Goal: Contribute content: Contribute content

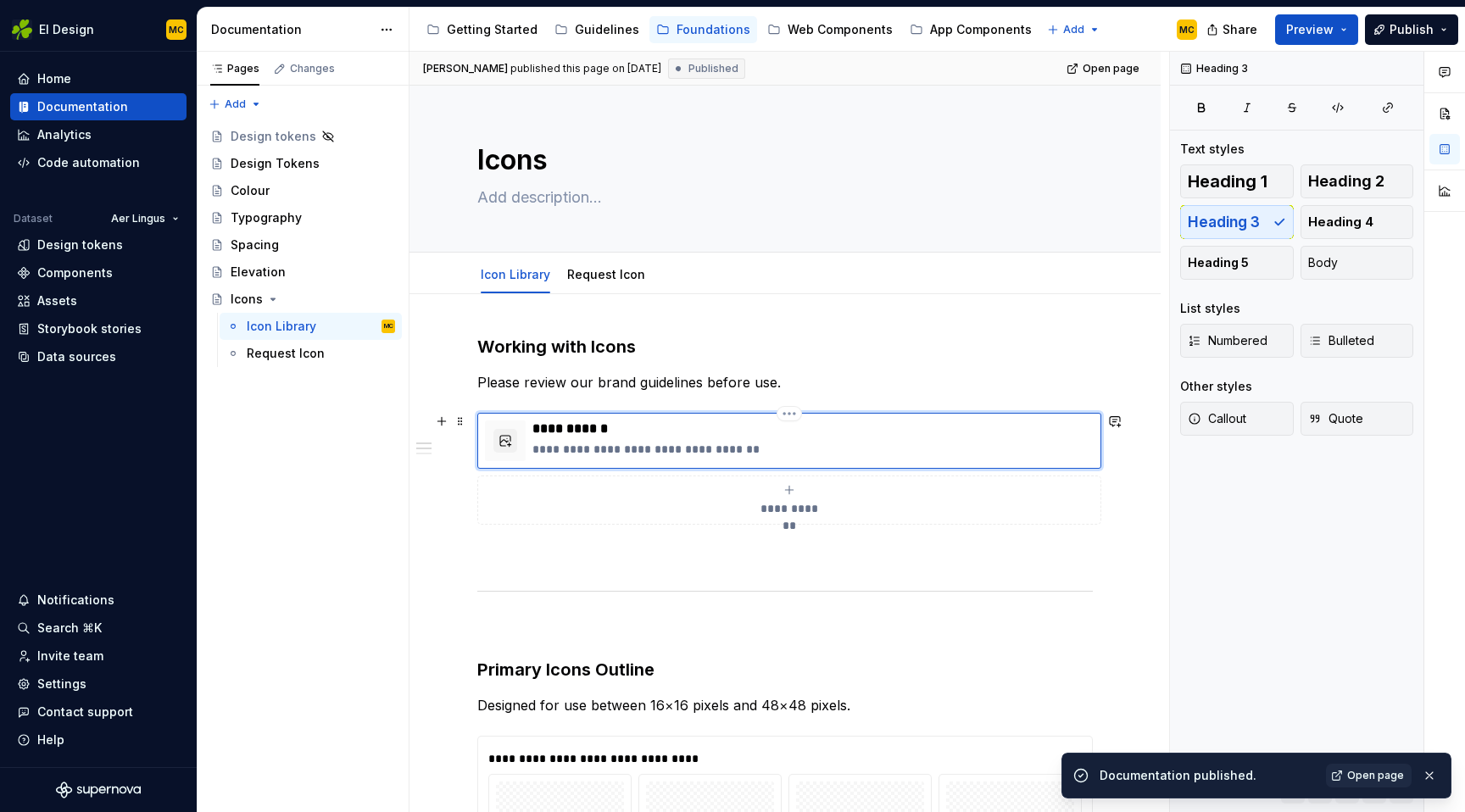
scroll to position [175, 0]
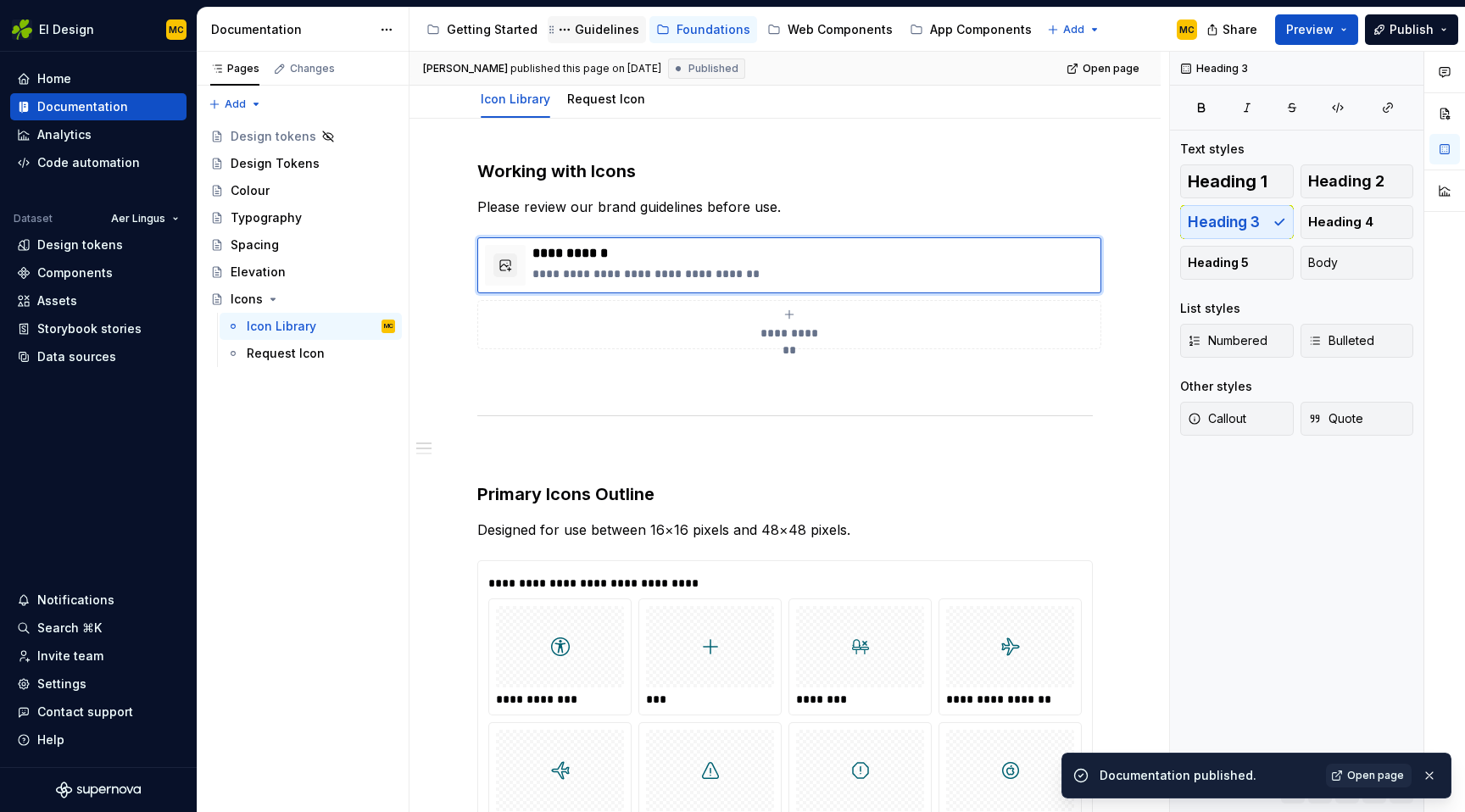
click at [602, 34] on div "Guidelines" at bounding box center [607, 30] width 64 height 17
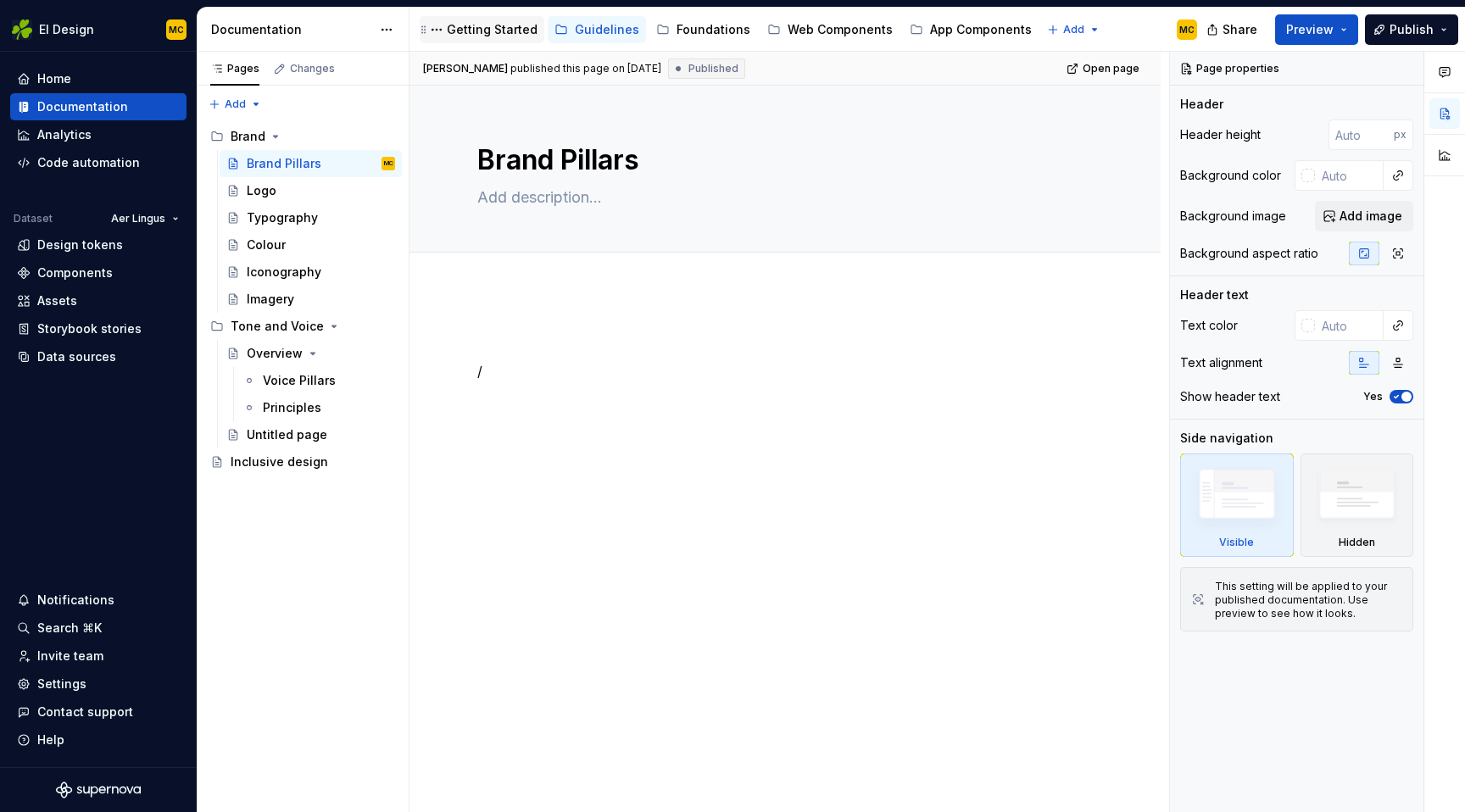
click at [500, 24] on div "Getting Started" at bounding box center [492, 30] width 90 height 17
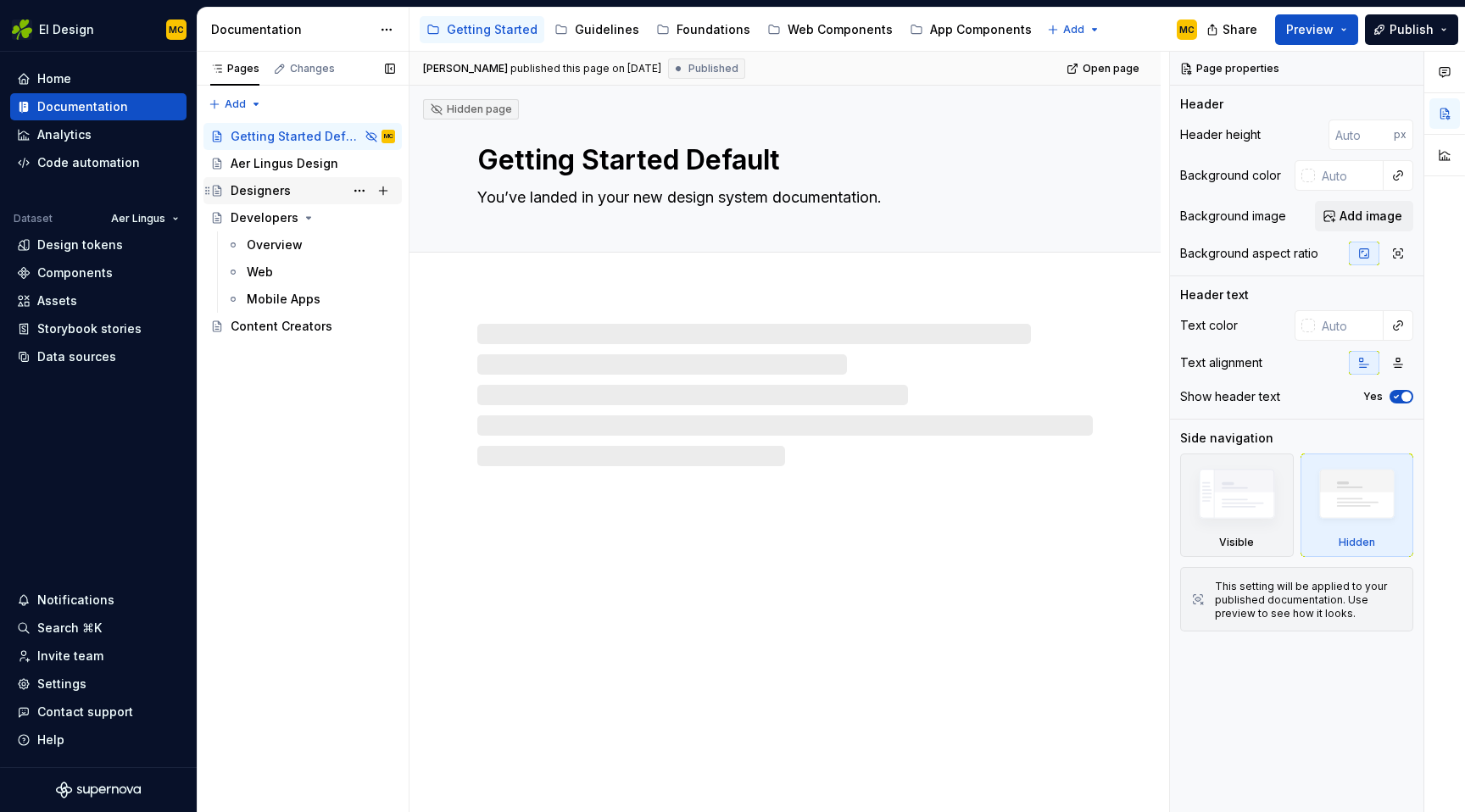
click at [281, 188] on div "Designers" at bounding box center [261, 191] width 60 height 17
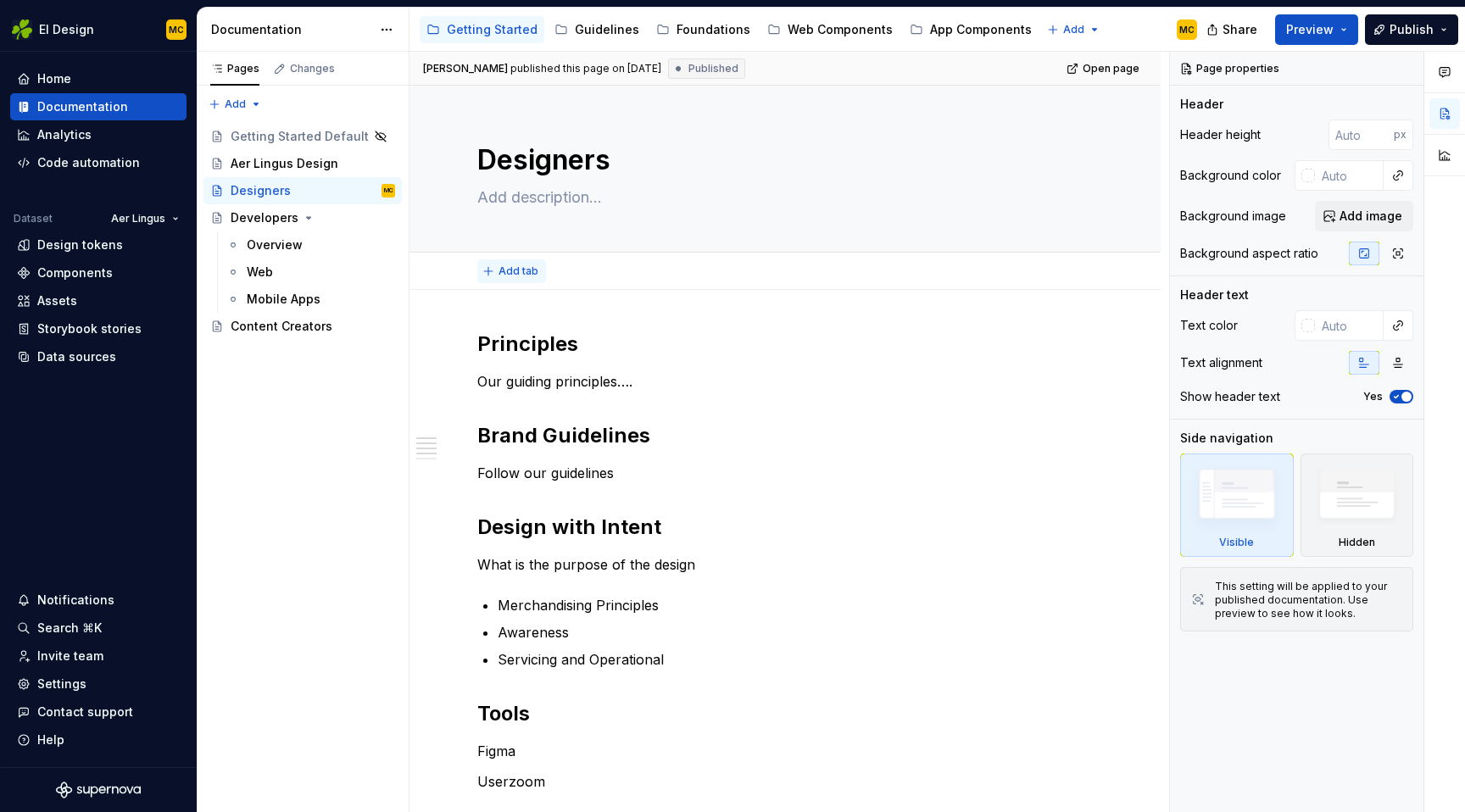
type textarea "*"
click at [517, 274] on span "Add tab" at bounding box center [518, 270] width 40 height 13
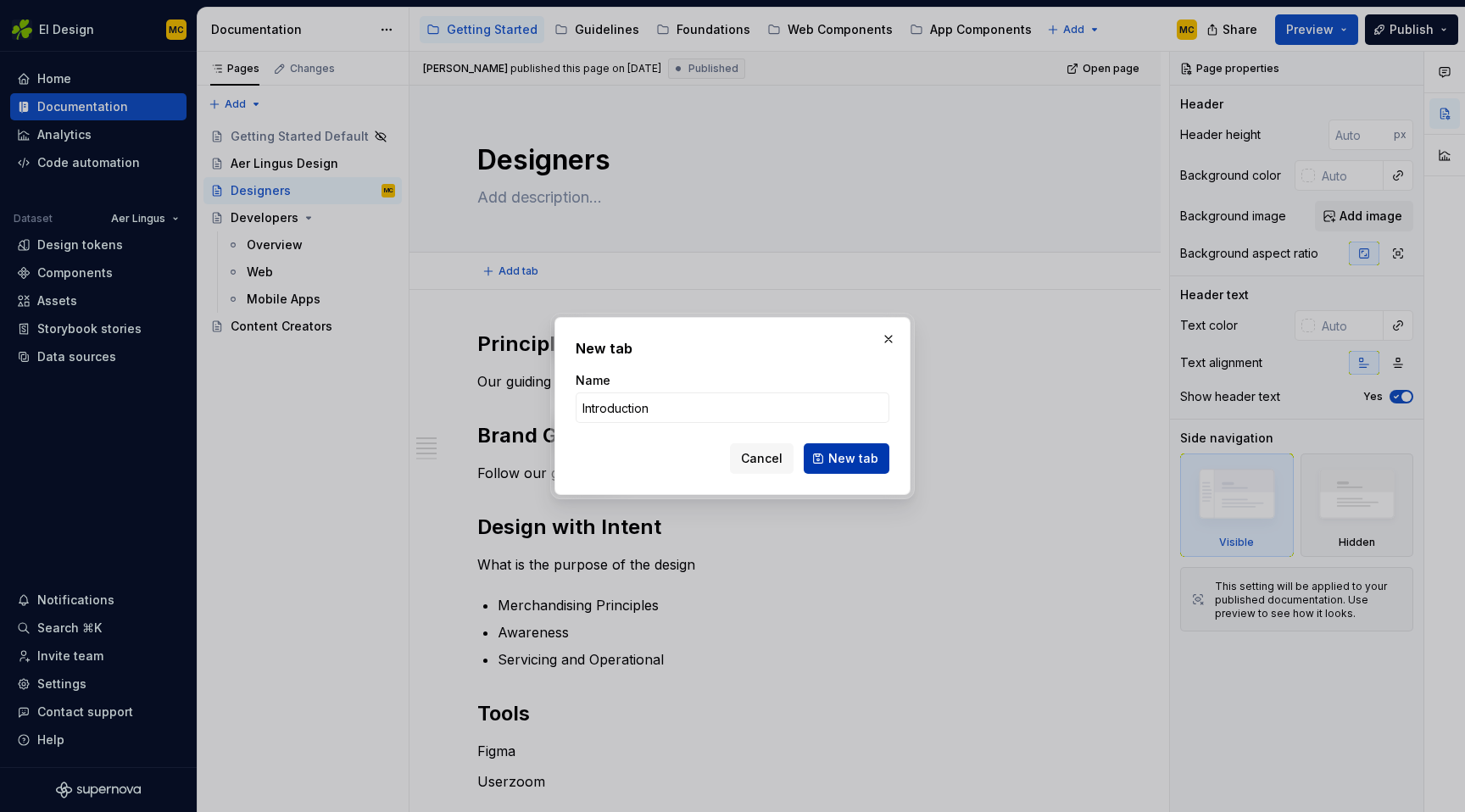
type input "Introduction"
click at [870, 457] on span "New tab" at bounding box center [853, 458] width 50 height 17
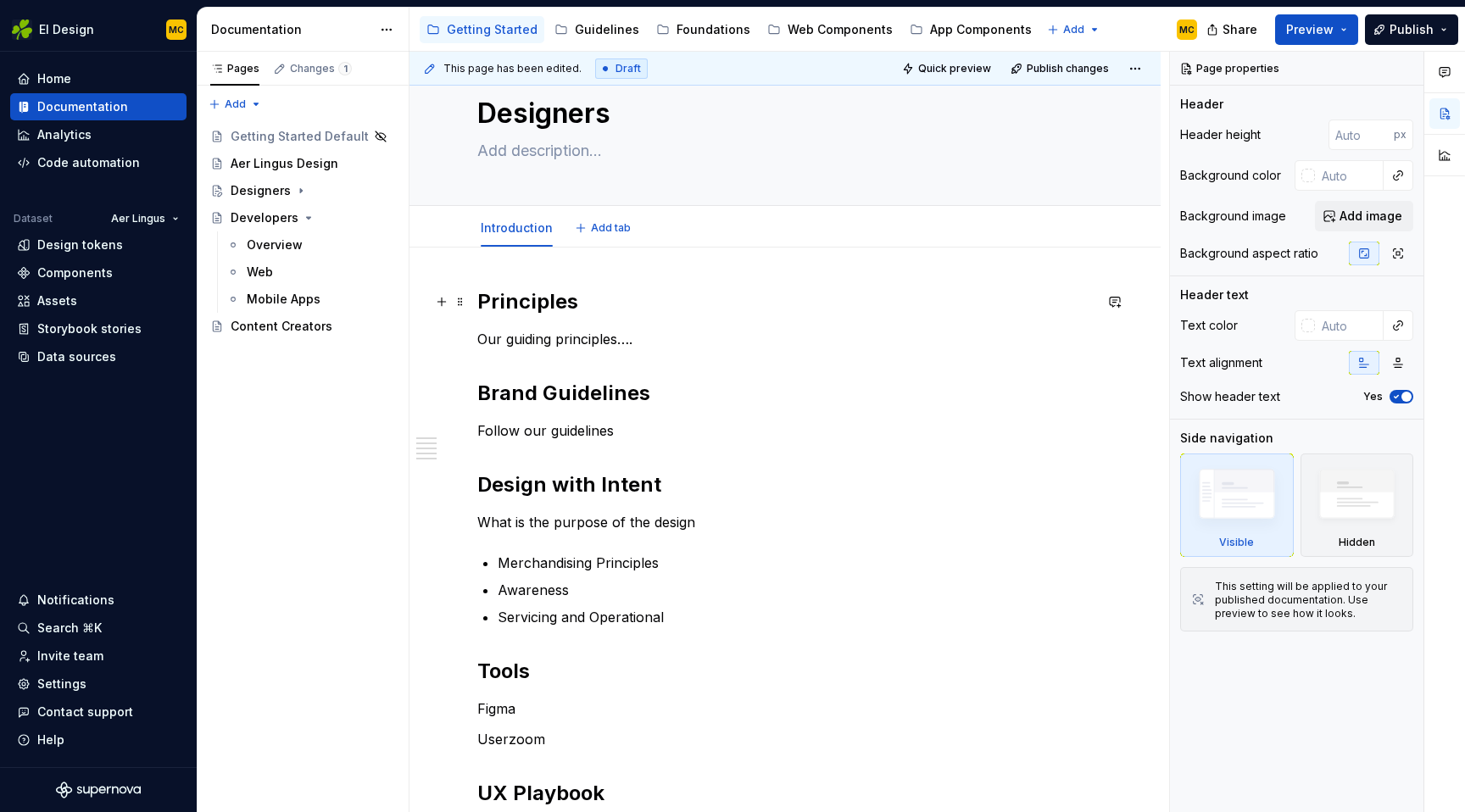
type textarea "*"
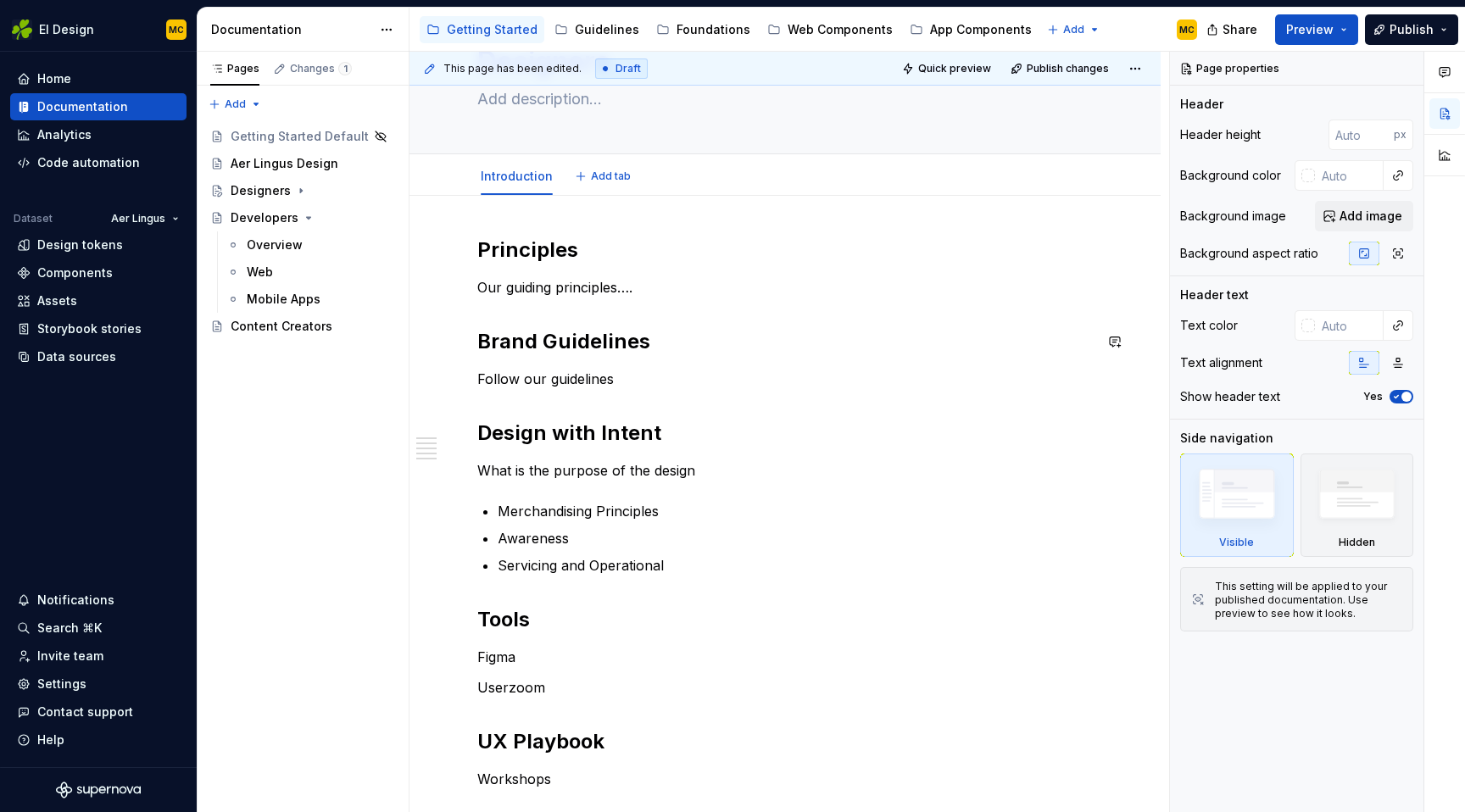
scroll to position [99, 0]
click at [598, 177] on span "Add tab" at bounding box center [611, 175] width 40 height 13
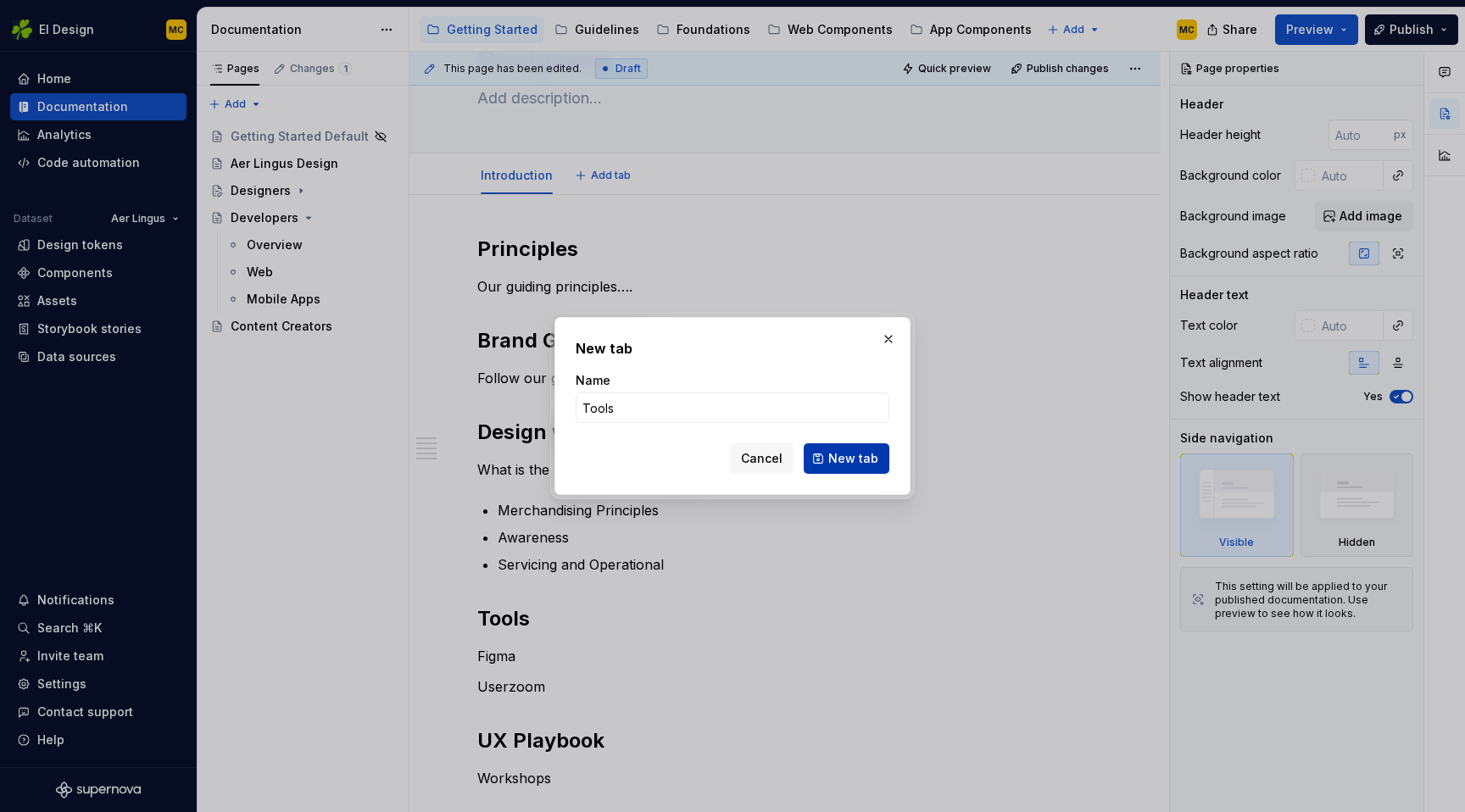
type input "Tools"
click at [858, 449] on button "New tab" at bounding box center [847, 458] width 86 height 30
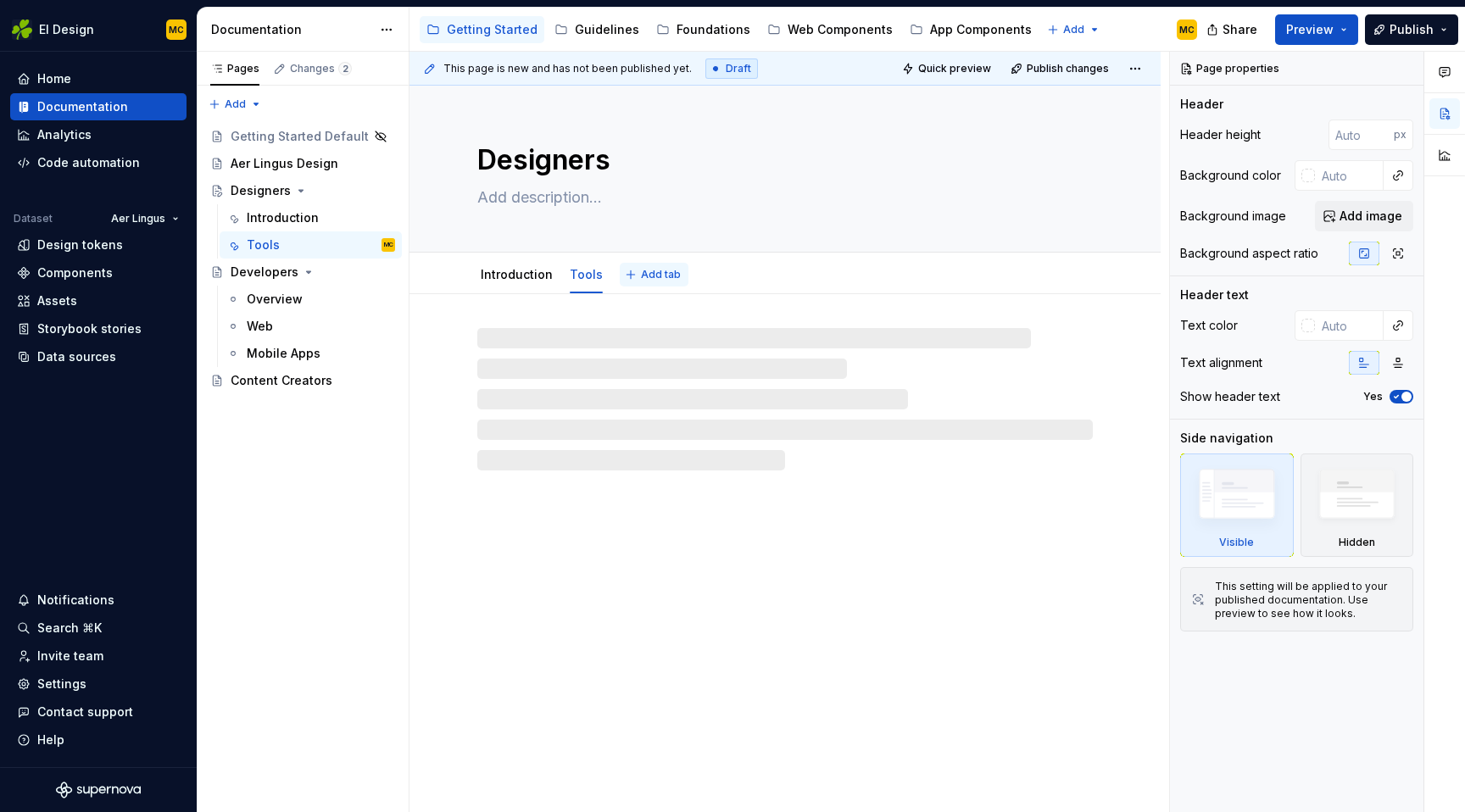
click at [655, 273] on span "Add tab" at bounding box center [661, 274] width 40 height 13
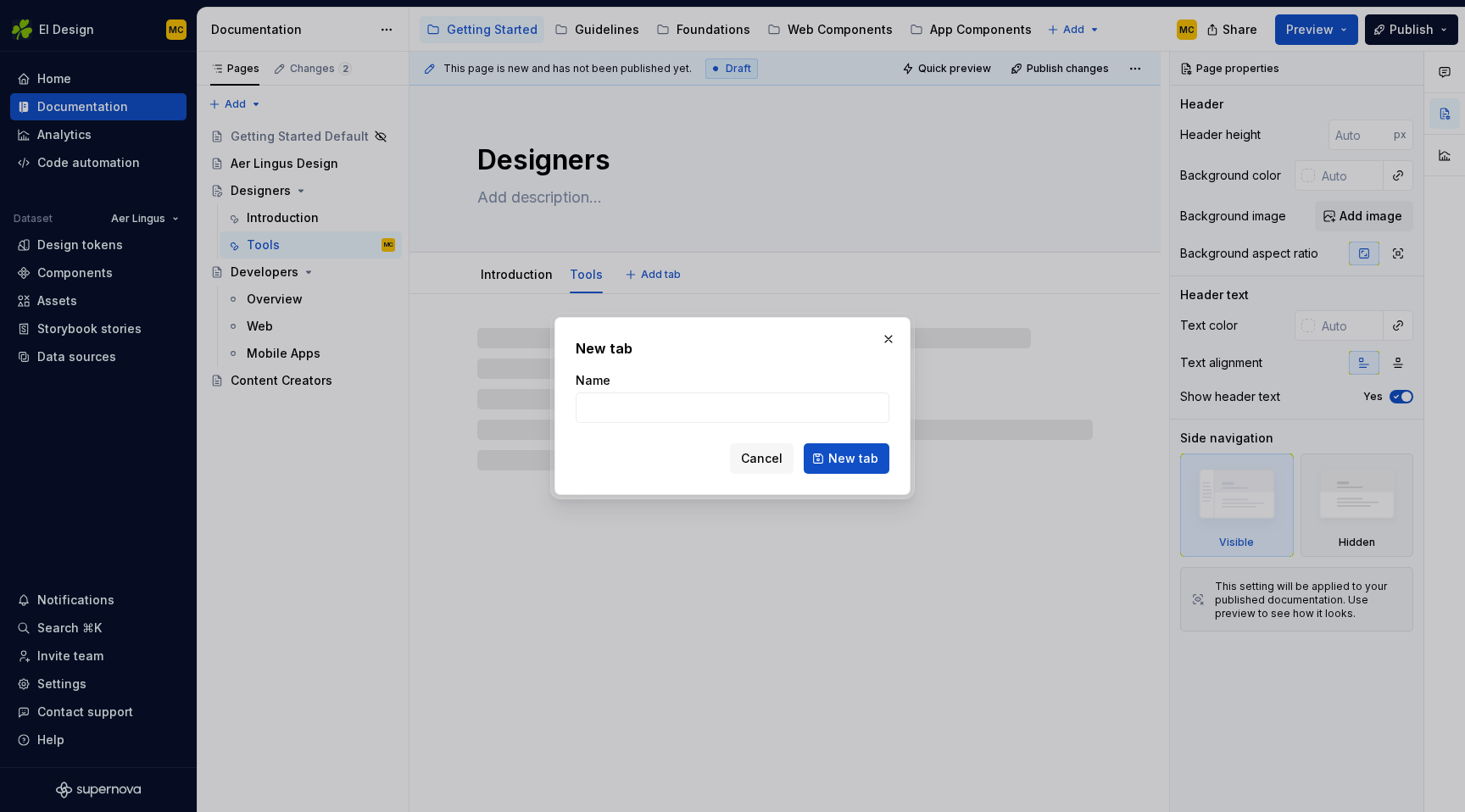
type textarea "*"
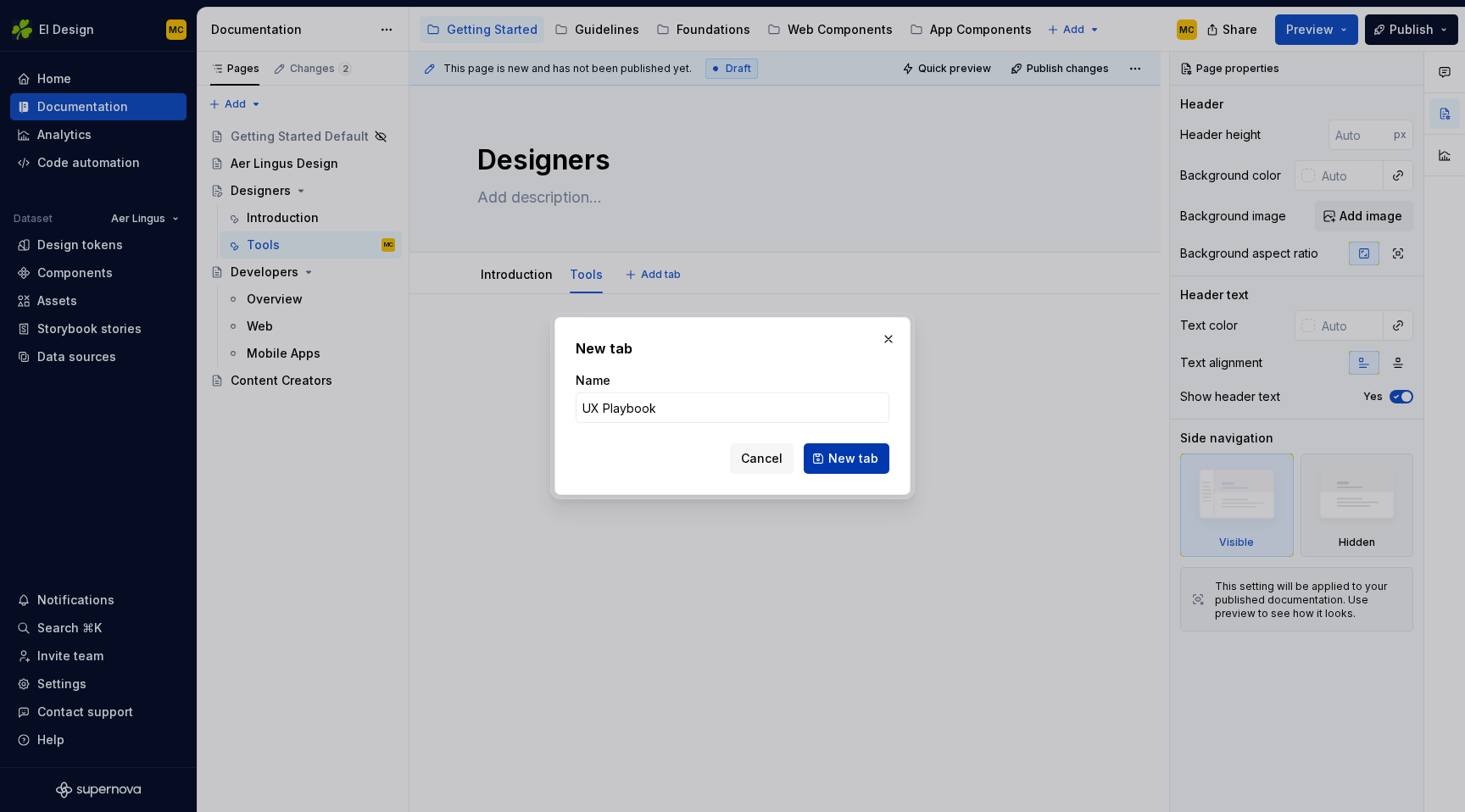
type input "UX Playbook"
click at [858, 469] on button "New tab" at bounding box center [847, 458] width 86 height 30
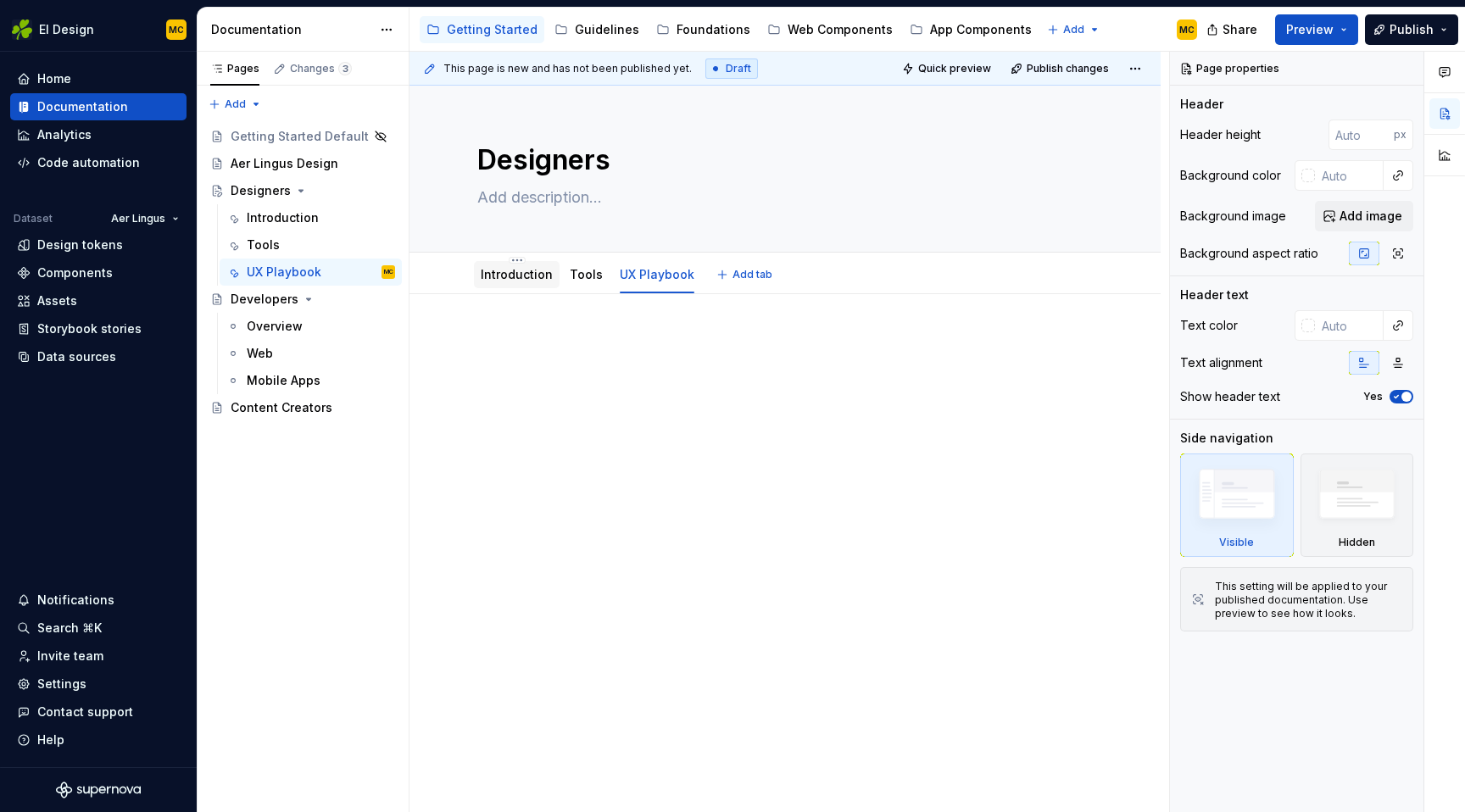
click at [533, 269] on link "Introduction" at bounding box center [517, 274] width 72 height 14
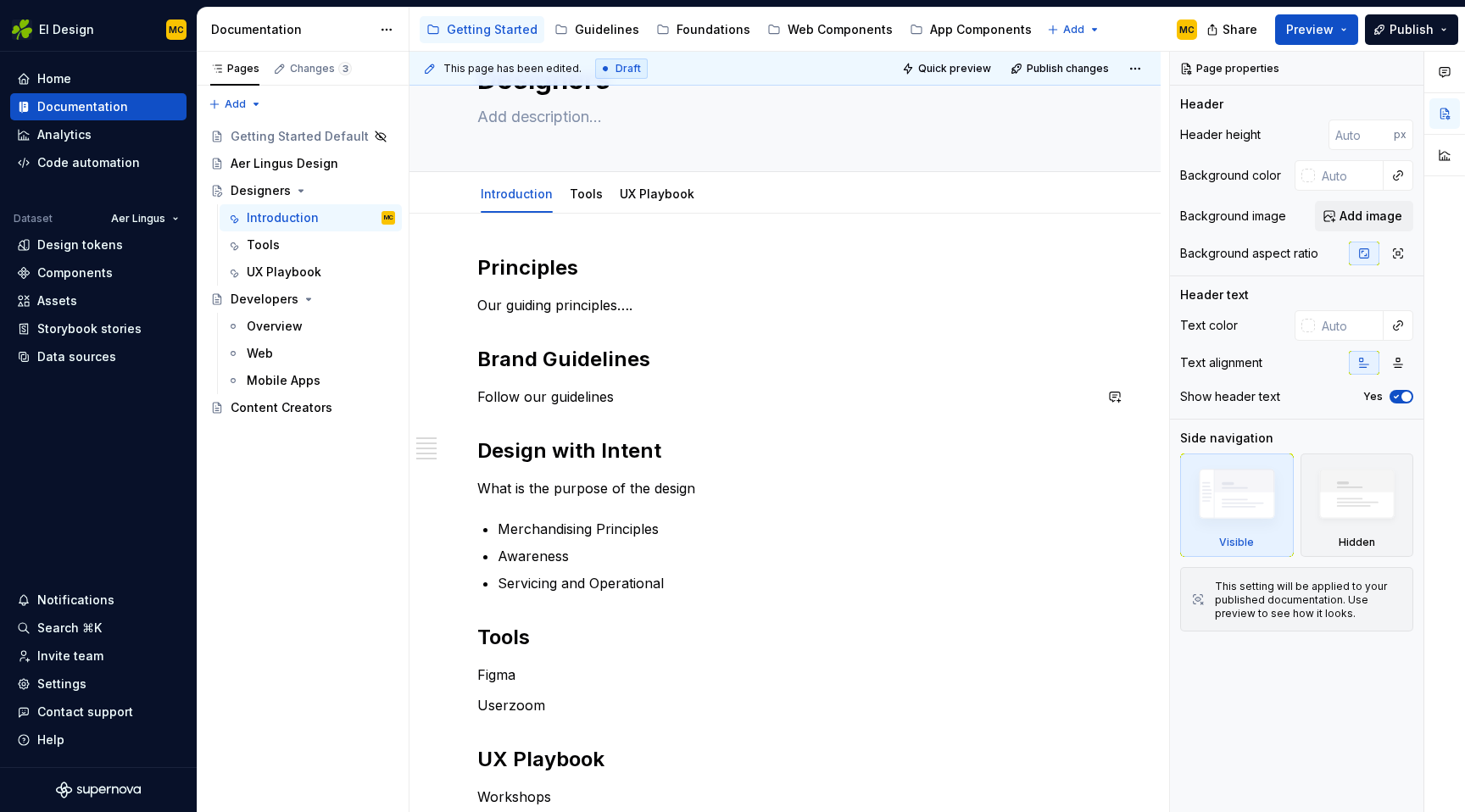
scroll to position [73, 0]
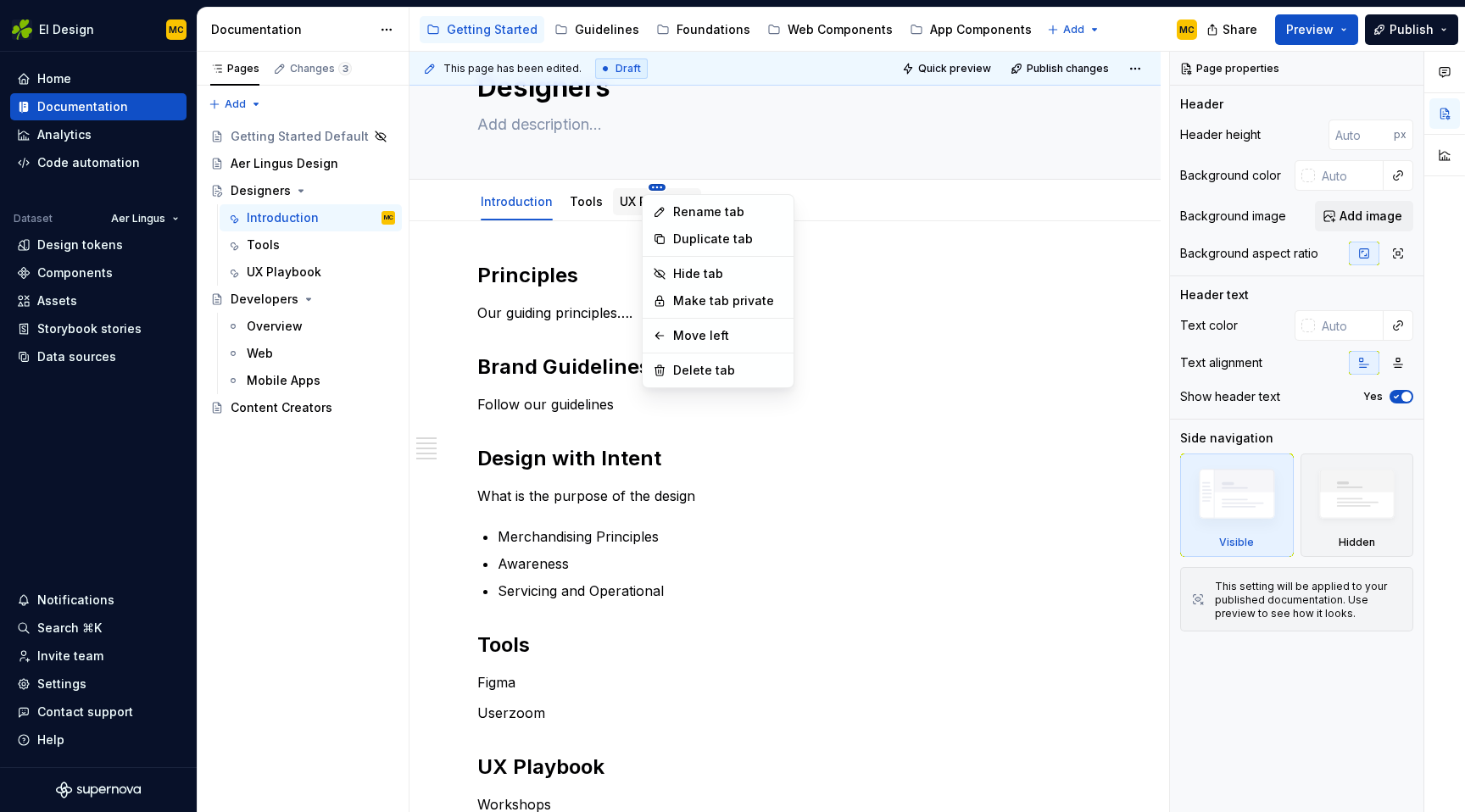
click at [567, 186] on html "EI Design MC Home Documentation Analytics Code automation Dataset Aer Lingus De…" at bounding box center [732, 406] width 1465 height 812
click at [606, 174] on html "EI Design MC Home Documentation Analytics Code automation Dataset Aer Lingus De…" at bounding box center [732, 406] width 1465 height 812
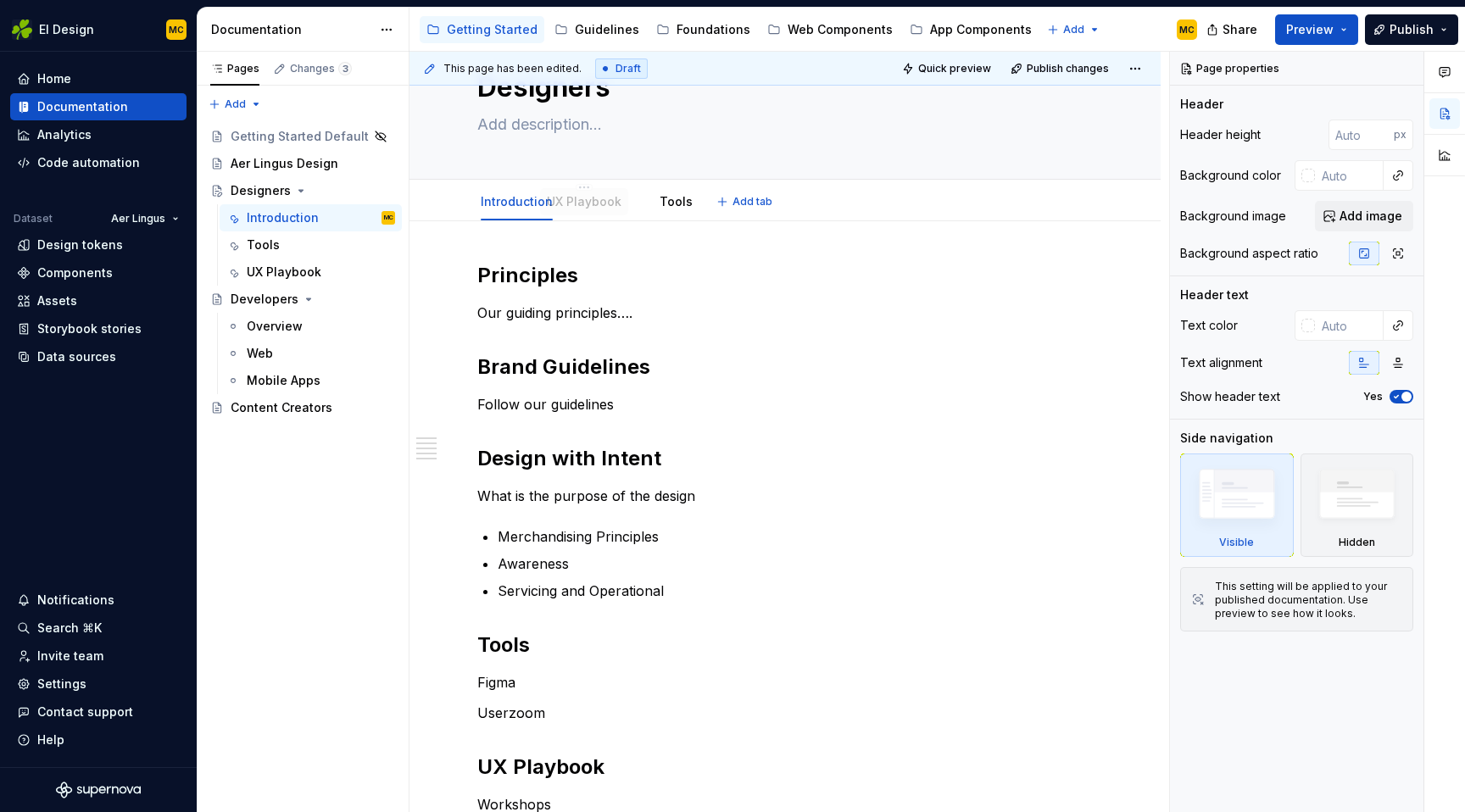
drag, startPoint x: 653, startPoint y: 201, endPoint x: 580, endPoint y: 201, distance: 73.0
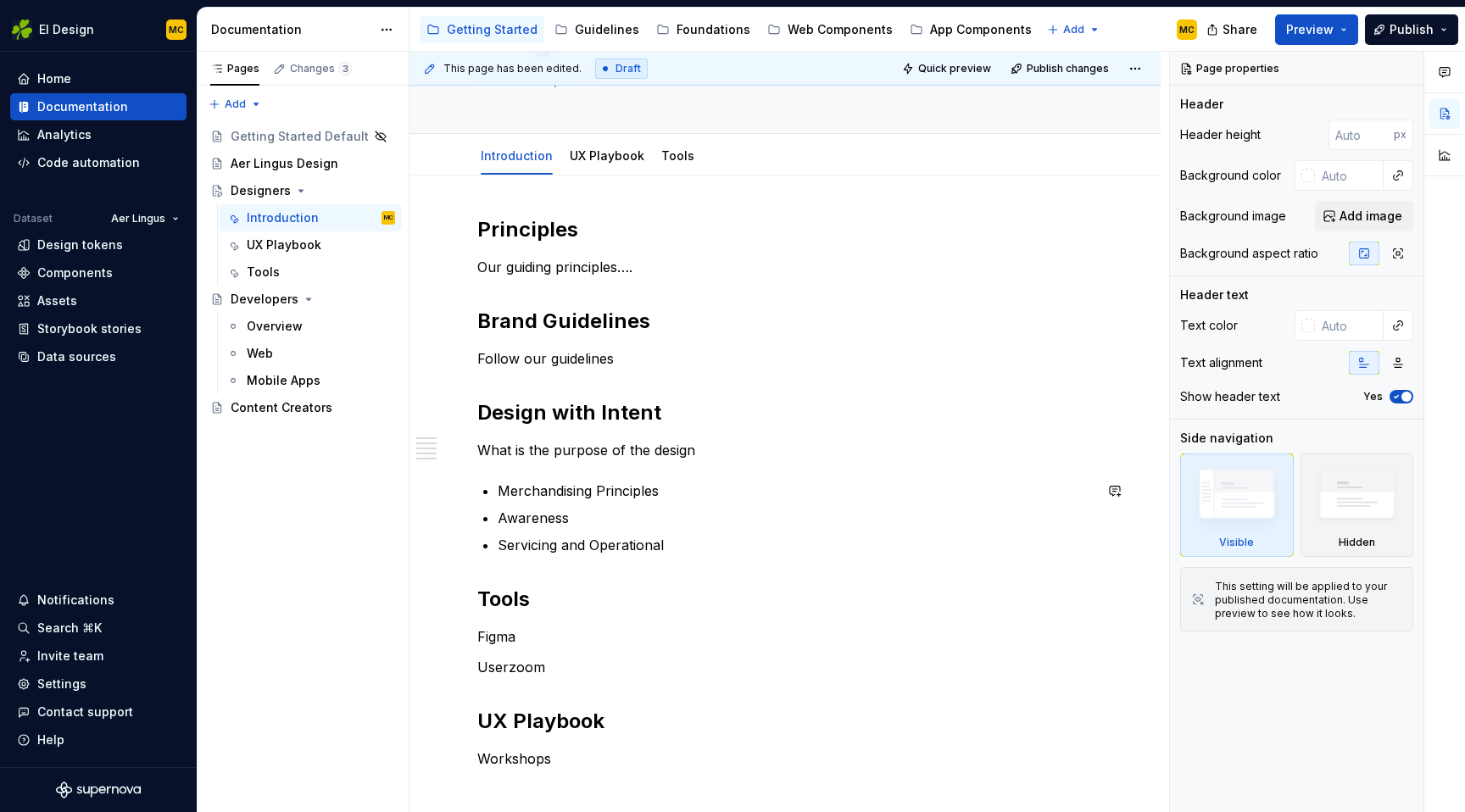
scroll to position [0, 0]
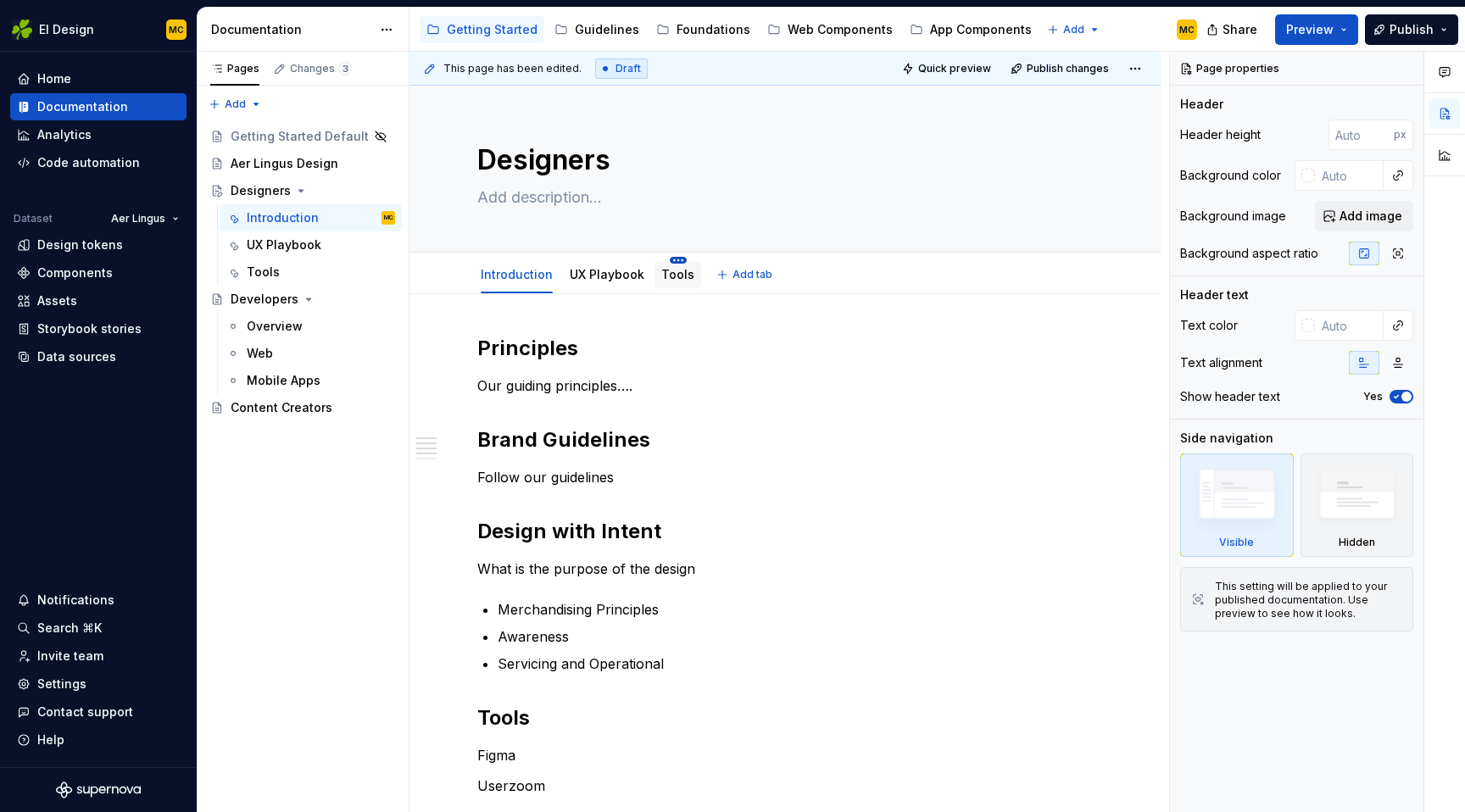
click at [672, 260] on html "EI Design MC Home Documentation Analytics Code automation Dataset Aer Lingus De…" at bounding box center [732, 406] width 1465 height 812
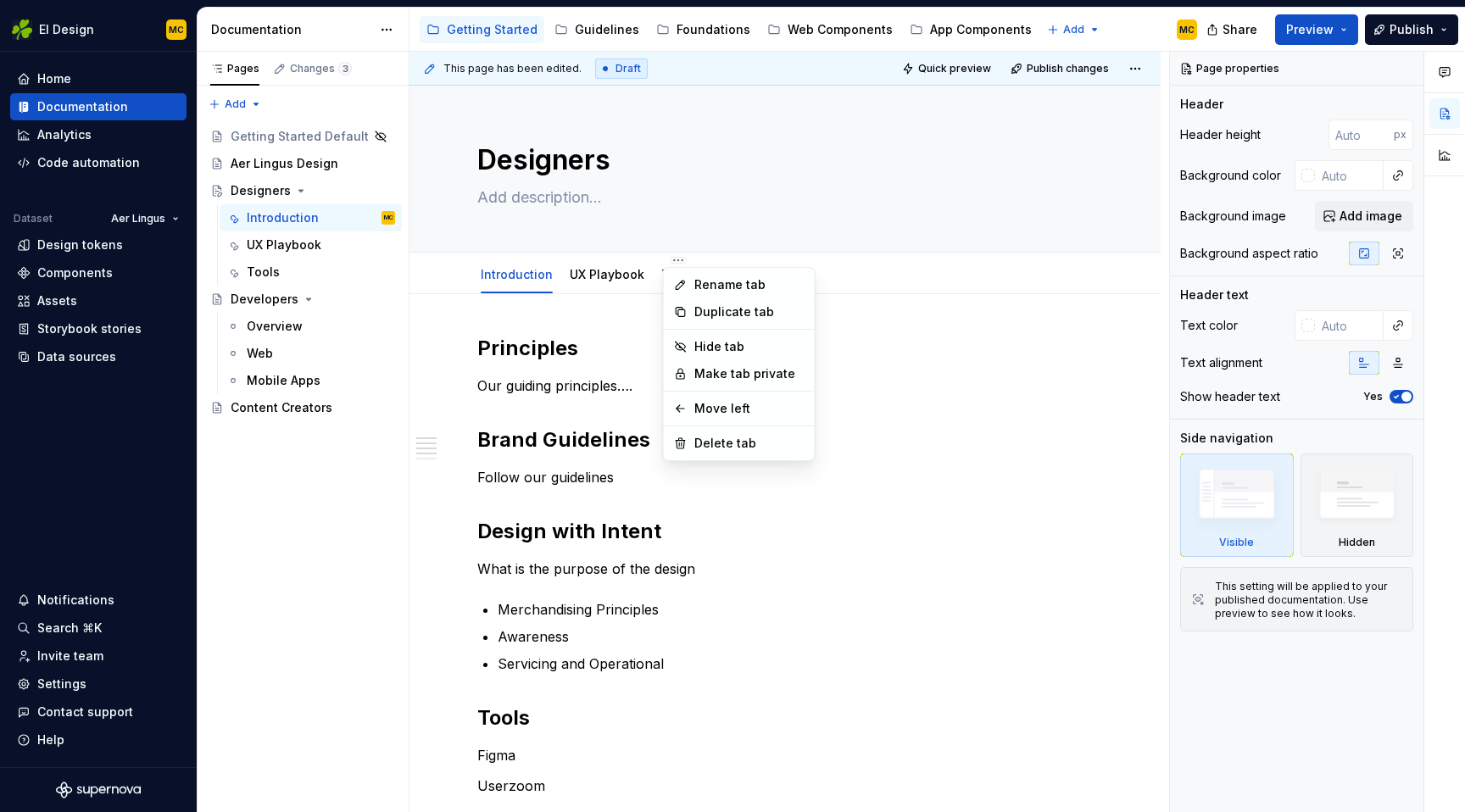
type textarea "*"
click at [703, 284] on div "Rename tab" at bounding box center [749, 285] width 110 height 17
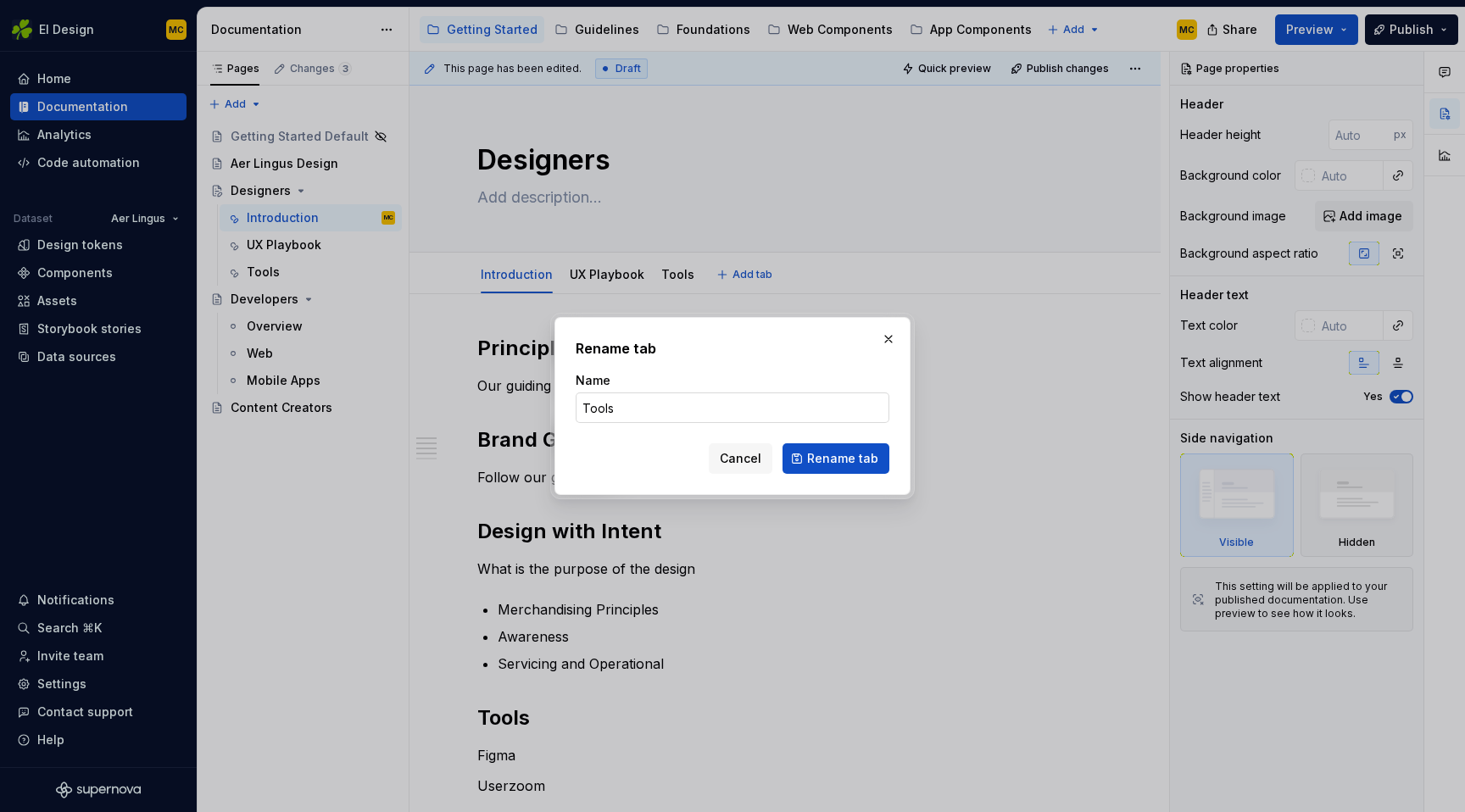
click at [682, 406] on input "Tools" at bounding box center [732, 407] width 313 height 30
type input "Design Tools"
click at [855, 461] on span "Rename tab" at bounding box center [843, 458] width 72 height 17
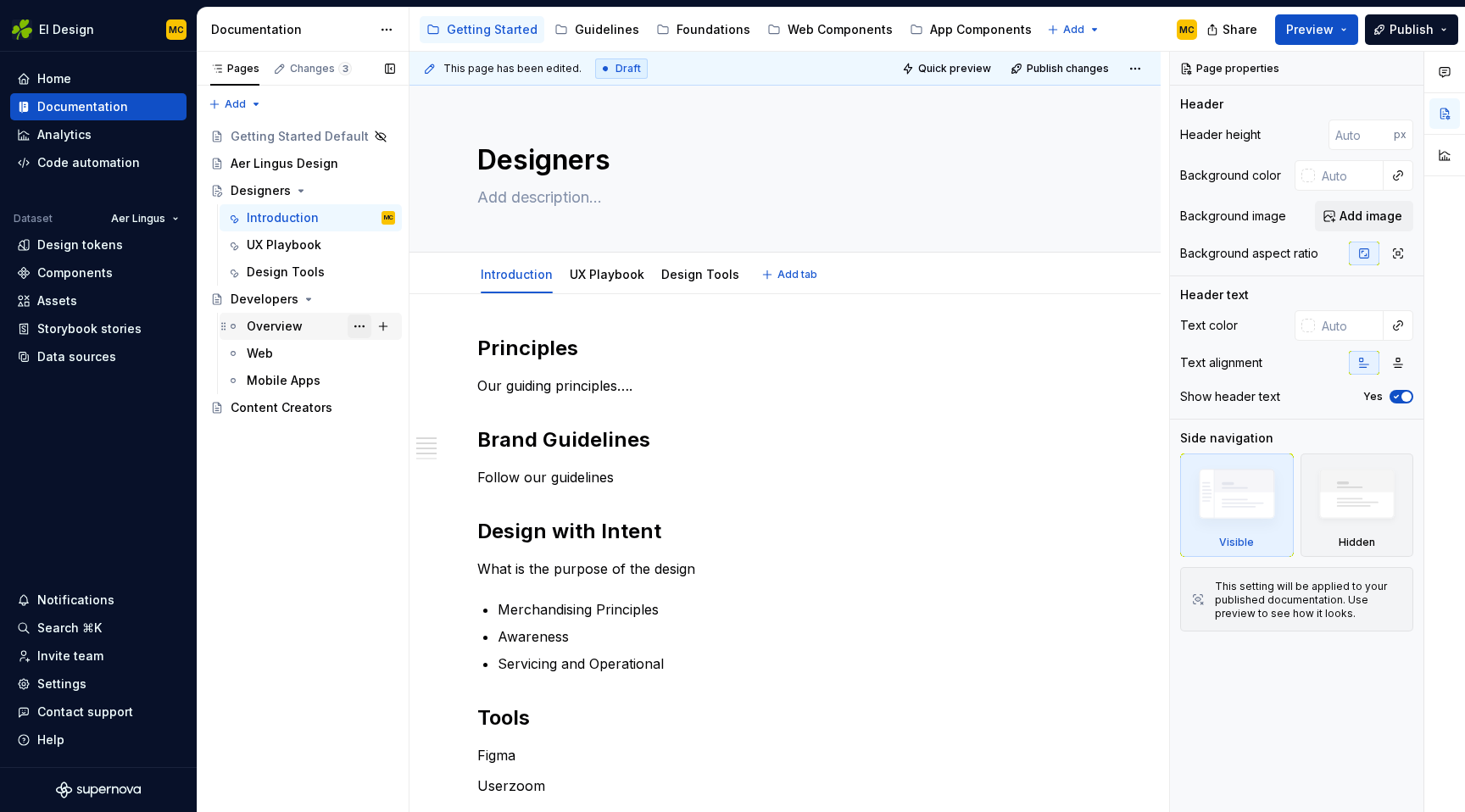
click at [362, 327] on button "Page tree" at bounding box center [359, 326] width 24 height 24
type textarea "*"
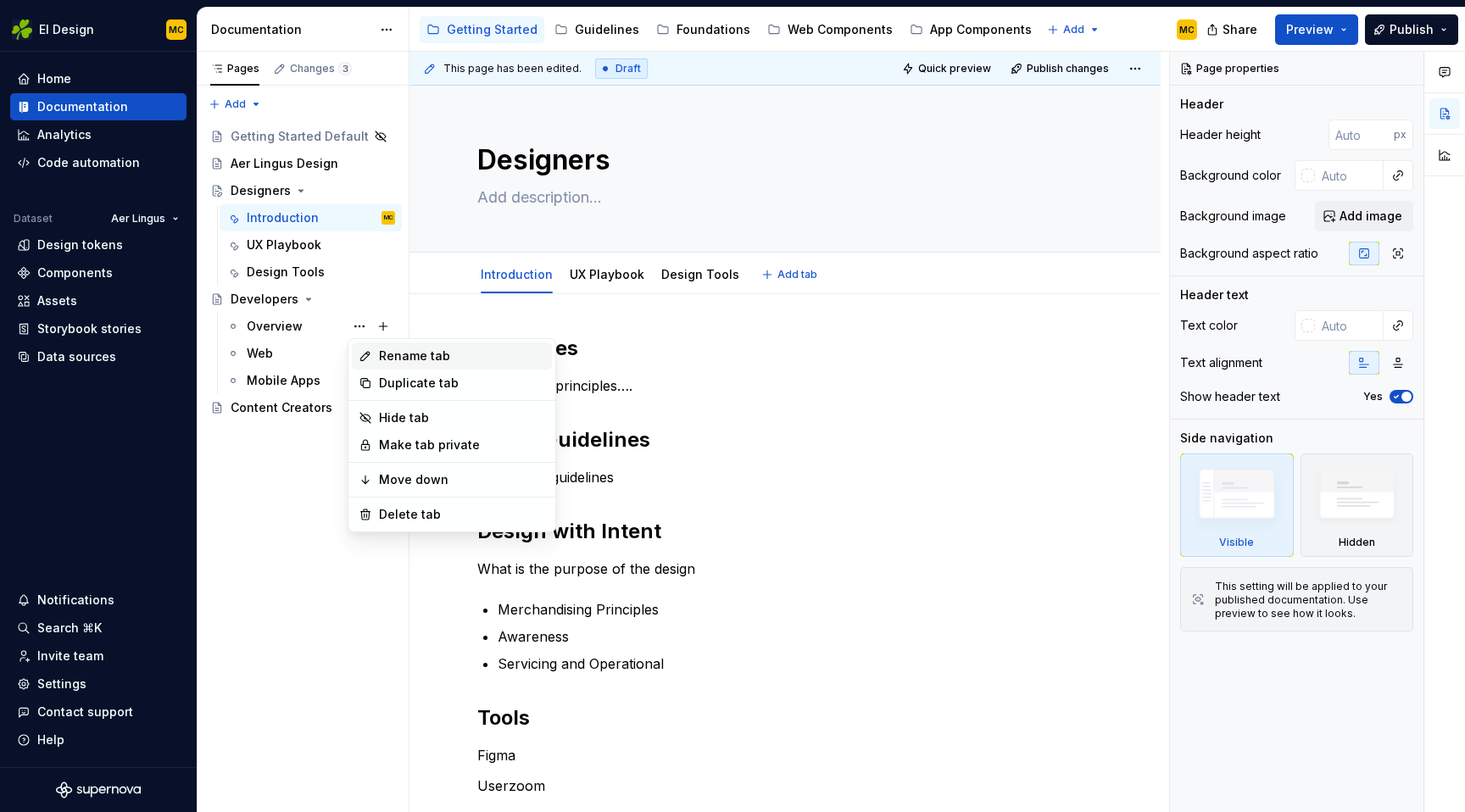
click at [389, 349] on div "Rename tab" at bounding box center [462, 355] width 167 height 17
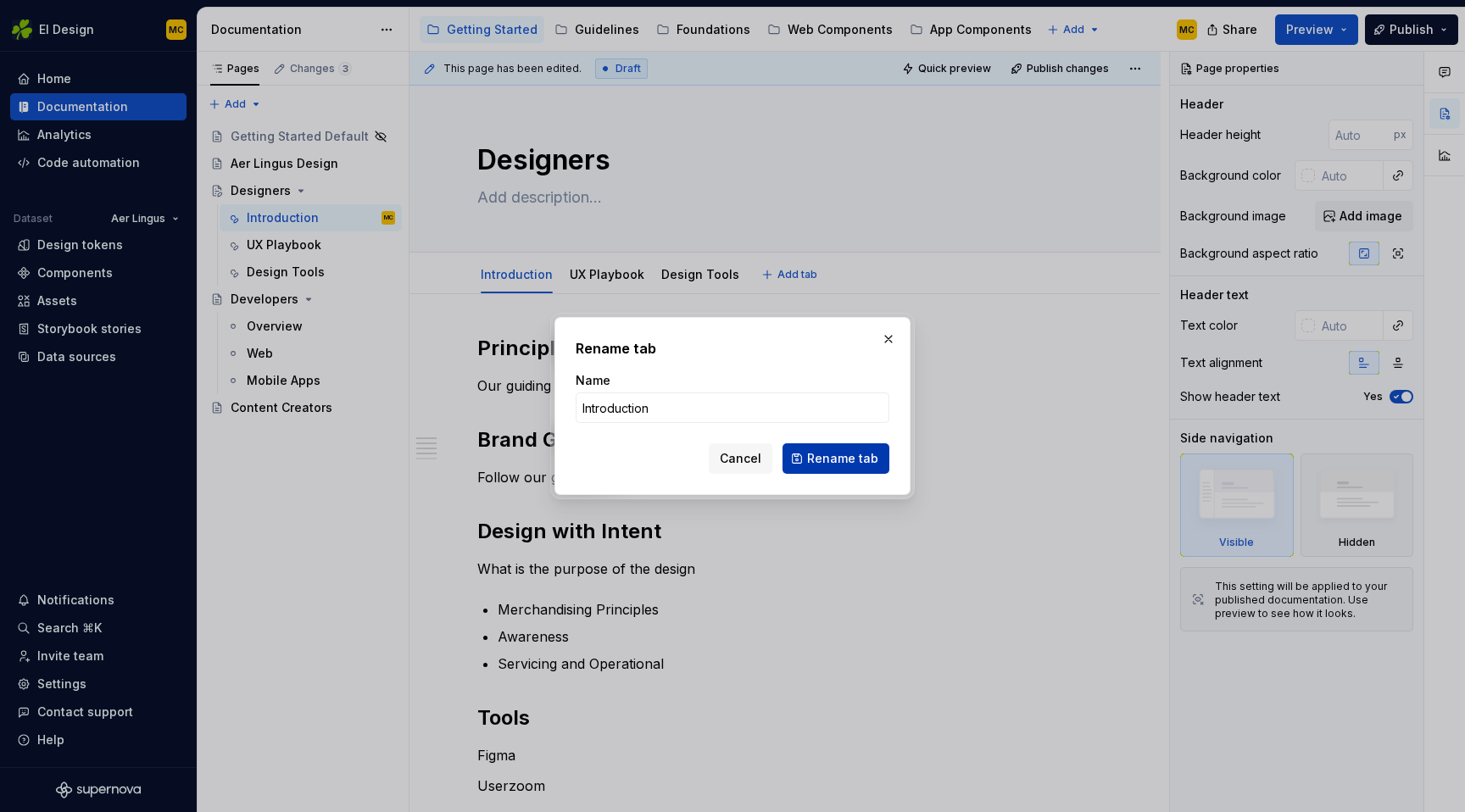
type input "Introduction"
click at [857, 461] on span "Rename tab" at bounding box center [843, 458] width 72 height 17
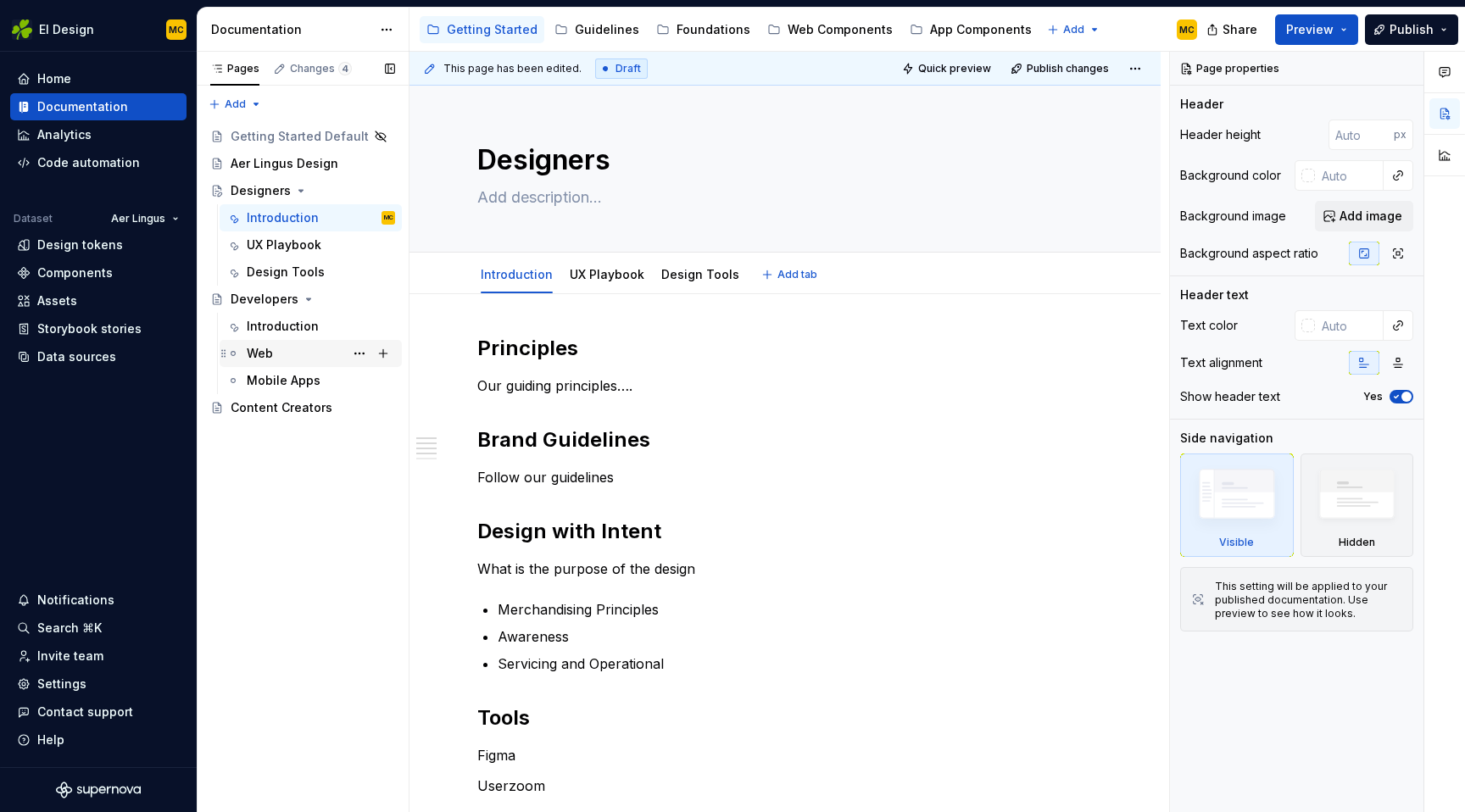
click at [289, 343] on div "Web" at bounding box center [321, 354] width 149 height 24
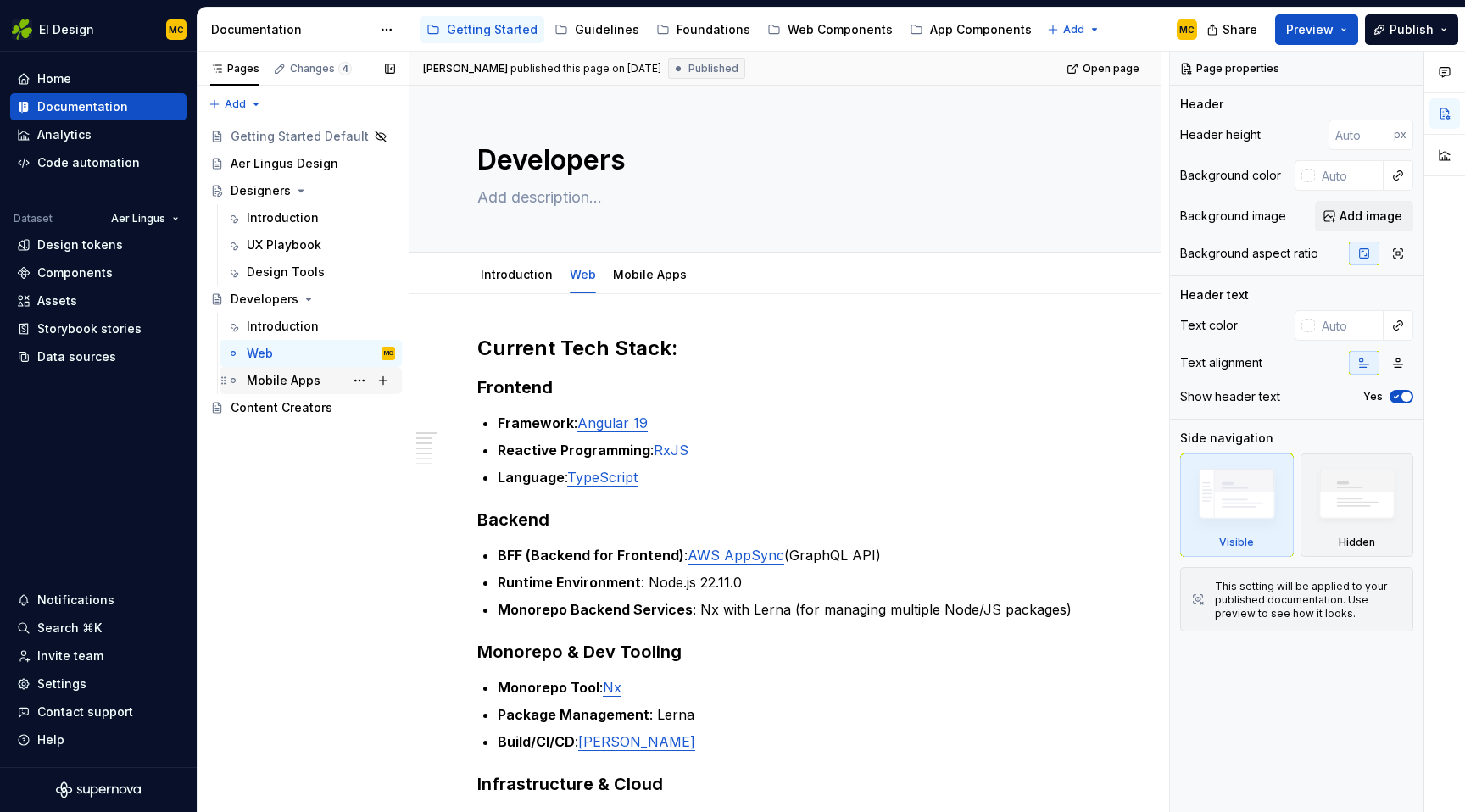
click at [289, 379] on div "Mobile Apps" at bounding box center [284, 380] width 73 height 17
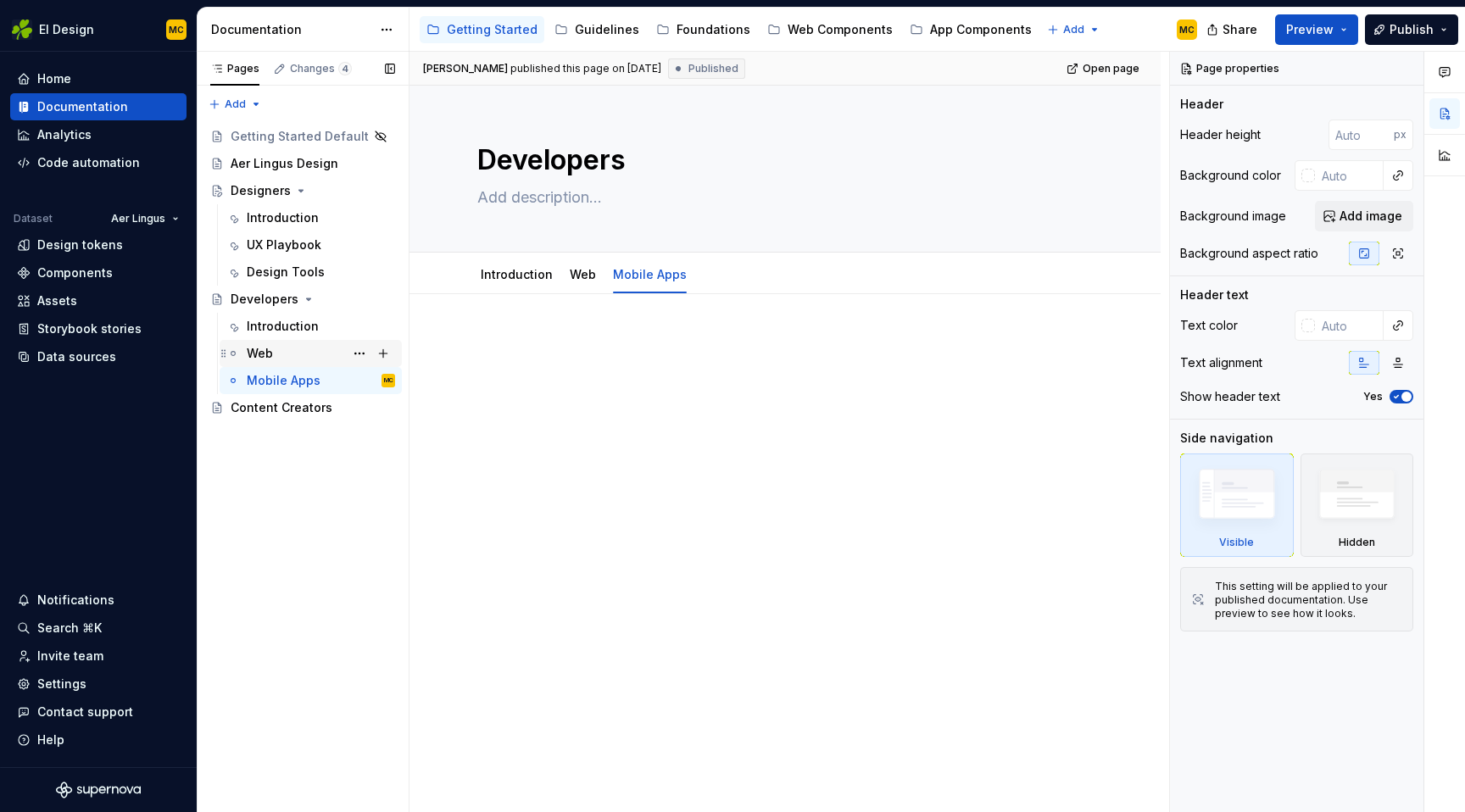
click at [292, 357] on div "Web" at bounding box center [321, 354] width 149 height 24
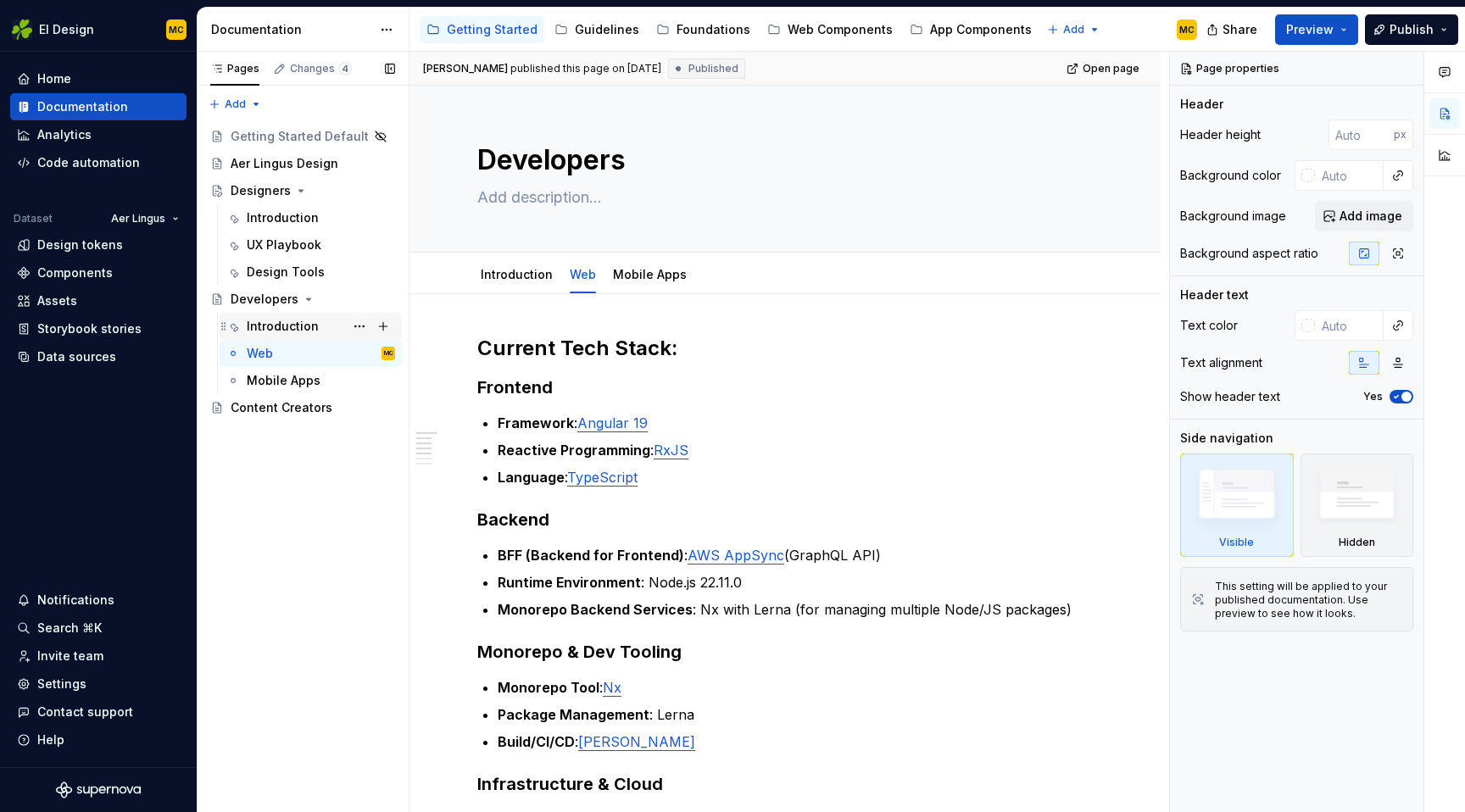
click at [324, 331] on div "Introduction" at bounding box center [321, 326] width 149 height 24
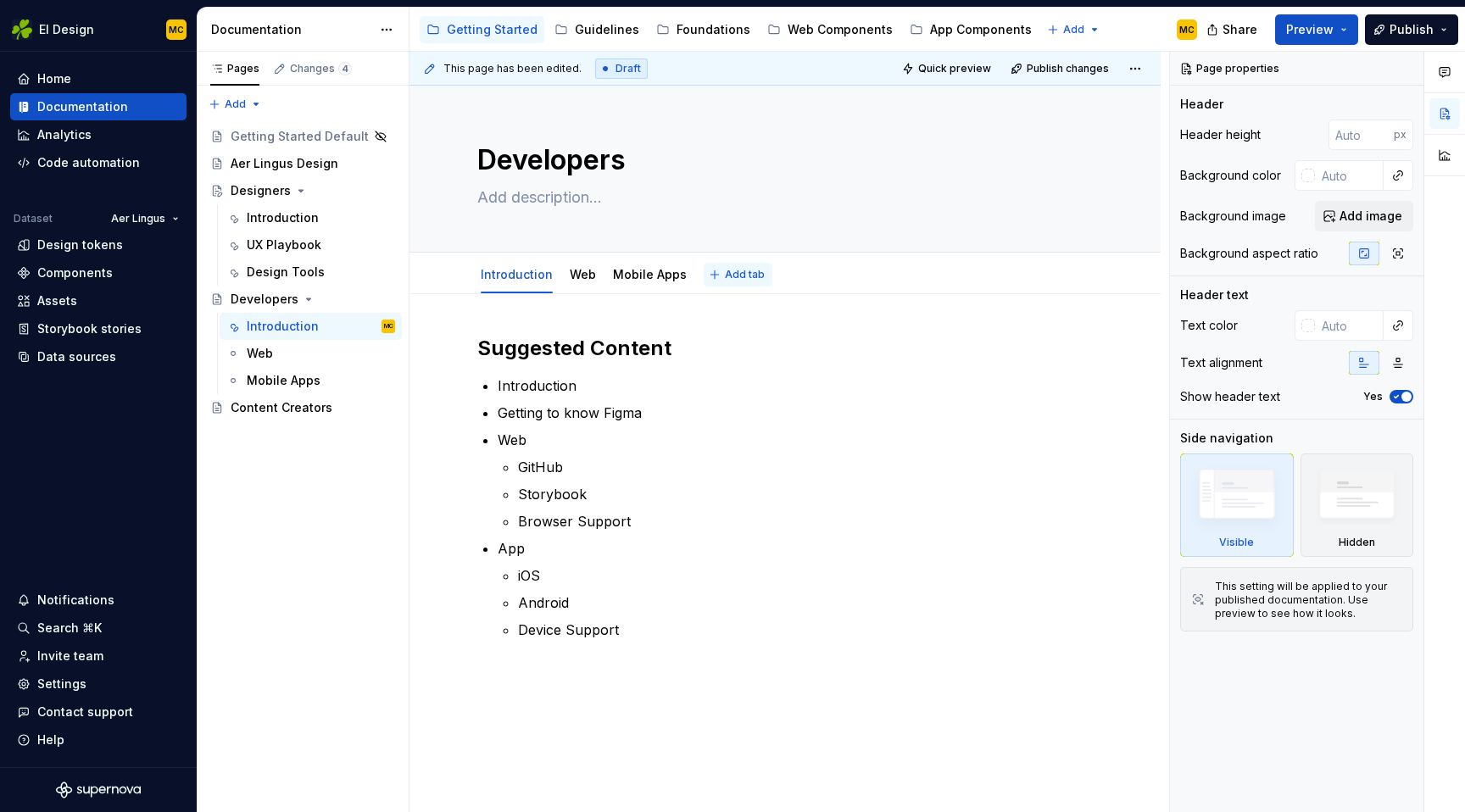
type textarea "*"
click at [722, 282] on button "Add tab" at bounding box center [738, 275] width 69 height 24
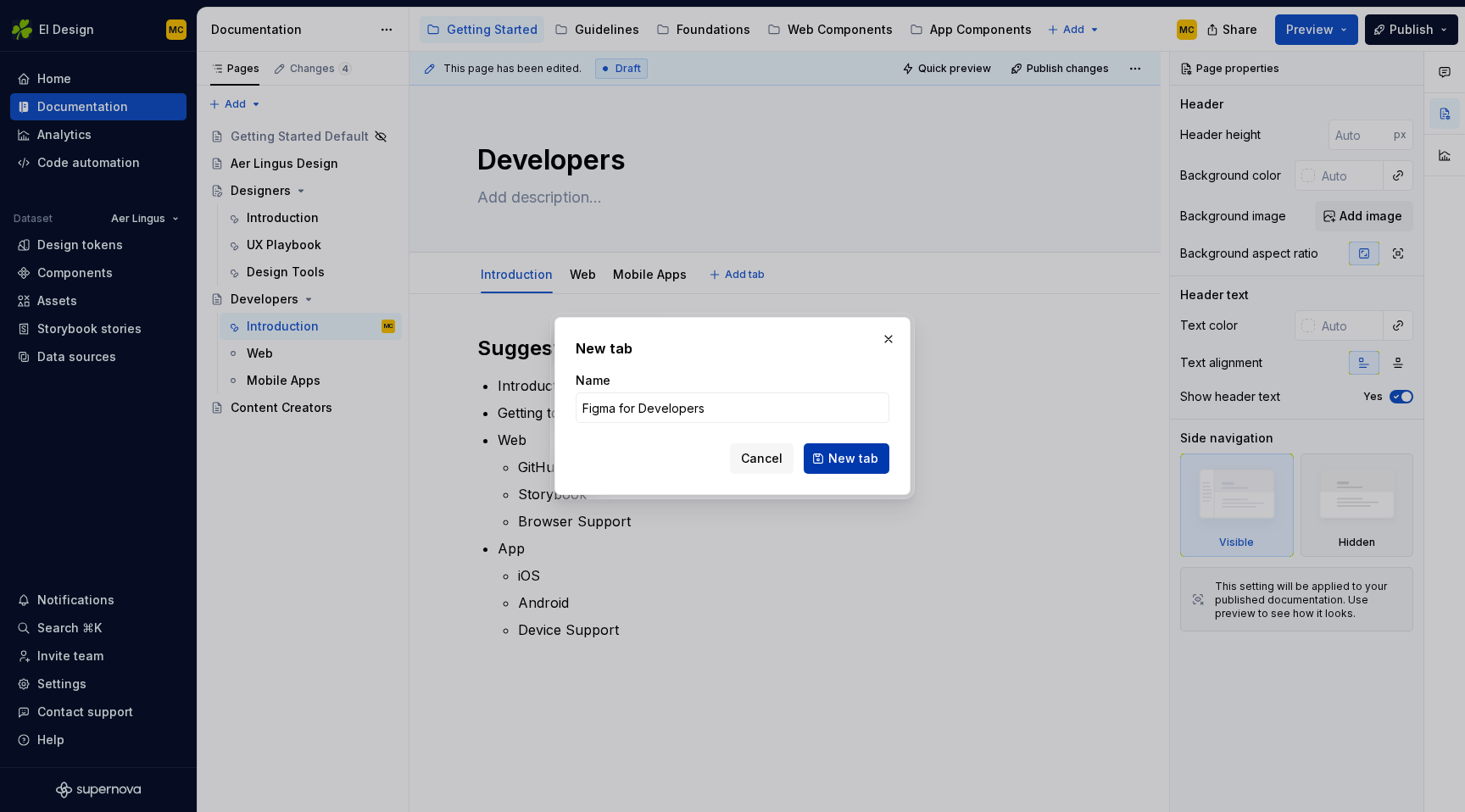
type input "Figma for Developers"
click at [847, 451] on span "New tab" at bounding box center [853, 458] width 50 height 17
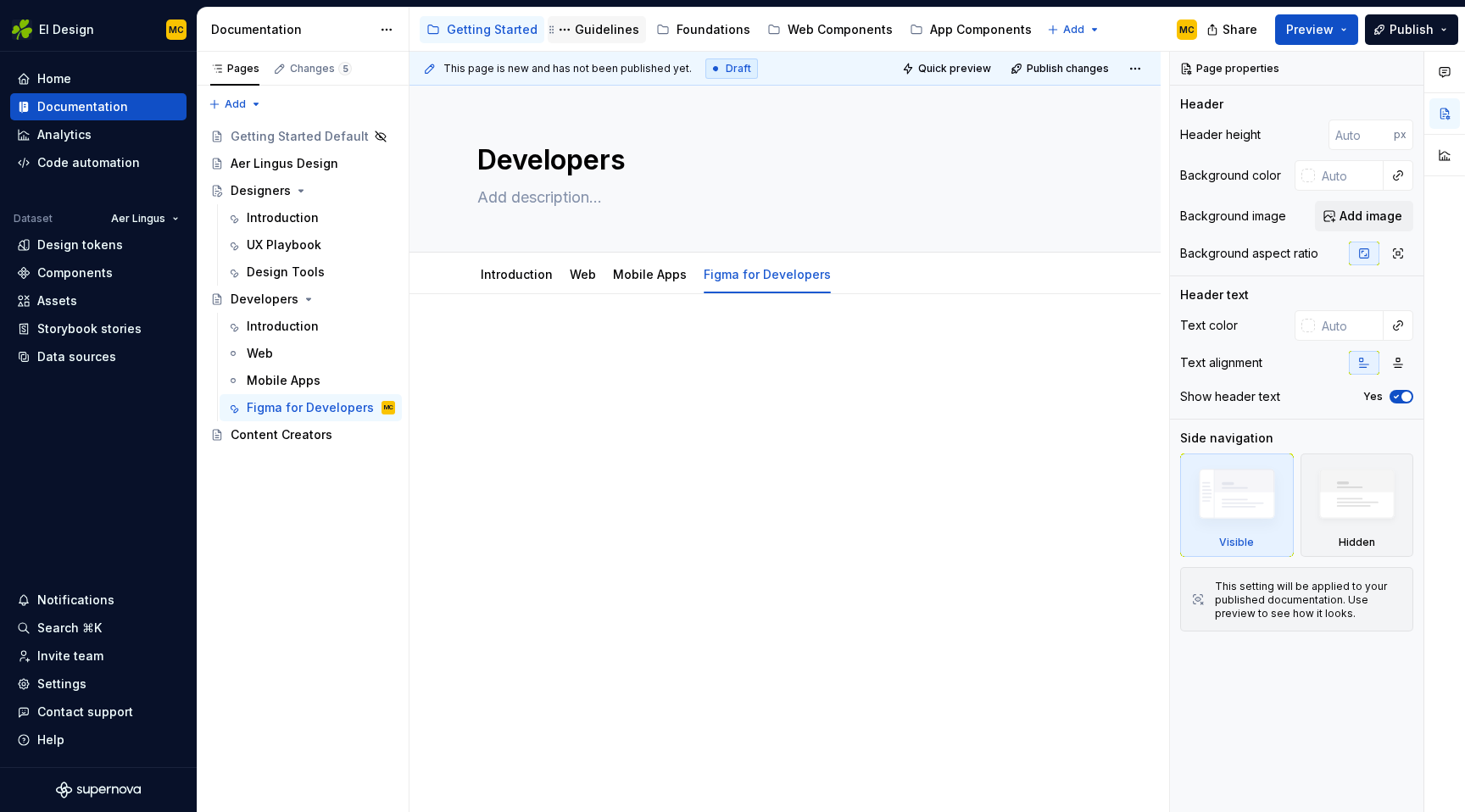
click at [592, 32] on div "Guidelines" at bounding box center [607, 30] width 64 height 17
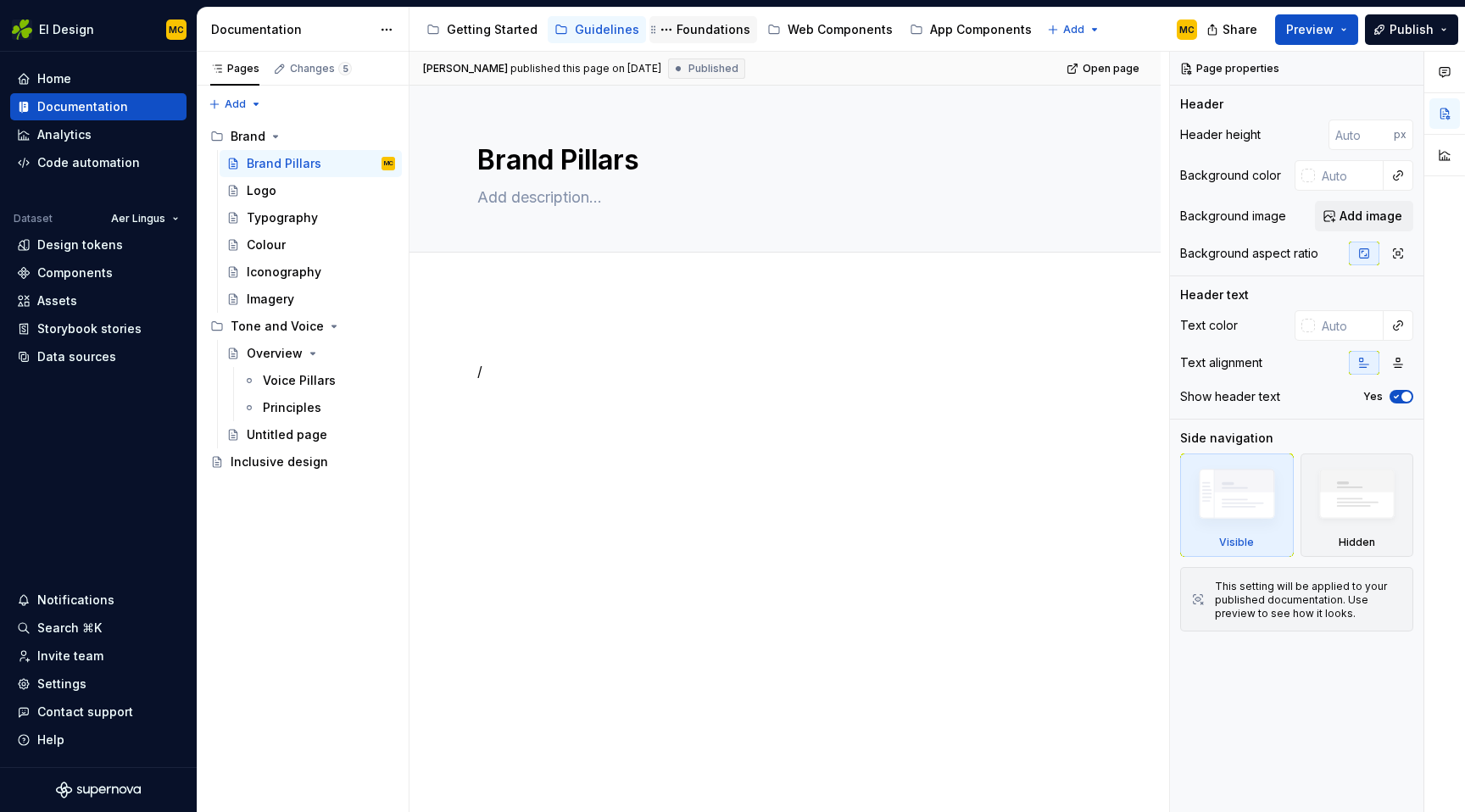
click at [695, 26] on div "Foundations" at bounding box center [714, 30] width 73 height 17
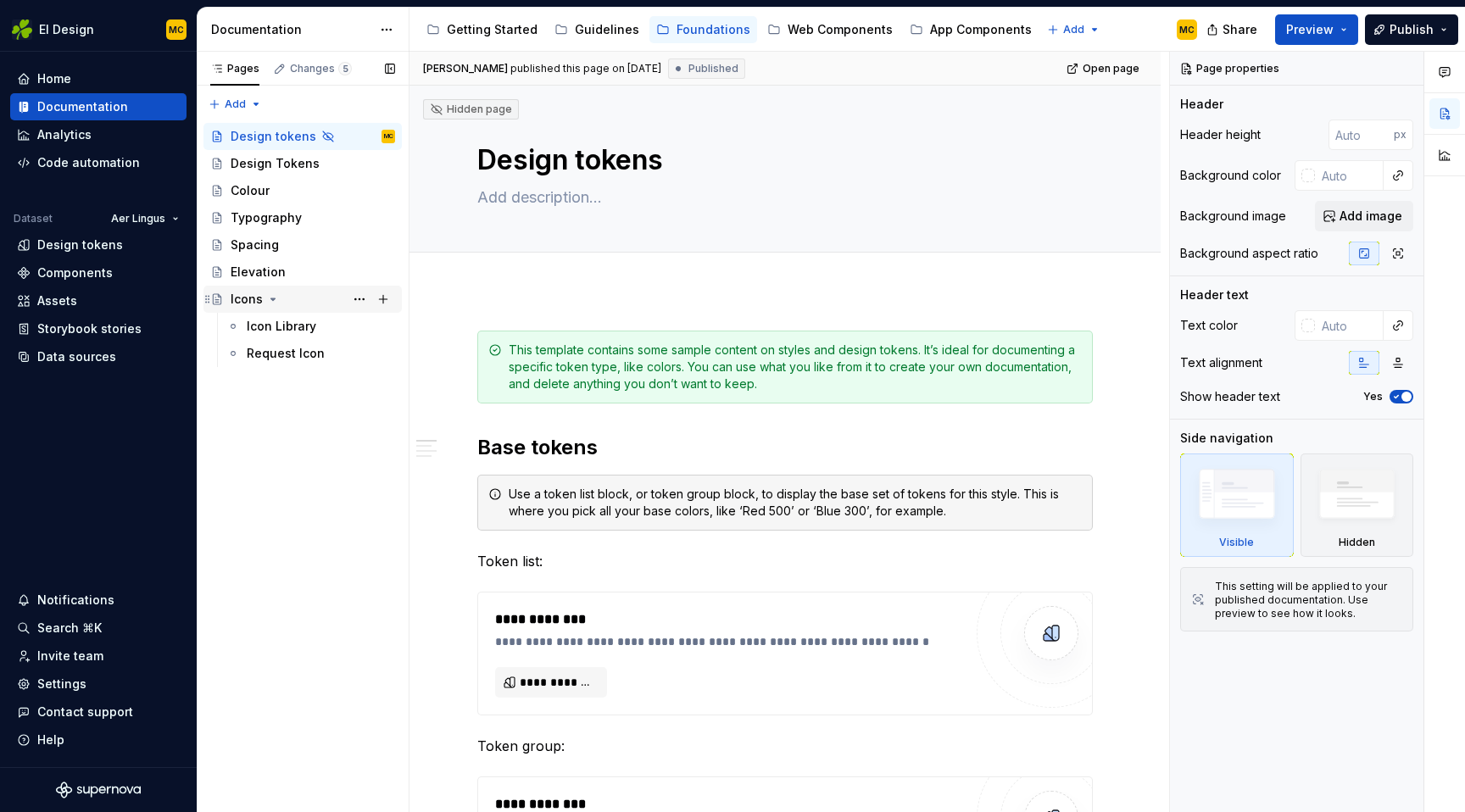
click at [272, 301] on icon "Page tree" at bounding box center [272, 299] width 13 height 13
click at [592, 30] on div "Guidelines" at bounding box center [607, 30] width 64 height 17
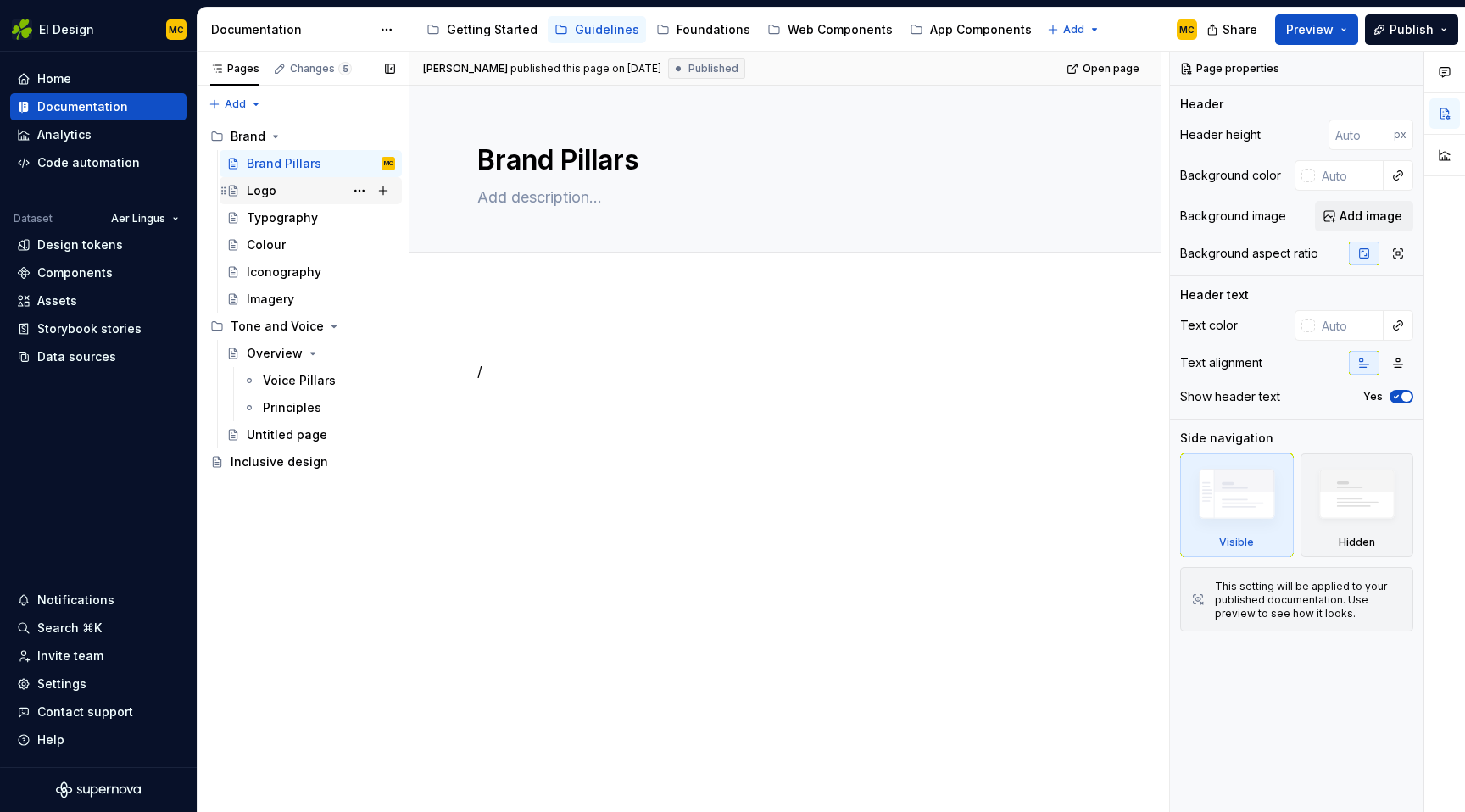
click at [304, 187] on div "Logo" at bounding box center [321, 191] width 149 height 24
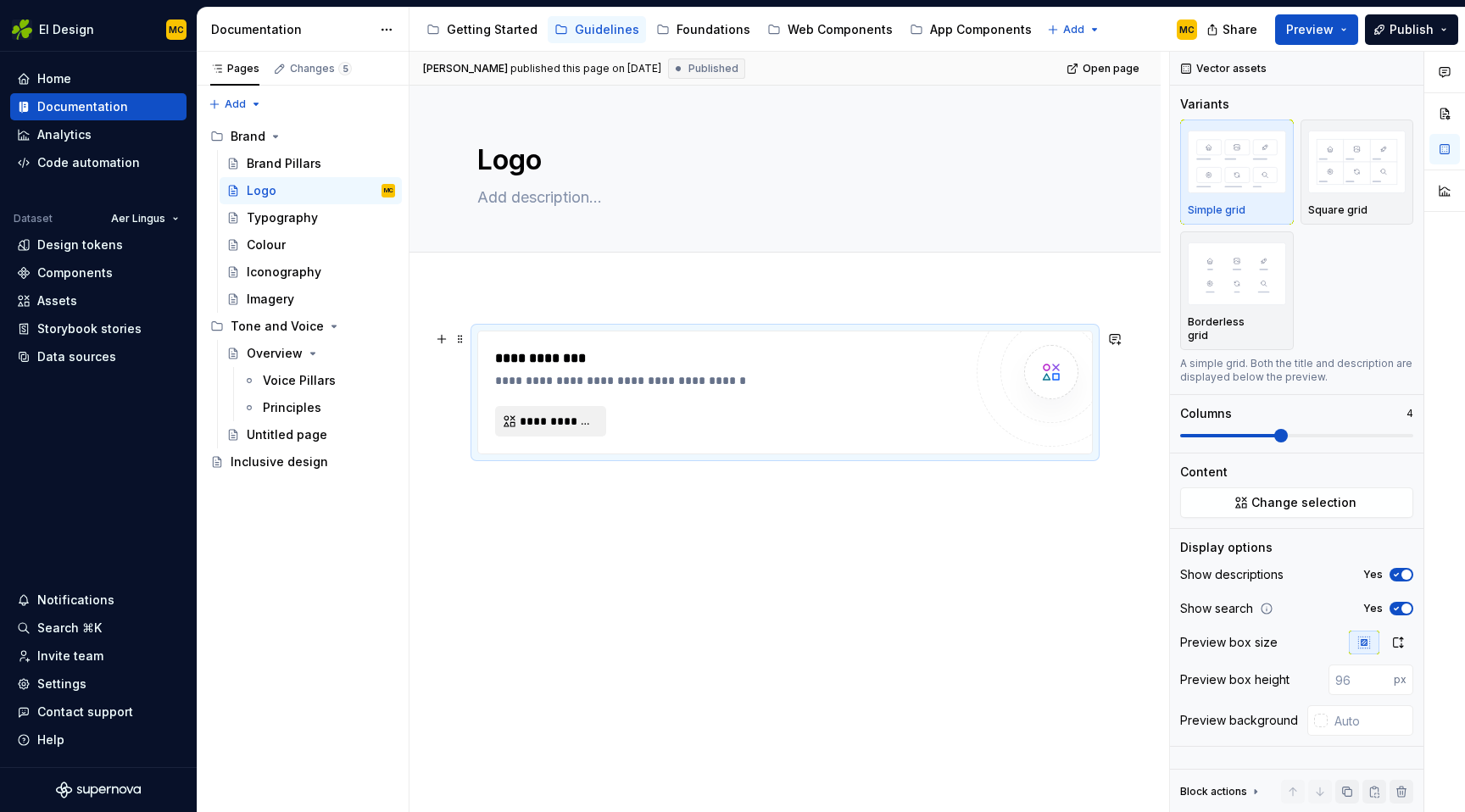
click at [580, 419] on span "**********" at bounding box center [557, 421] width 75 height 17
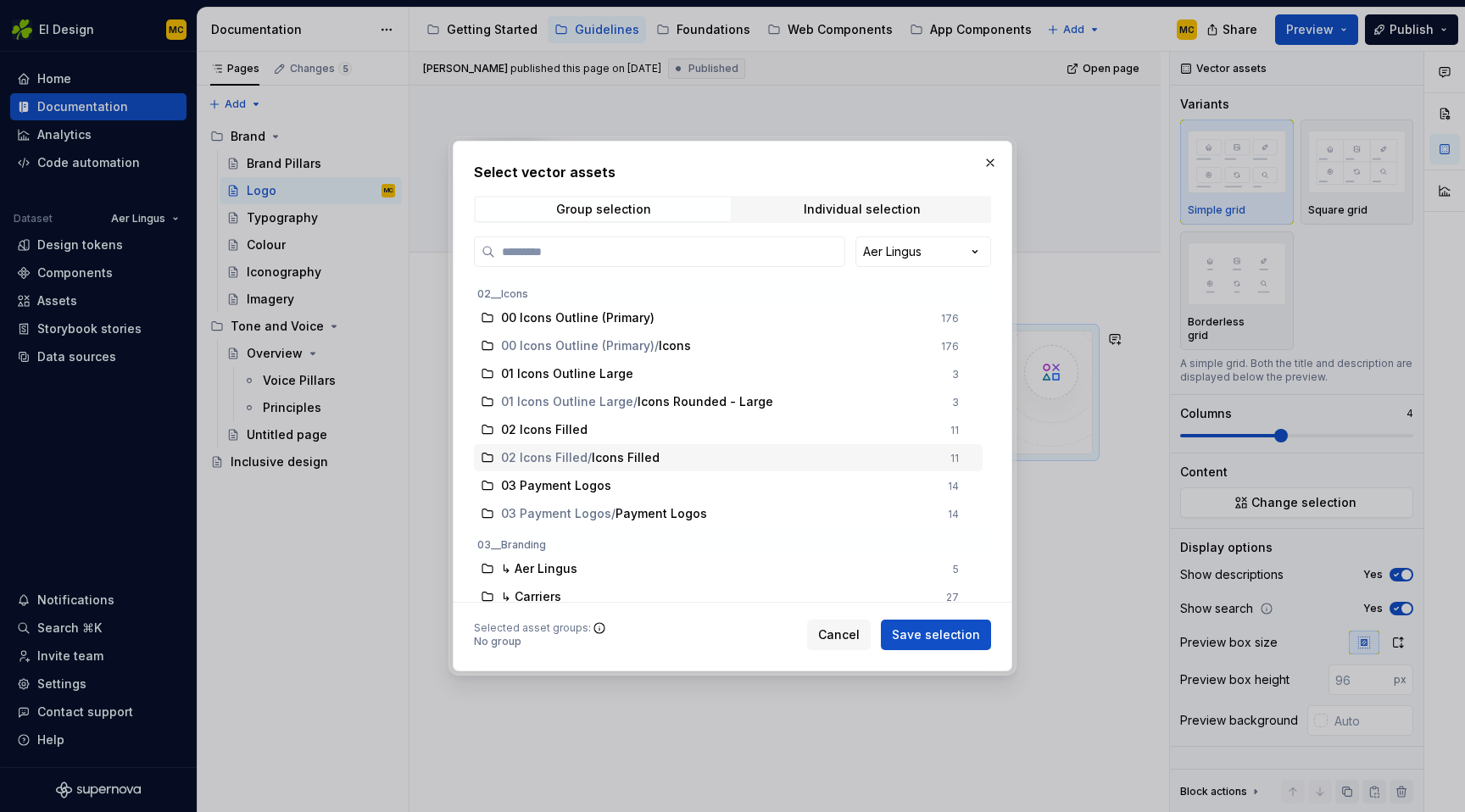
scroll to position [92, 0]
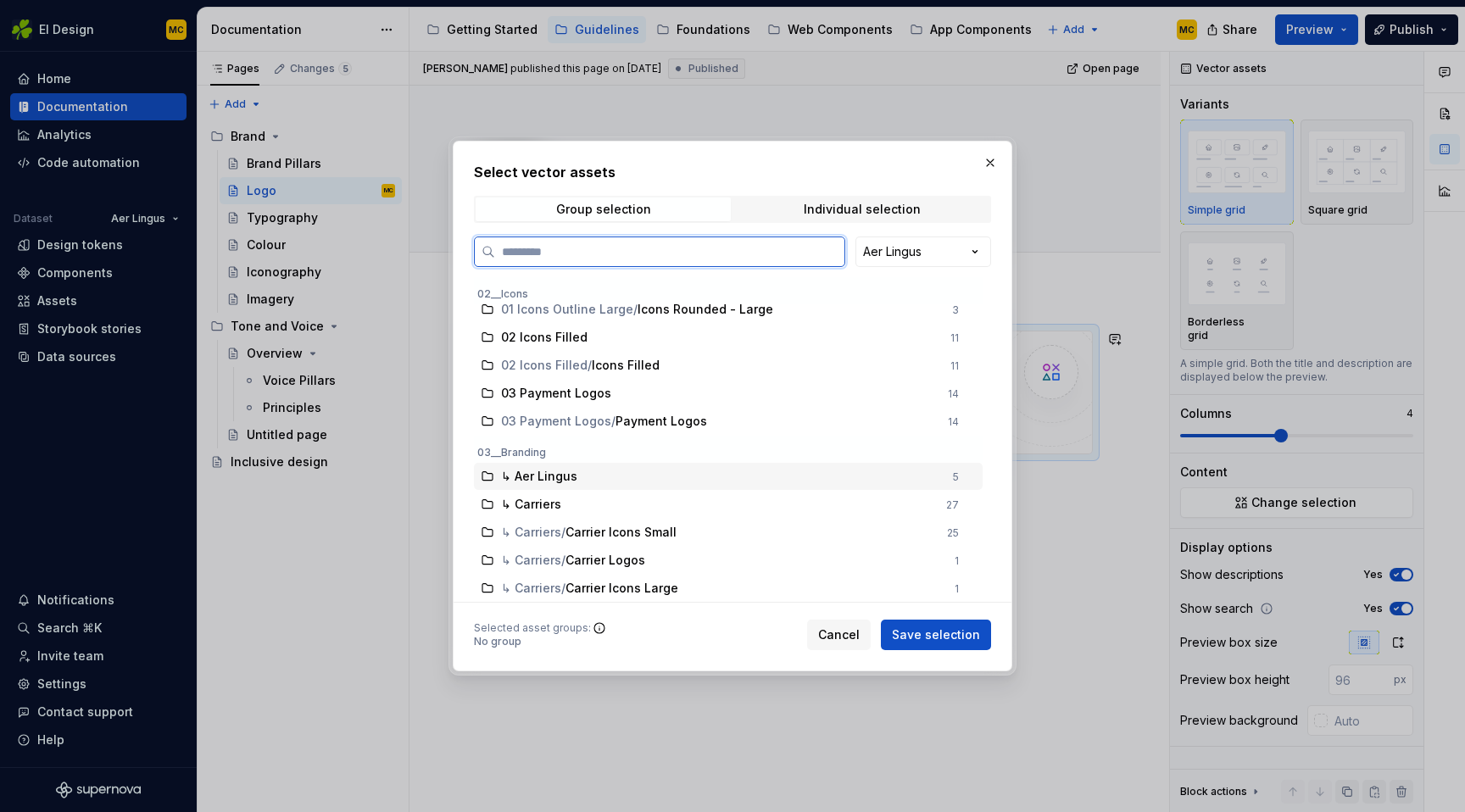
click at [553, 481] on span "↳ Aer Lingus" at bounding box center [539, 476] width 76 height 17
click at [900, 206] on div "Individual selection" at bounding box center [862, 209] width 117 height 13
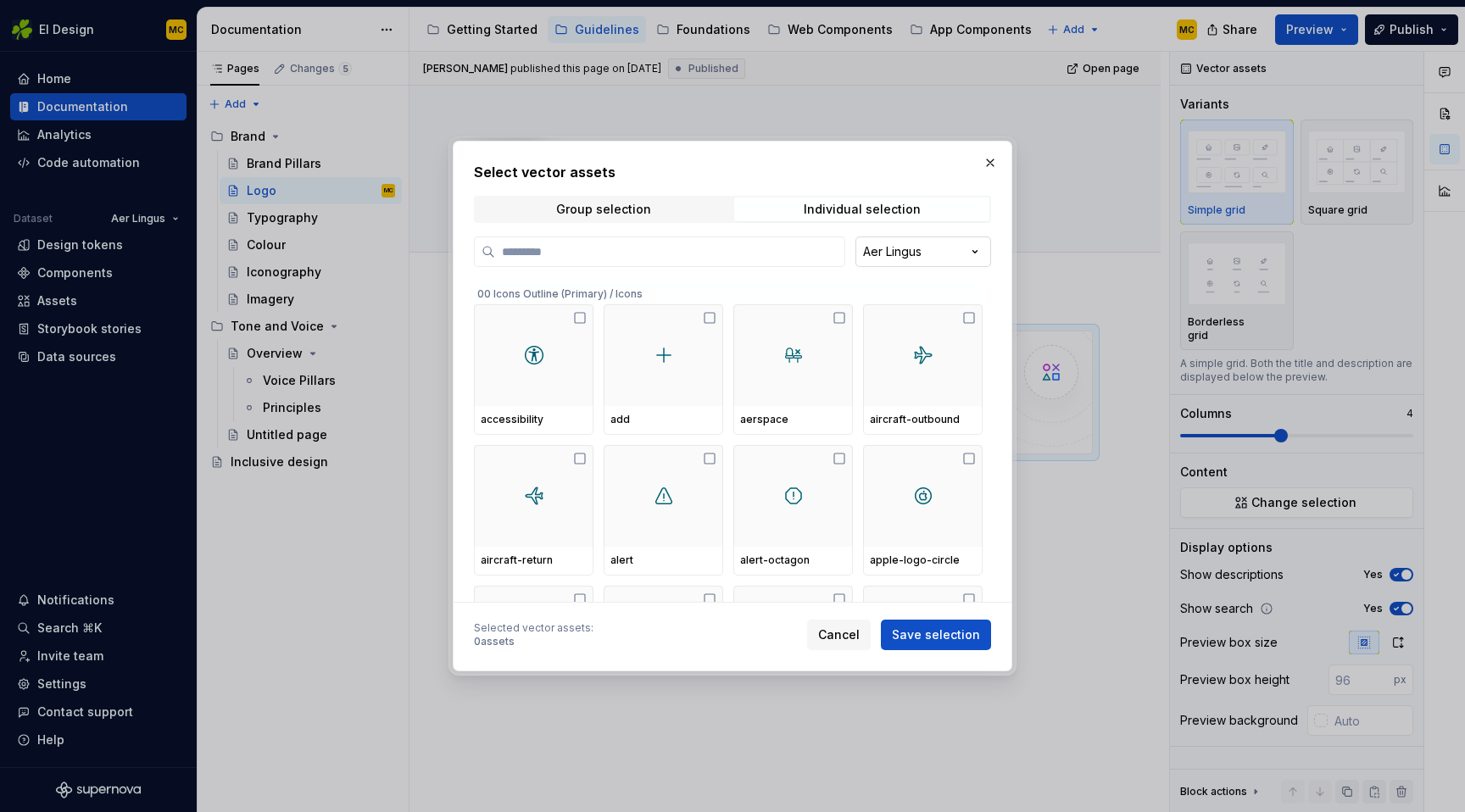
click at [919, 261] on div "Select vector assets Group selection Individual selection Aer Lingus 00 Icons O…" at bounding box center [732, 406] width 1465 height 812
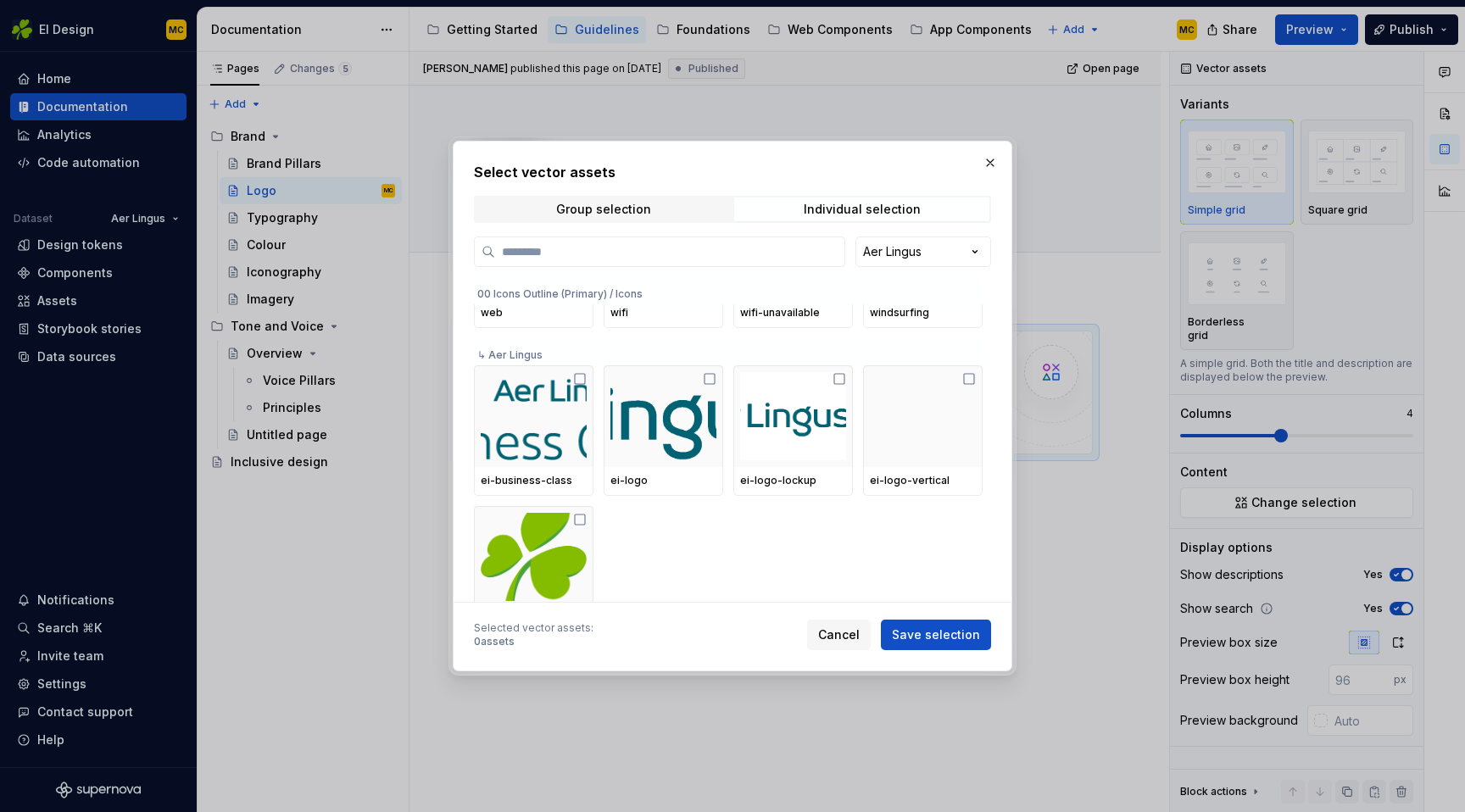
scroll to position [5879, 0]
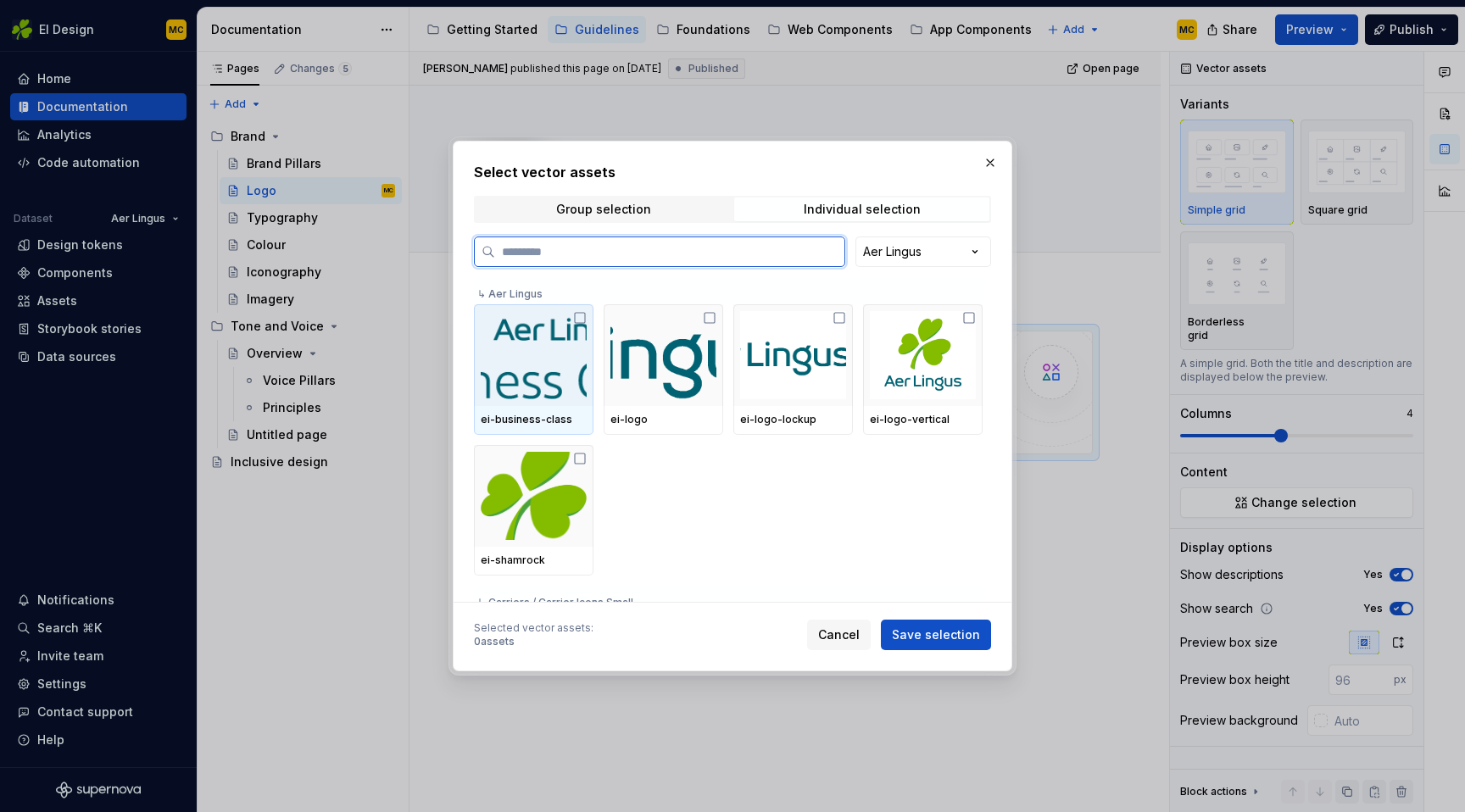
click at [582, 313] on icon at bounding box center [579, 317] width 13 height 13
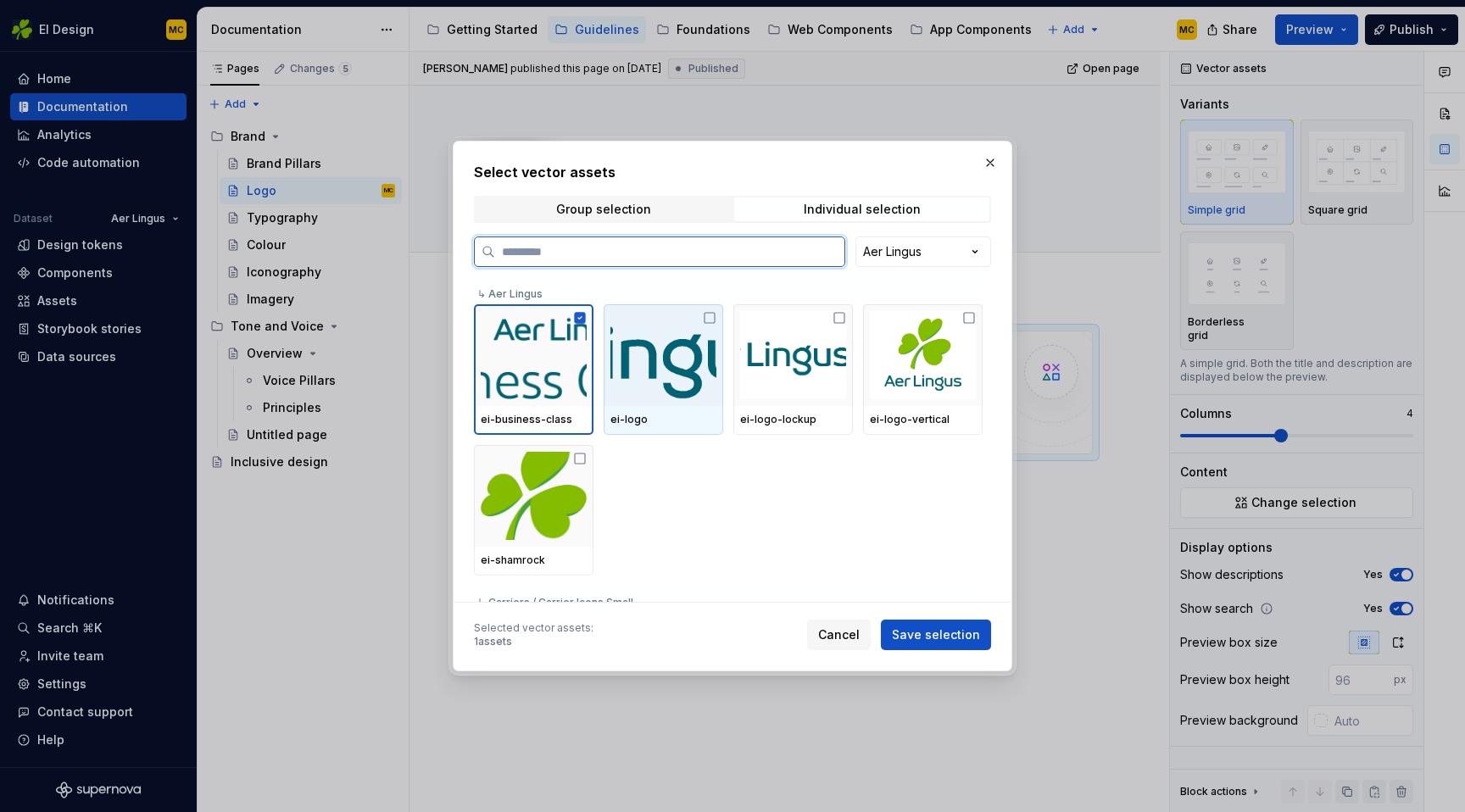
click at [713, 320] on icon at bounding box center [709, 317] width 13 height 13
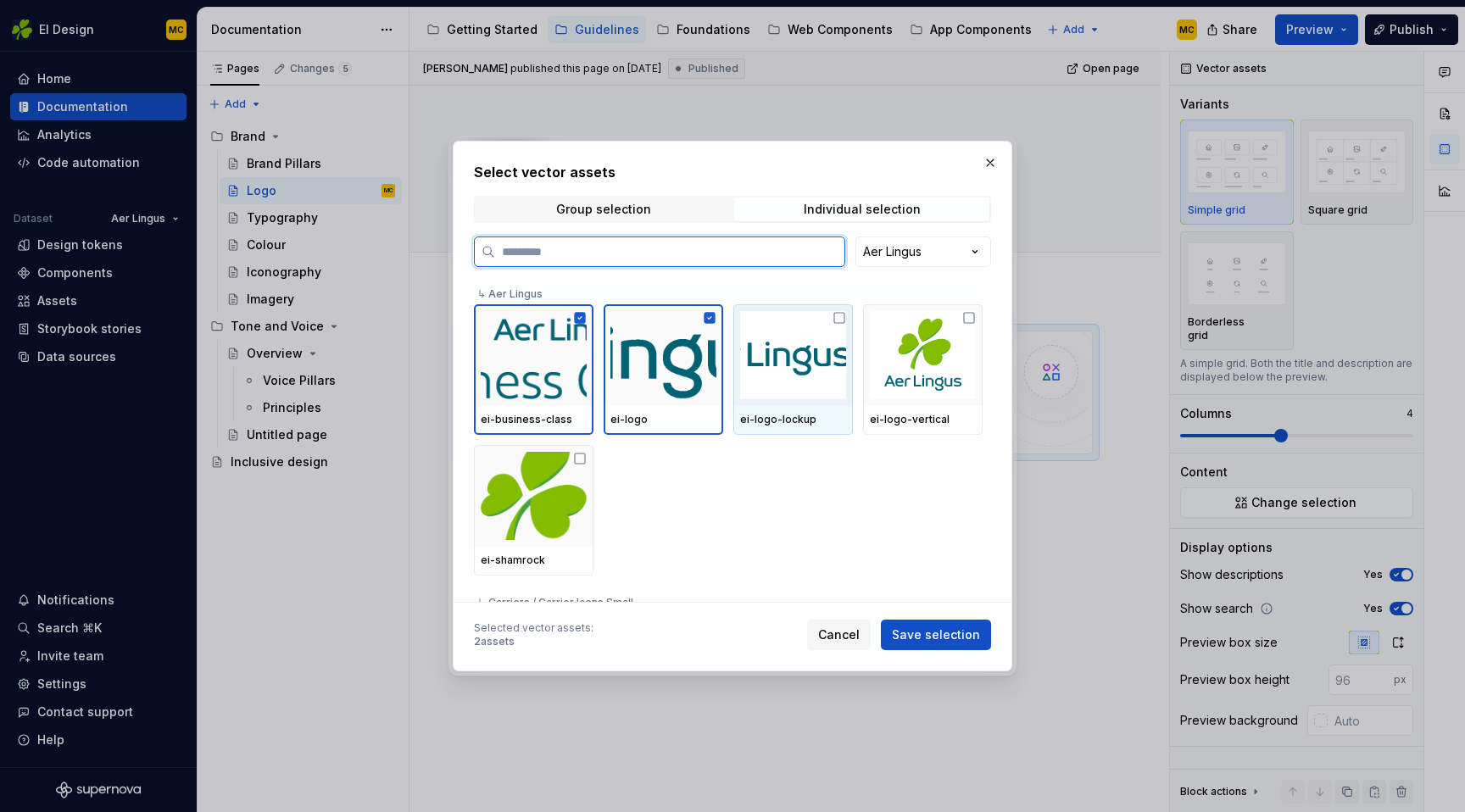
click at [846, 321] on icon at bounding box center [839, 317] width 13 height 13
click at [974, 323] on icon at bounding box center [969, 317] width 10 height 10
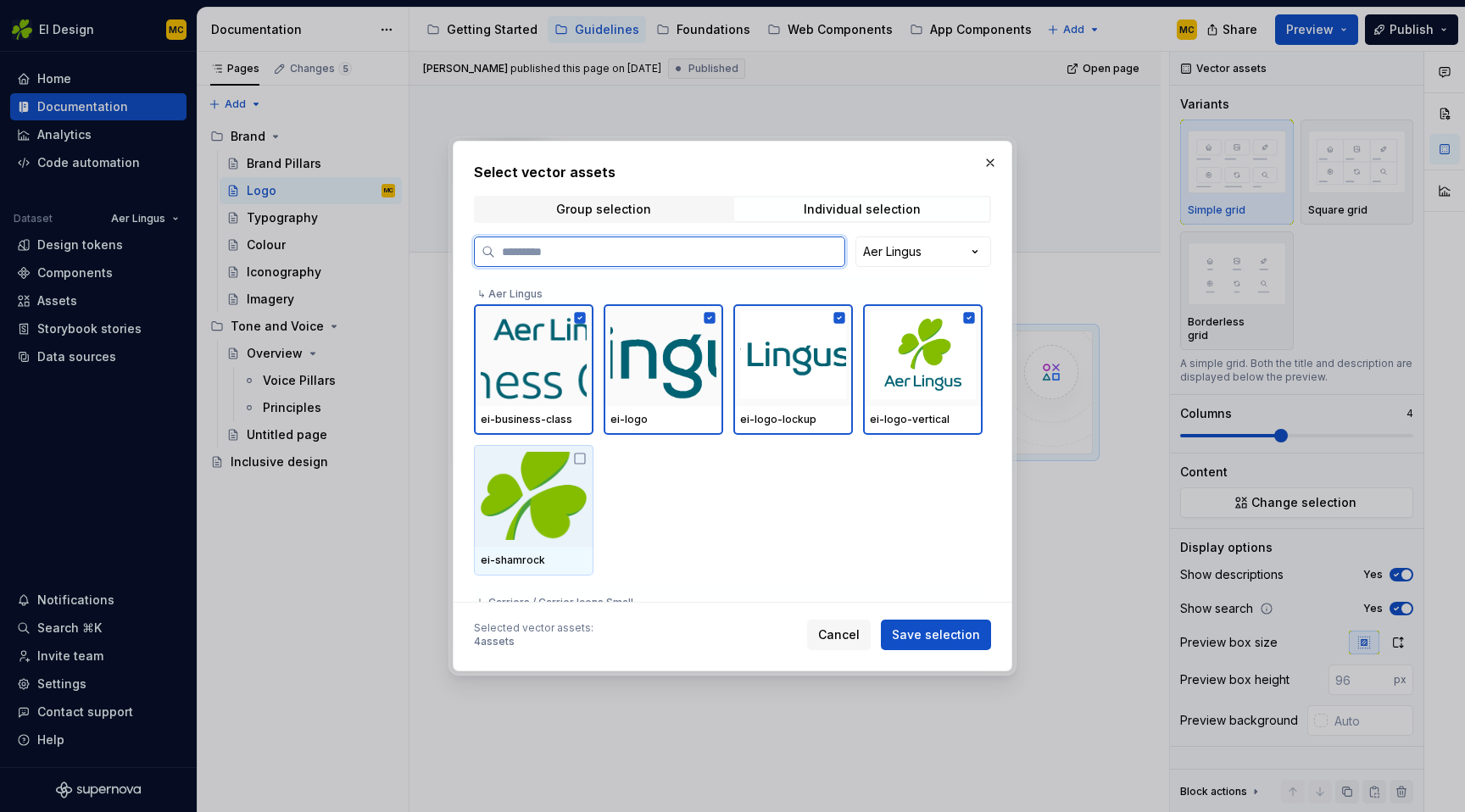
click at [581, 455] on icon at bounding box center [579, 458] width 13 height 13
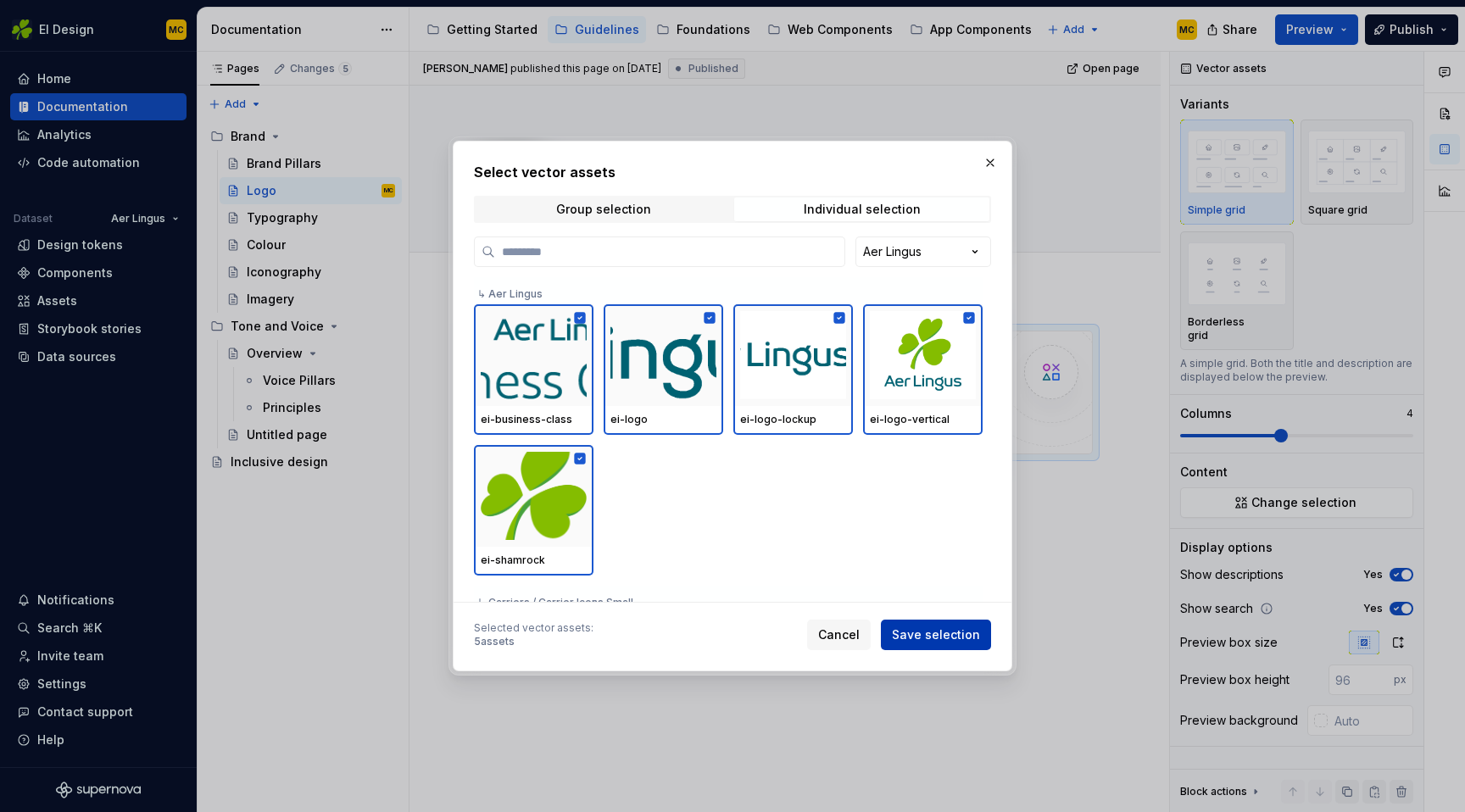
click at [957, 636] on span "Save selection" at bounding box center [936, 635] width 88 height 17
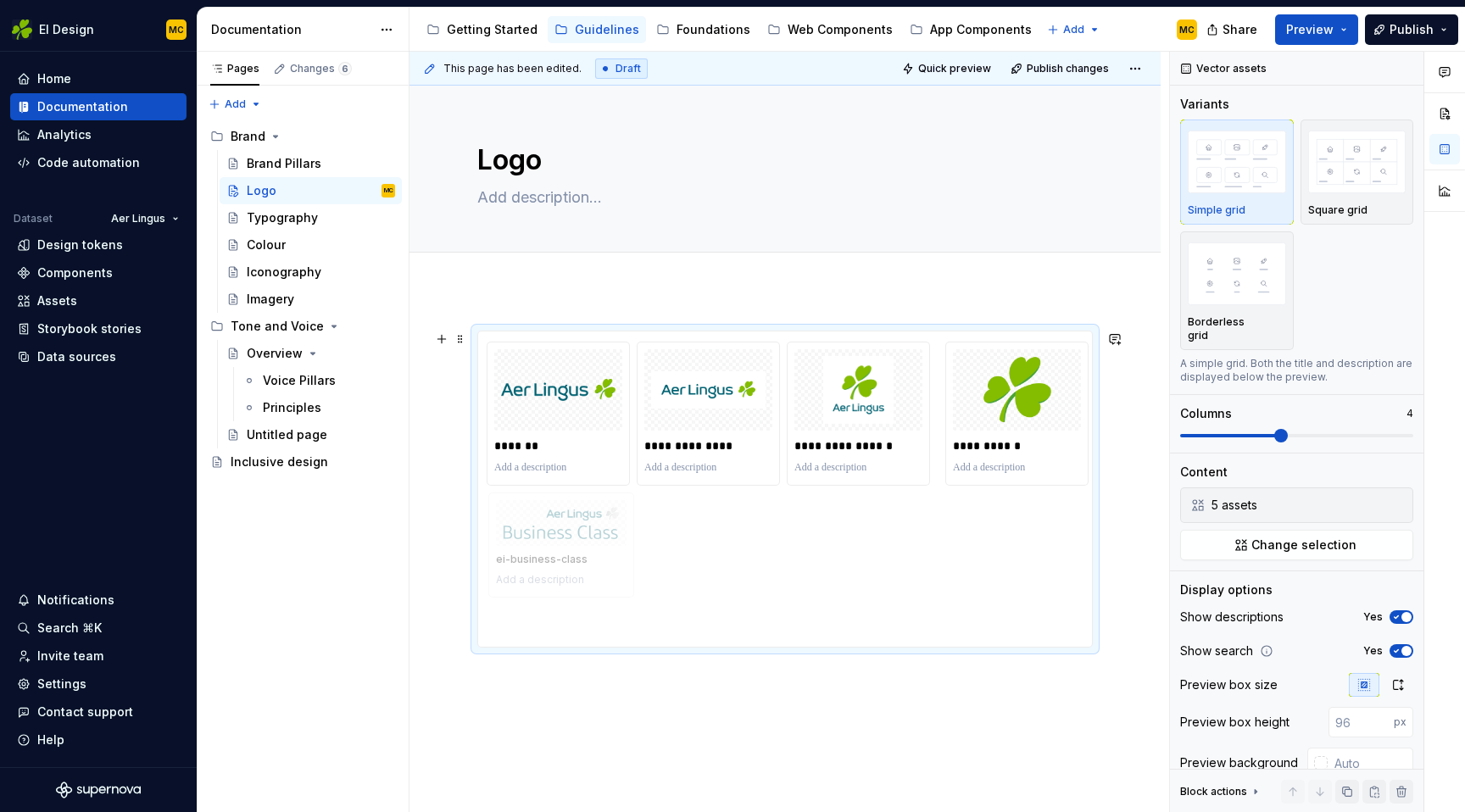
drag, startPoint x: 597, startPoint y: 357, endPoint x: 626, endPoint y: 526, distance: 171.5
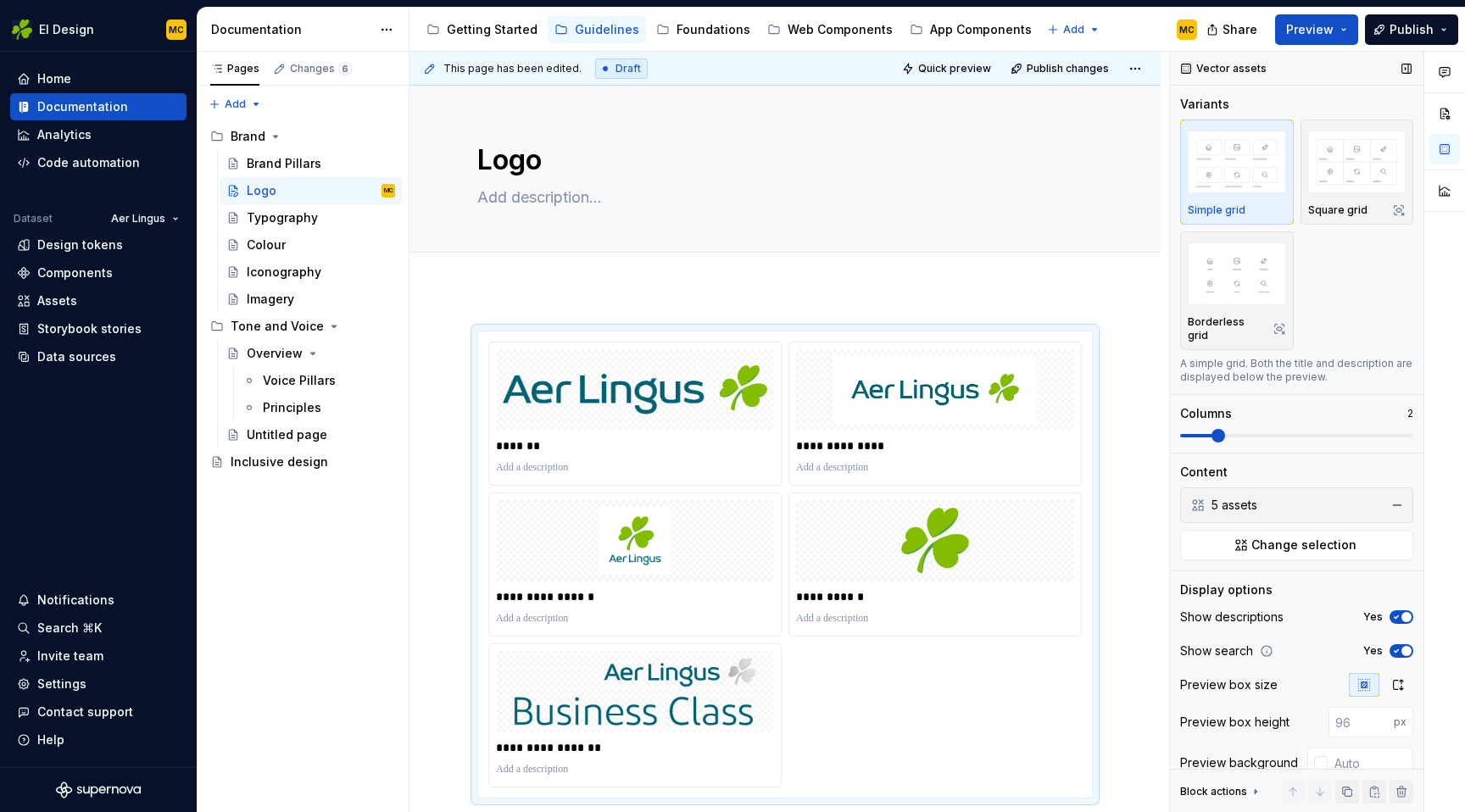
scroll to position [279, 0]
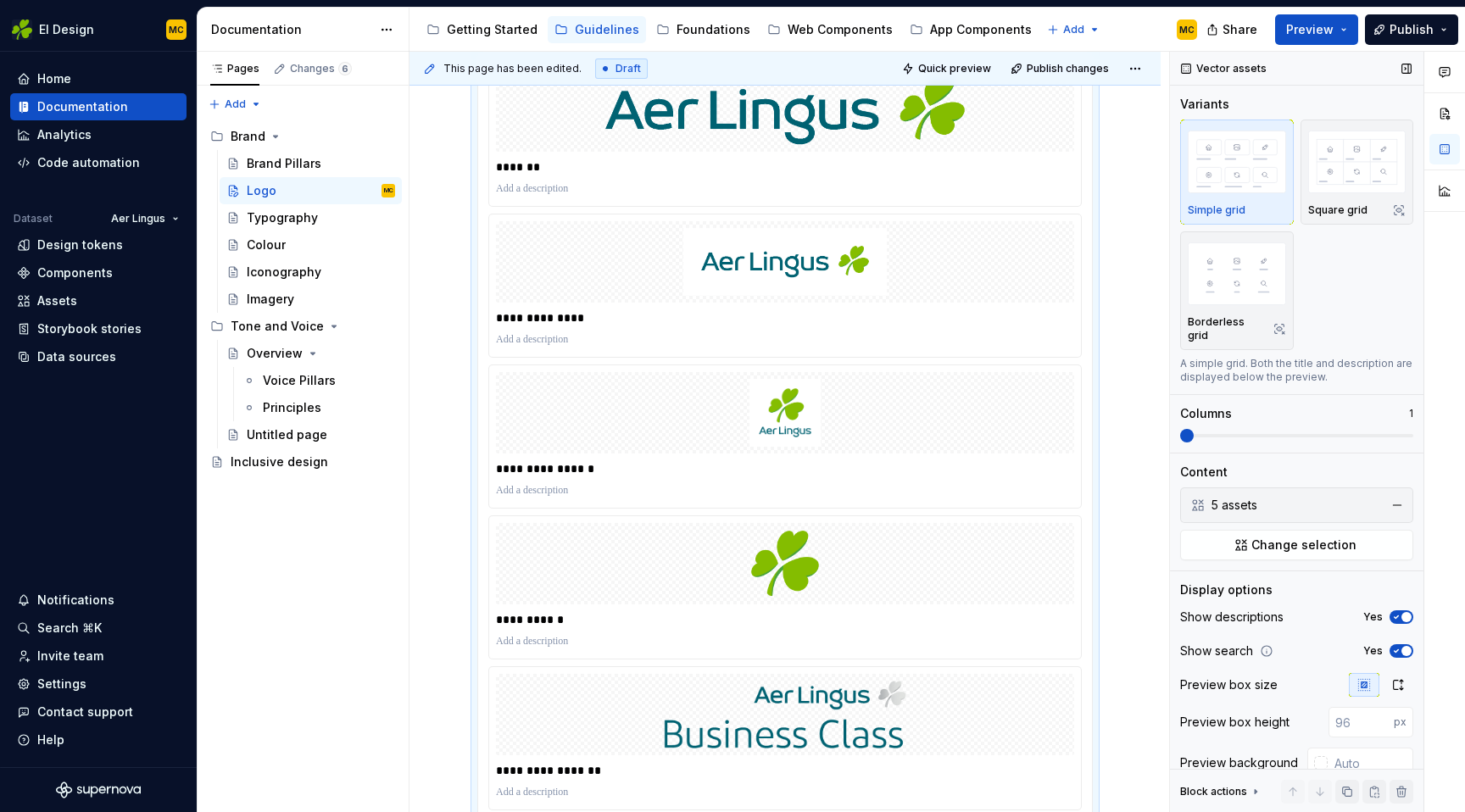
click at [1180, 439] on span at bounding box center [1187, 435] width 13 height 13
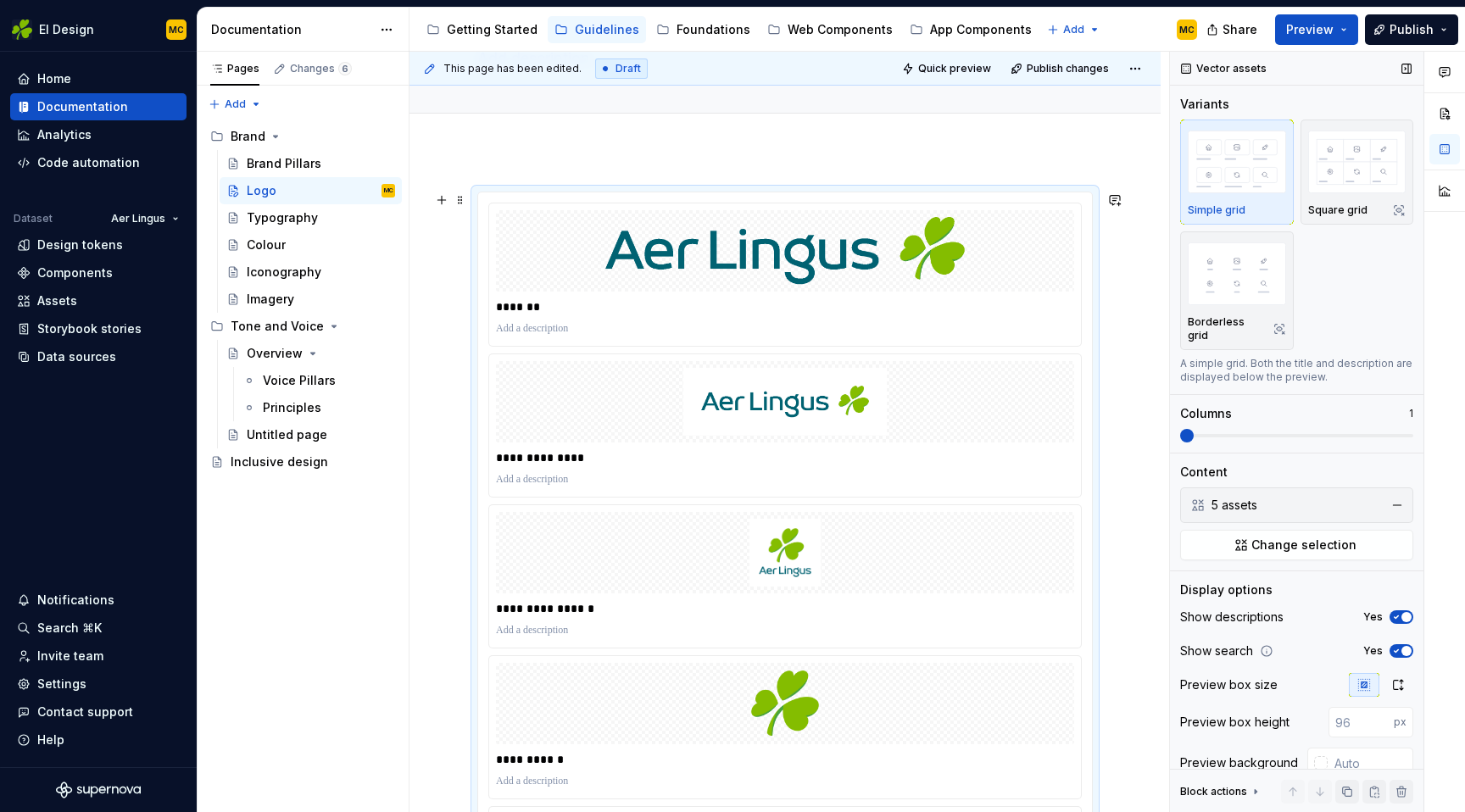
scroll to position [125, 0]
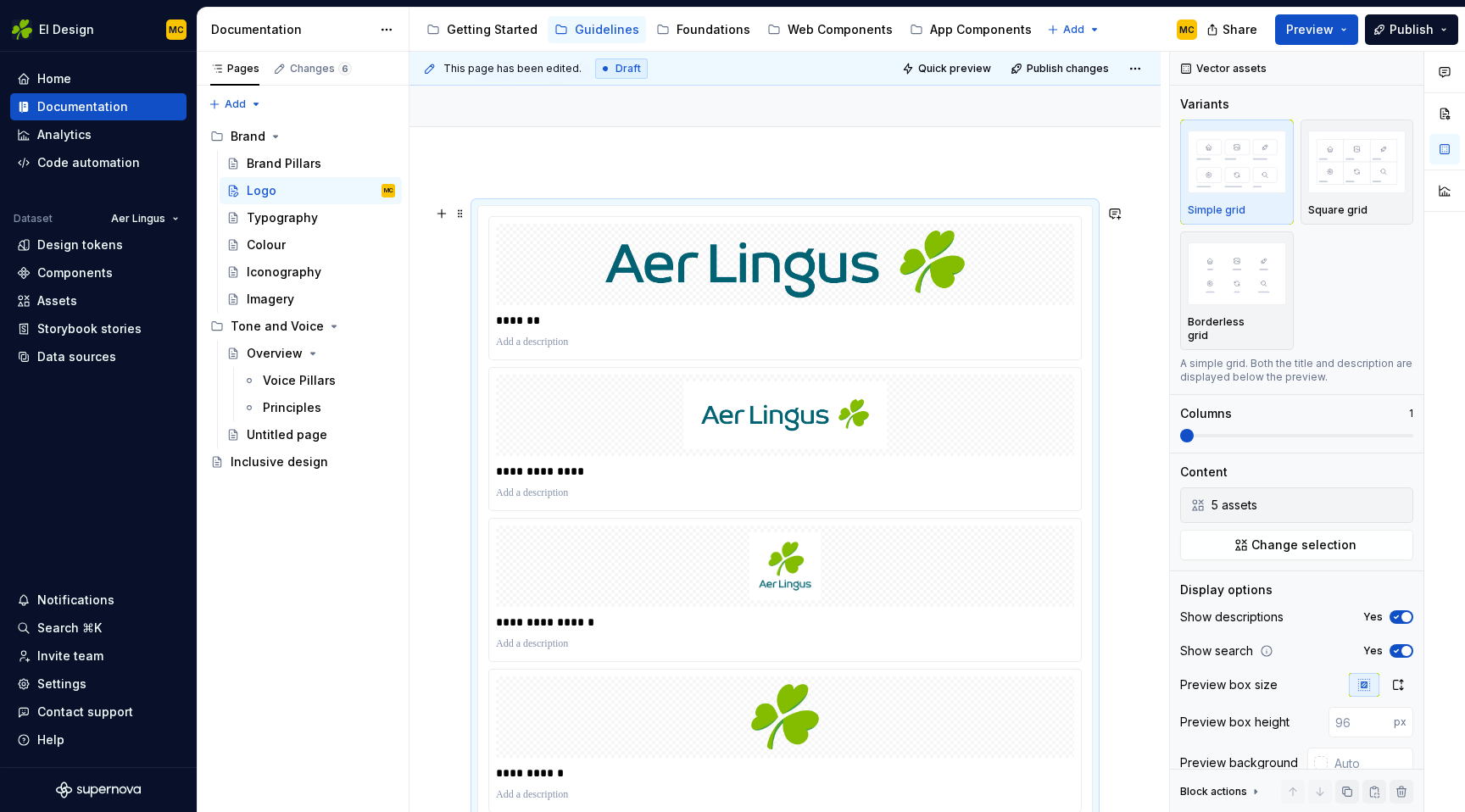
click at [1092, 238] on div "**********" at bounding box center [784, 590] width 615 height 770
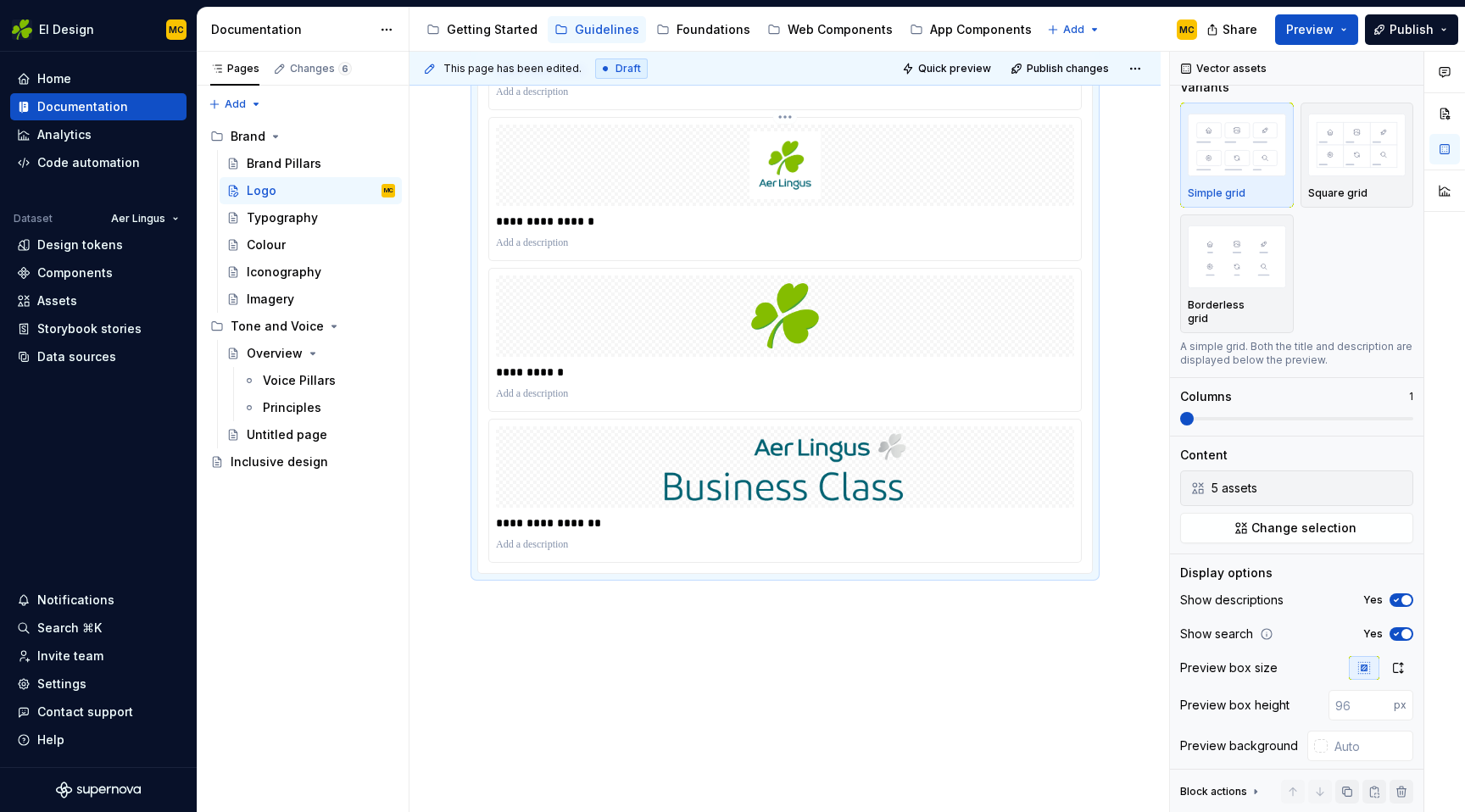
scroll to position [525, 0]
click at [839, 465] on img at bounding box center [784, 469] width 366 height 68
click at [791, 418] on html "EI Design MC Home Documentation Analytics Code automation Dataset Aer Lingus De…" at bounding box center [732, 406] width 1465 height 812
click at [839, 486] on div "Delete item" at bounding box center [870, 483] width 124 height 17
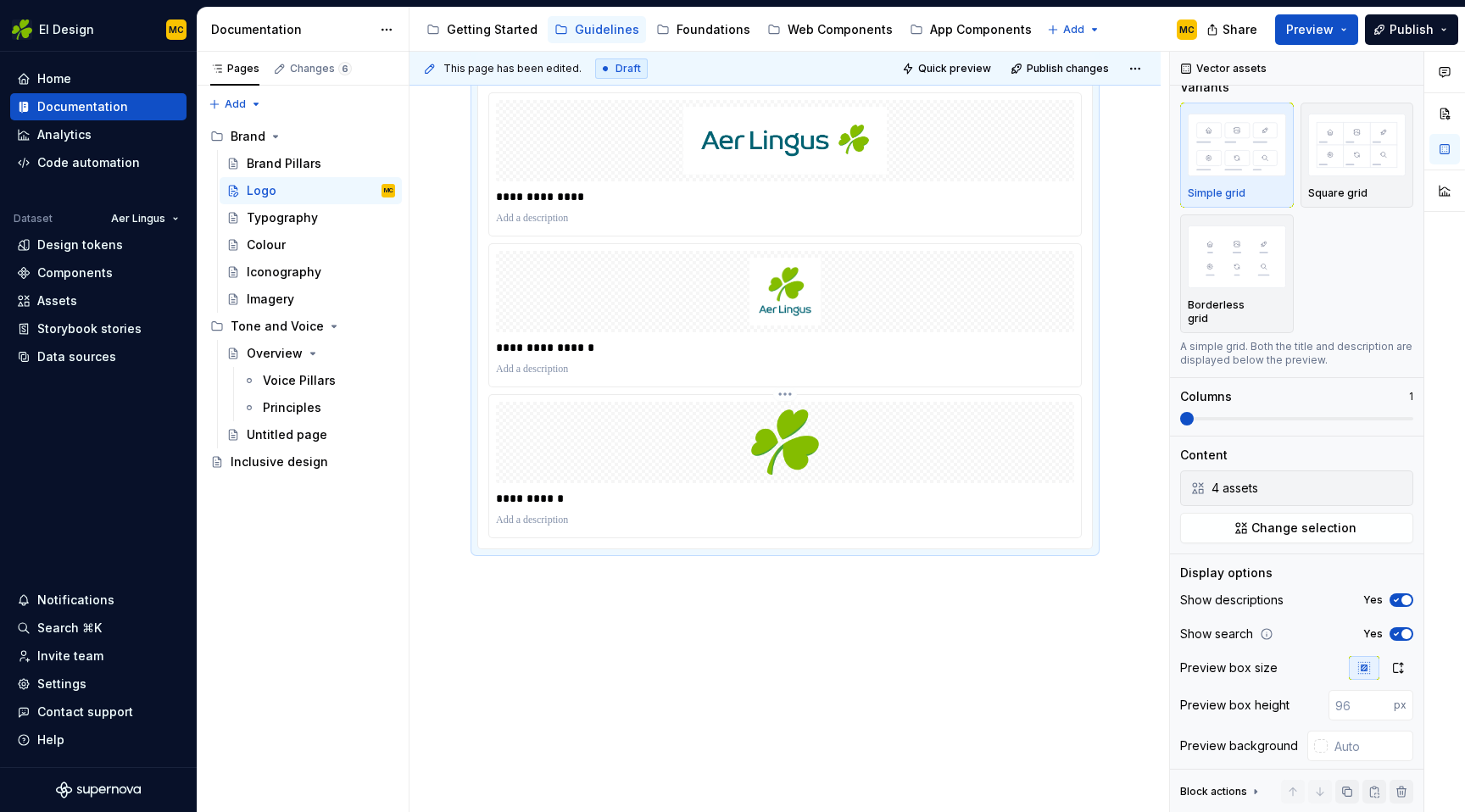
click at [792, 393] on html "EI Design MC Home Documentation Analytics Code automation Dataset Aer Lingus De…" at bounding box center [732, 406] width 1465 height 812
click at [836, 459] on div "Delete item" at bounding box center [870, 457] width 124 height 17
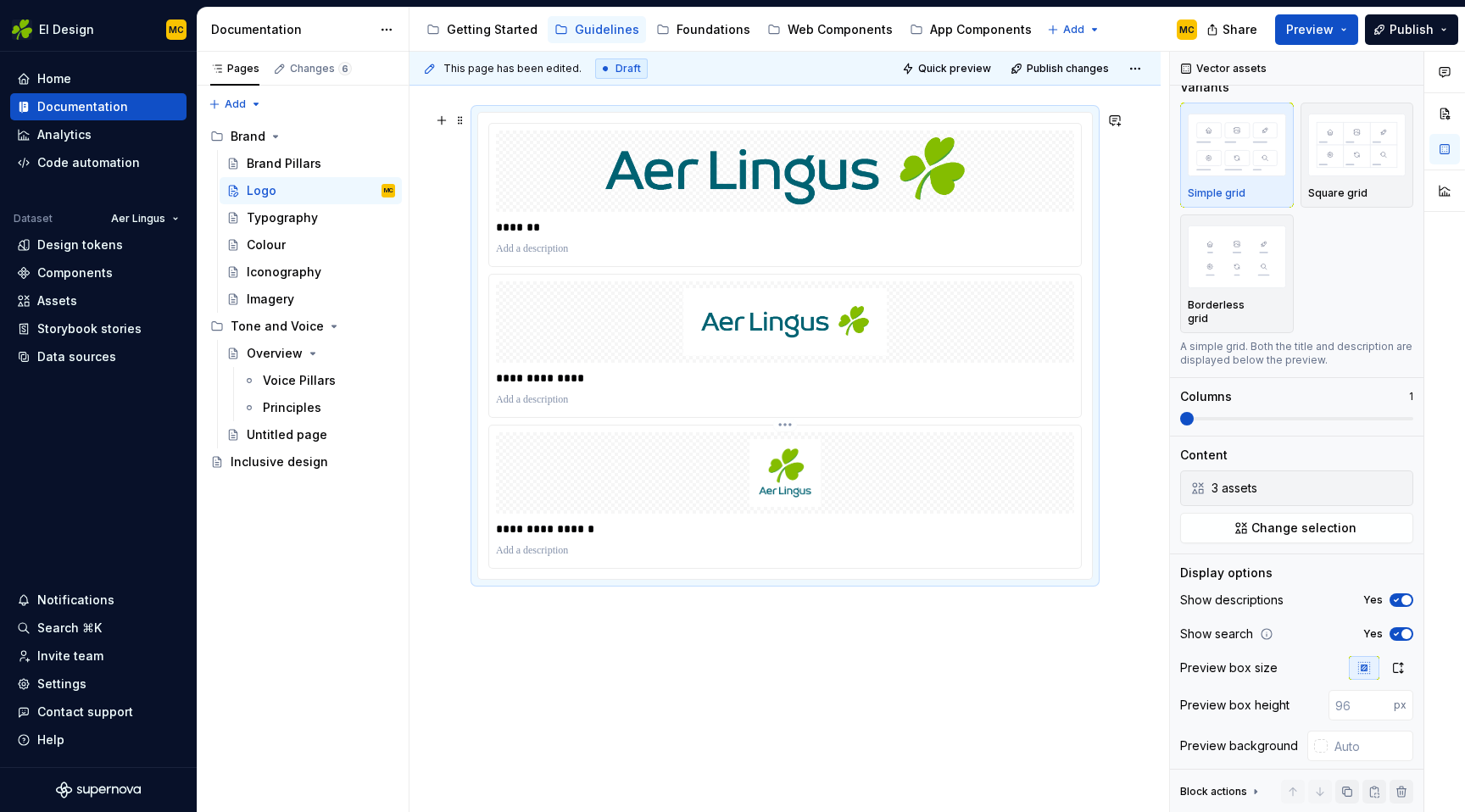
scroll to position [218, 0]
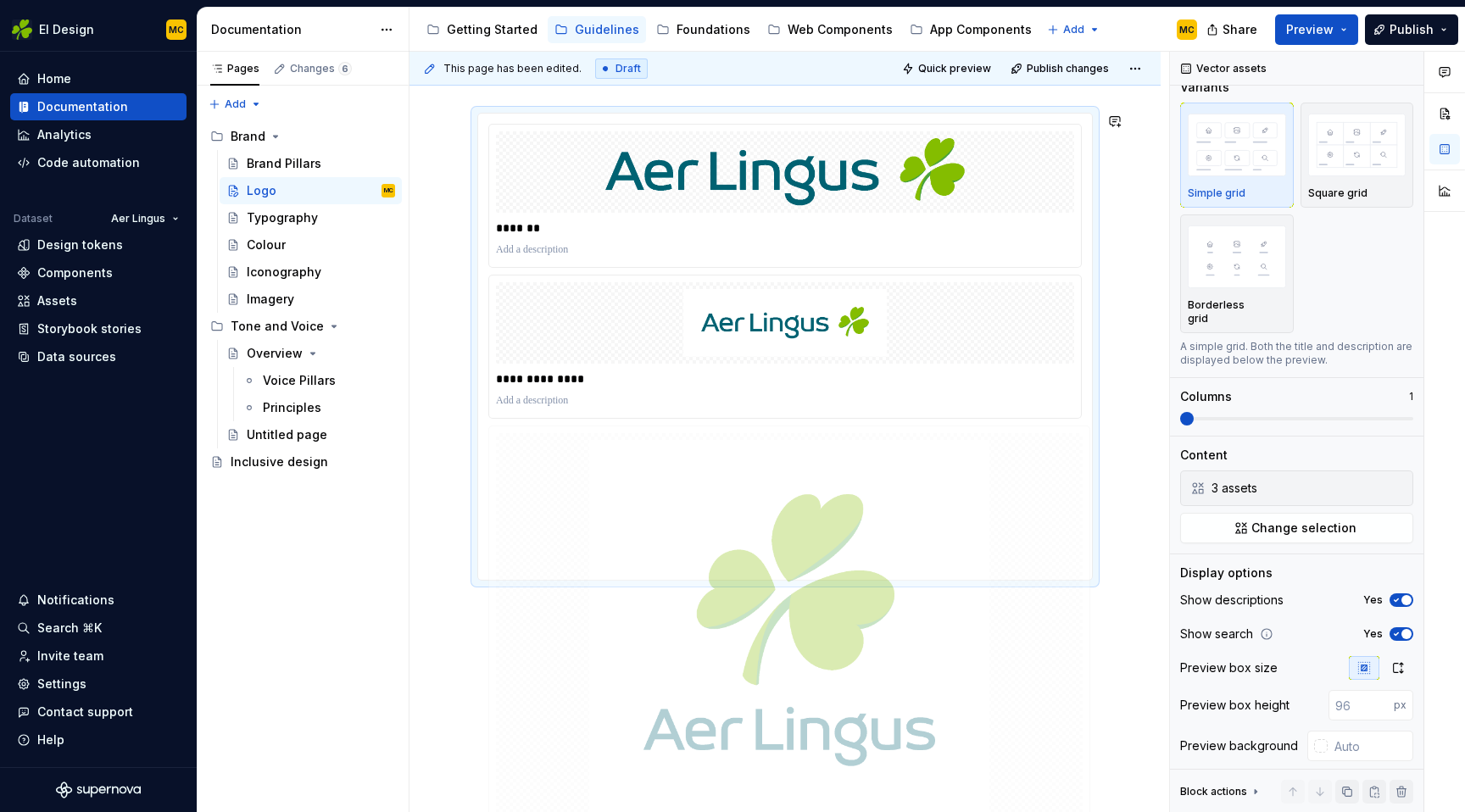
drag, startPoint x: 833, startPoint y: 432, endPoint x: 843, endPoint y: 377, distance: 55.9
click at [843, 377] on body "EI Design MC Home Documentation Analytics Code automation Dataset Aer Lingus De…" at bounding box center [732, 406] width 1465 height 812
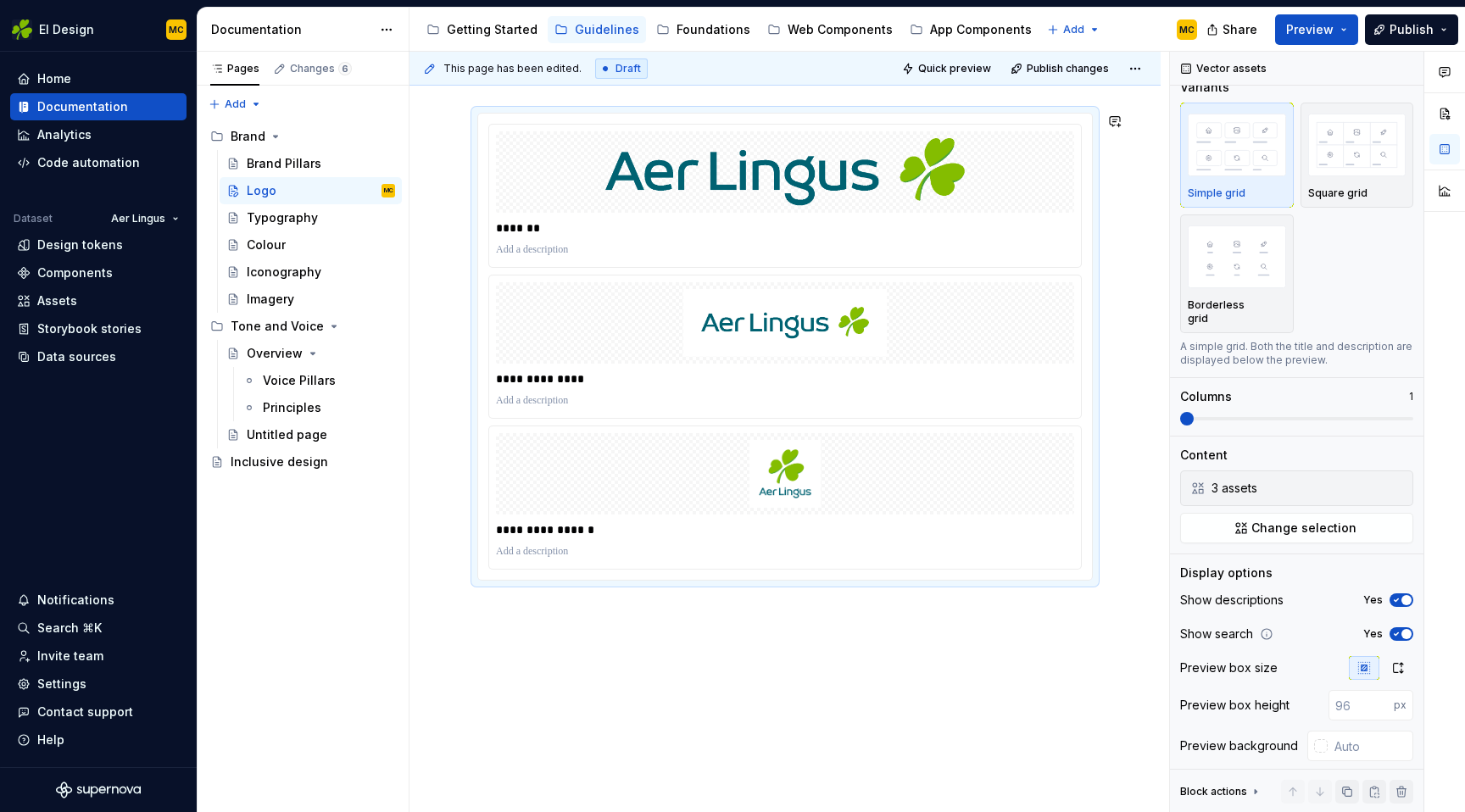
click at [877, 683] on div "**********" at bounding box center [784, 457] width 751 height 773
click at [1299, 30] on span "Preview" at bounding box center [1309, 30] width 47 height 17
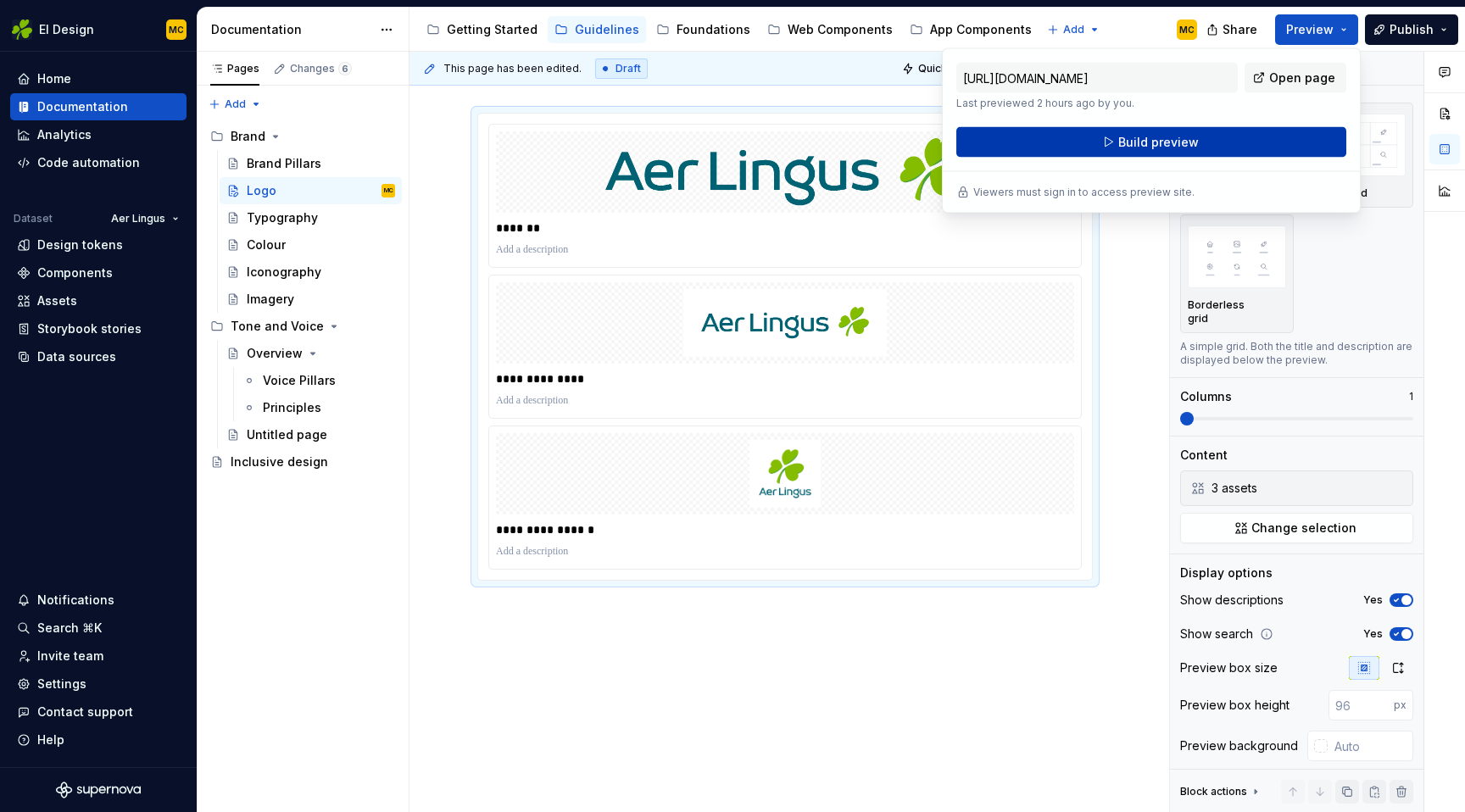
click at [1229, 142] on button "Build preview" at bounding box center [1152, 142] width 390 height 30
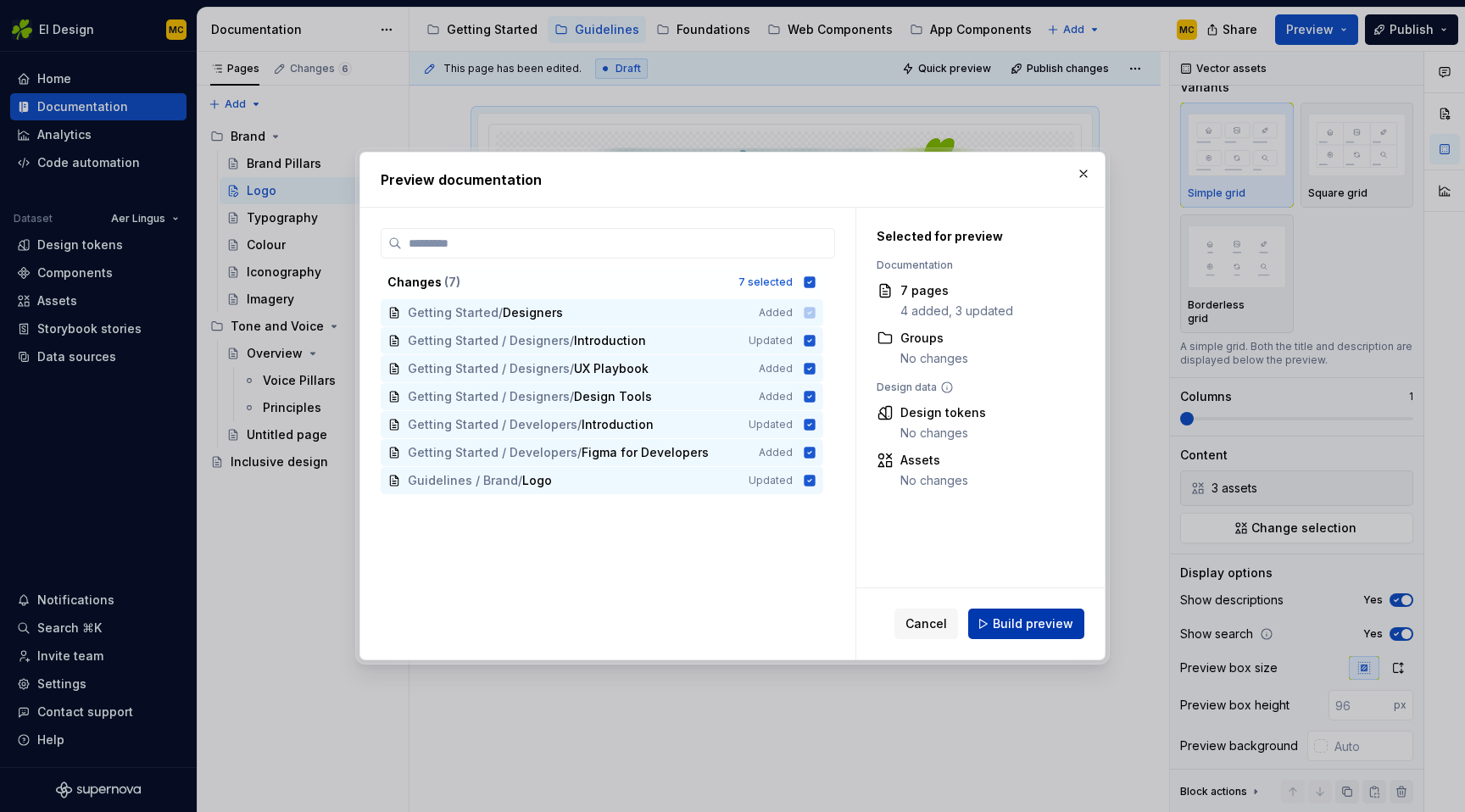
click at [1010, 625] on span "Build preview" at bounding box center [1033, 623] width 81 height 17
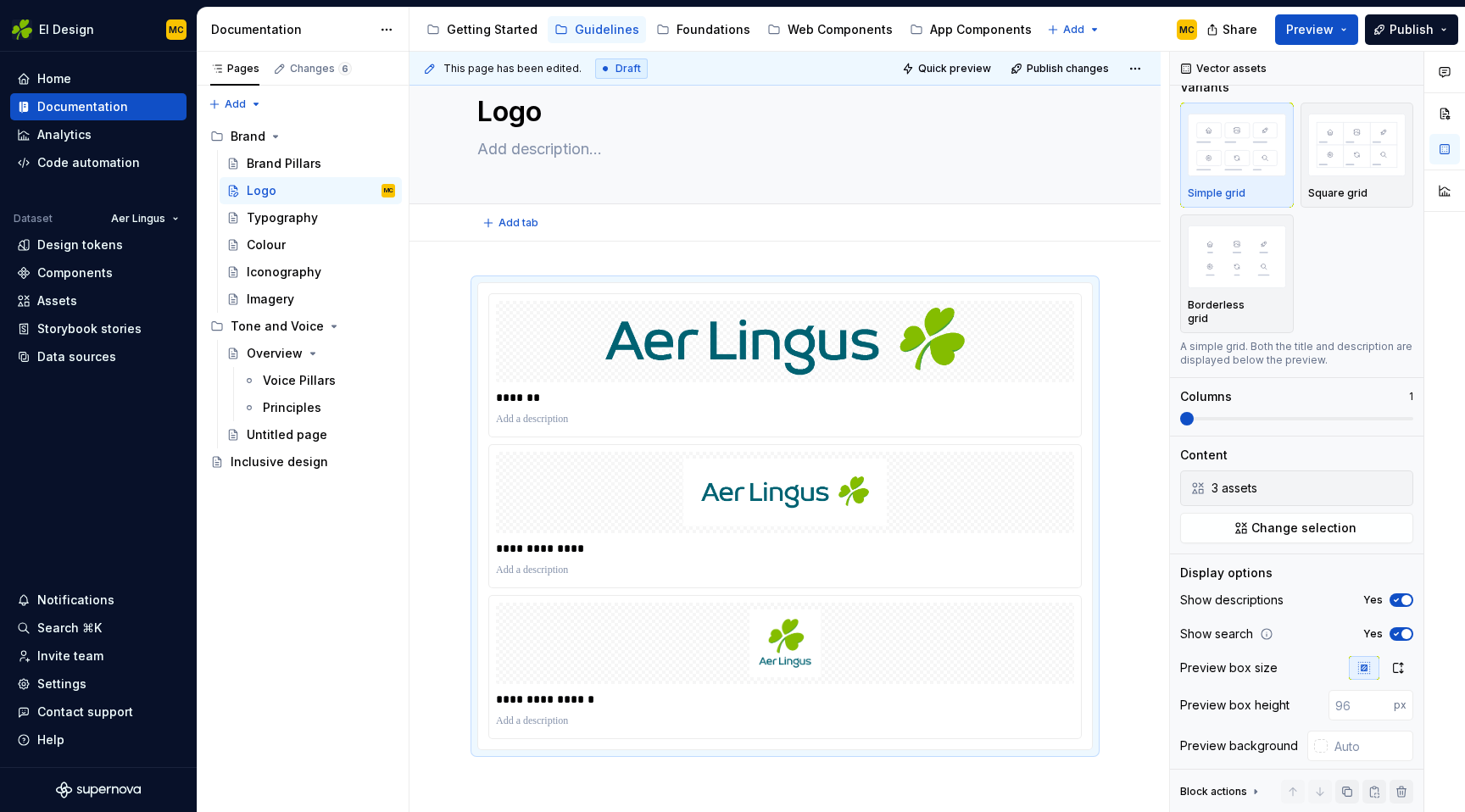
scroll to position [0, 0]
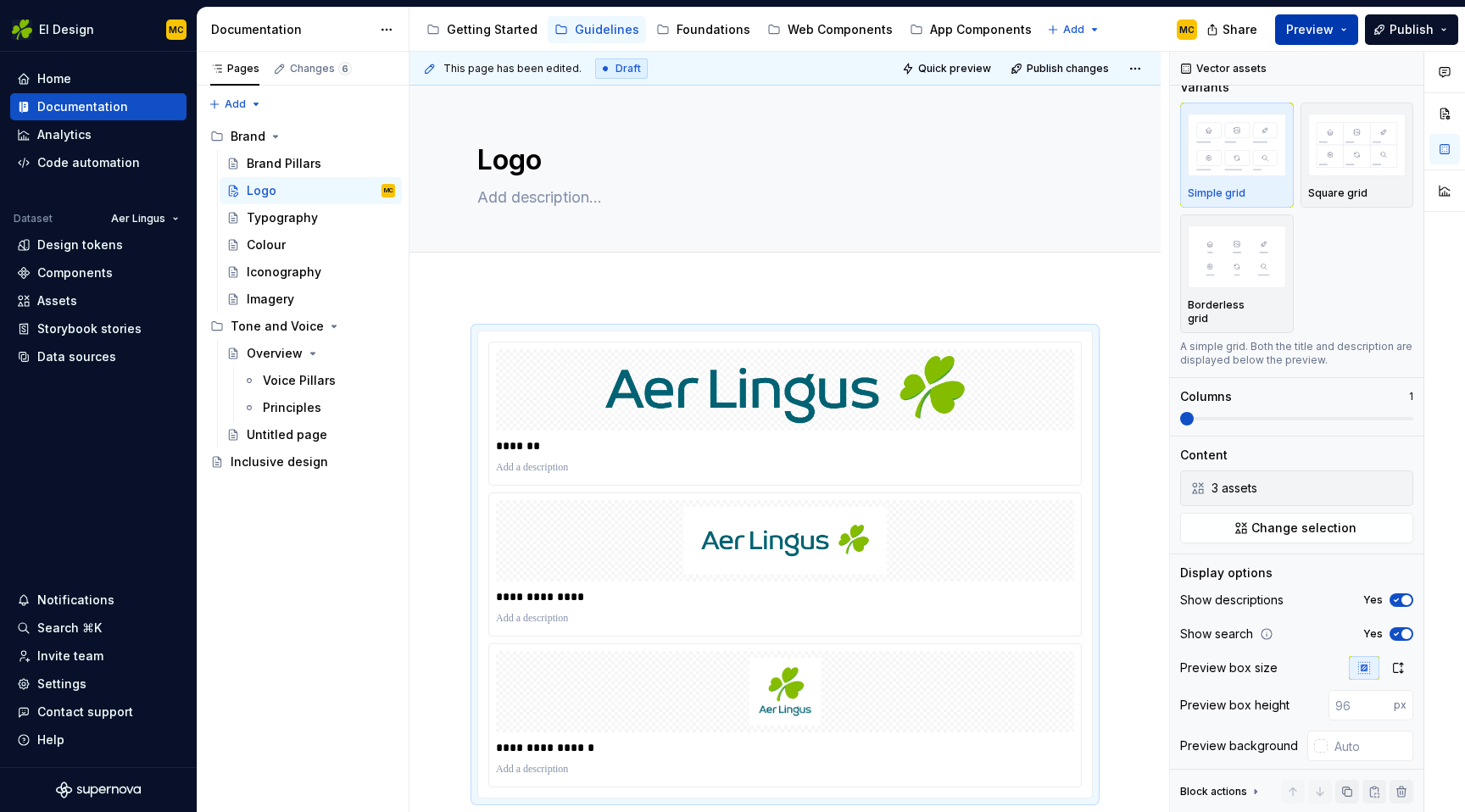
click at [1350, 21] on button "Preview" at bounding box center [1316, 30] width 83 height 30
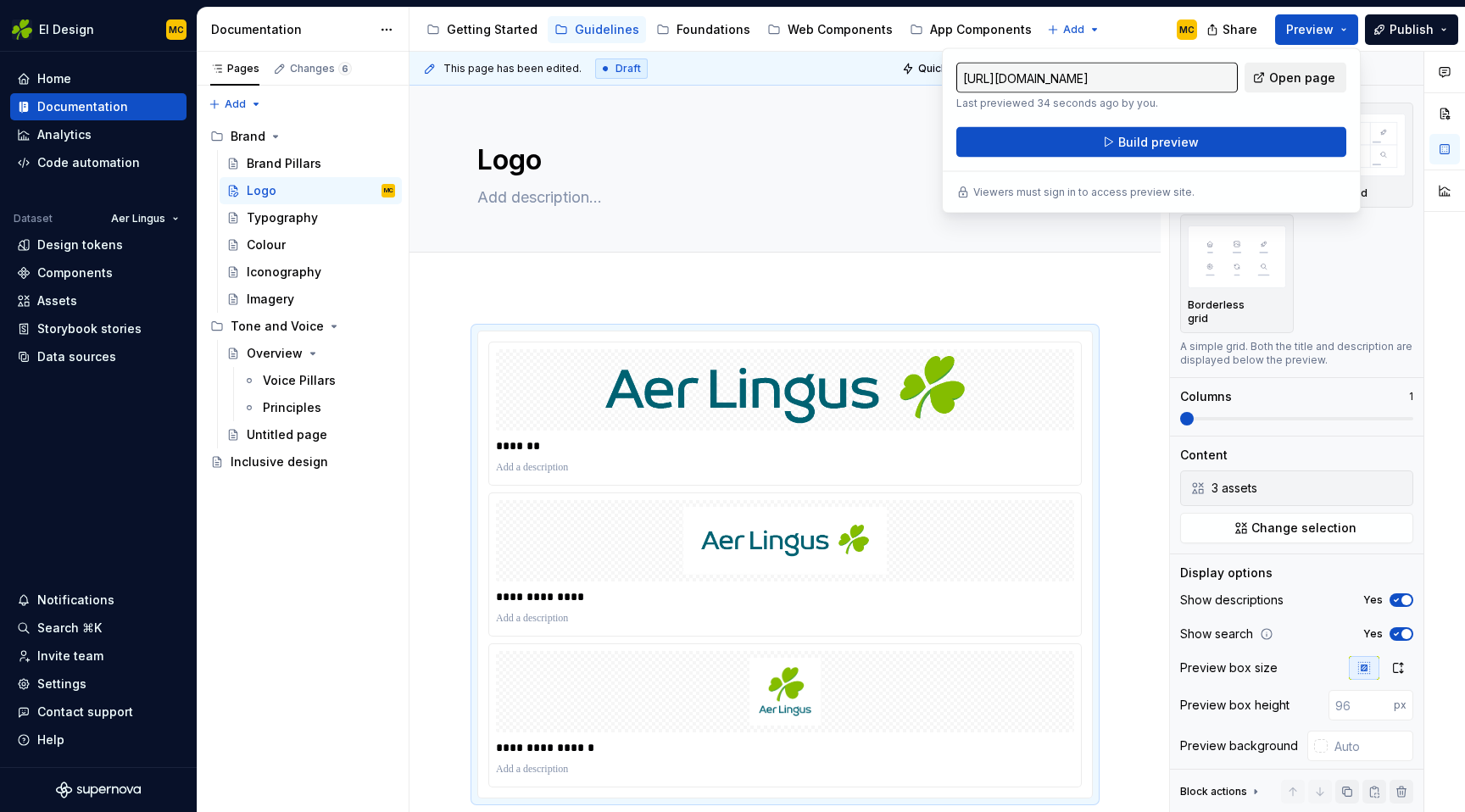
click at [1286, 77] on span "Open page" at bounding box center [1302, 78] width 66 height 17
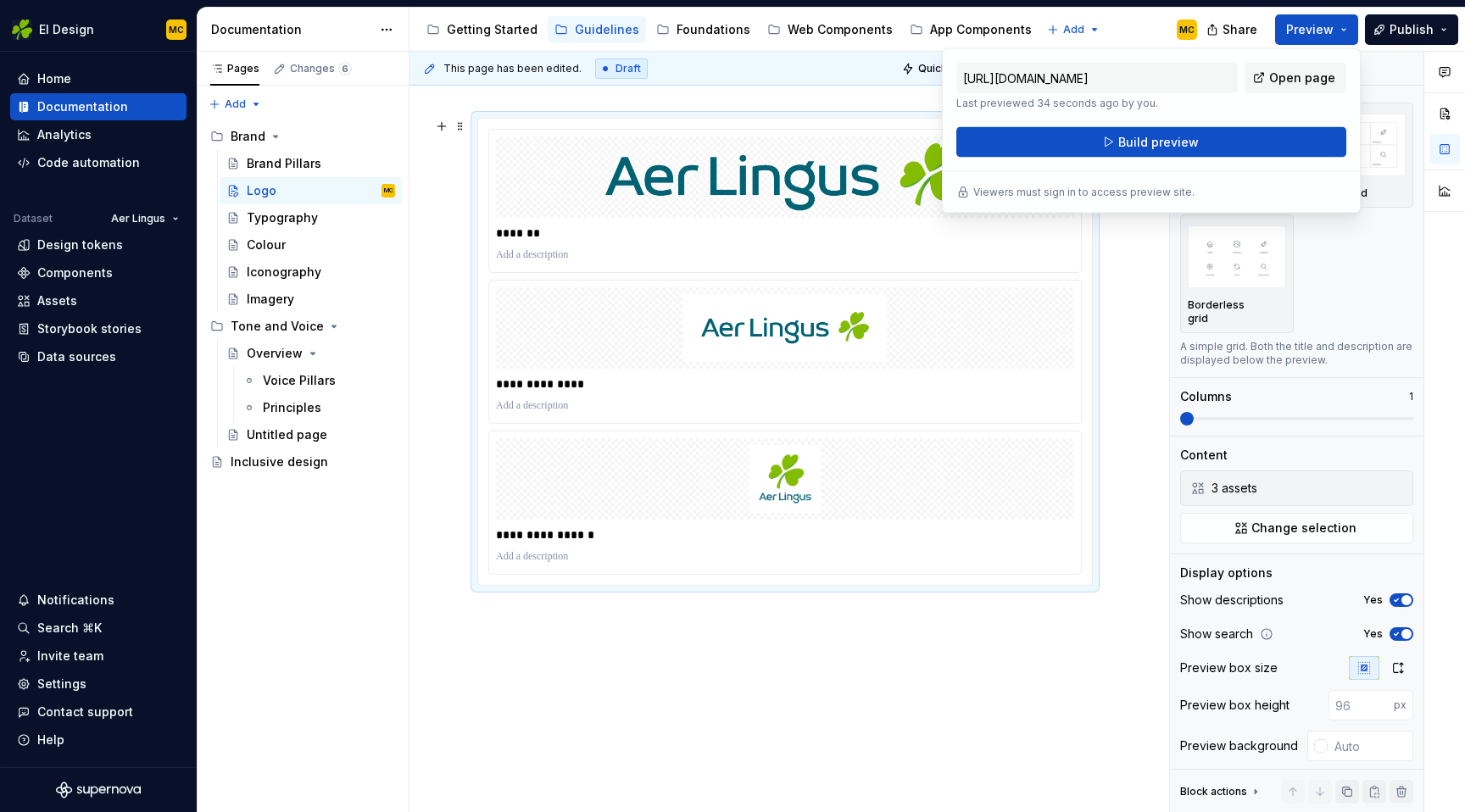
scroll to position [249, 0]
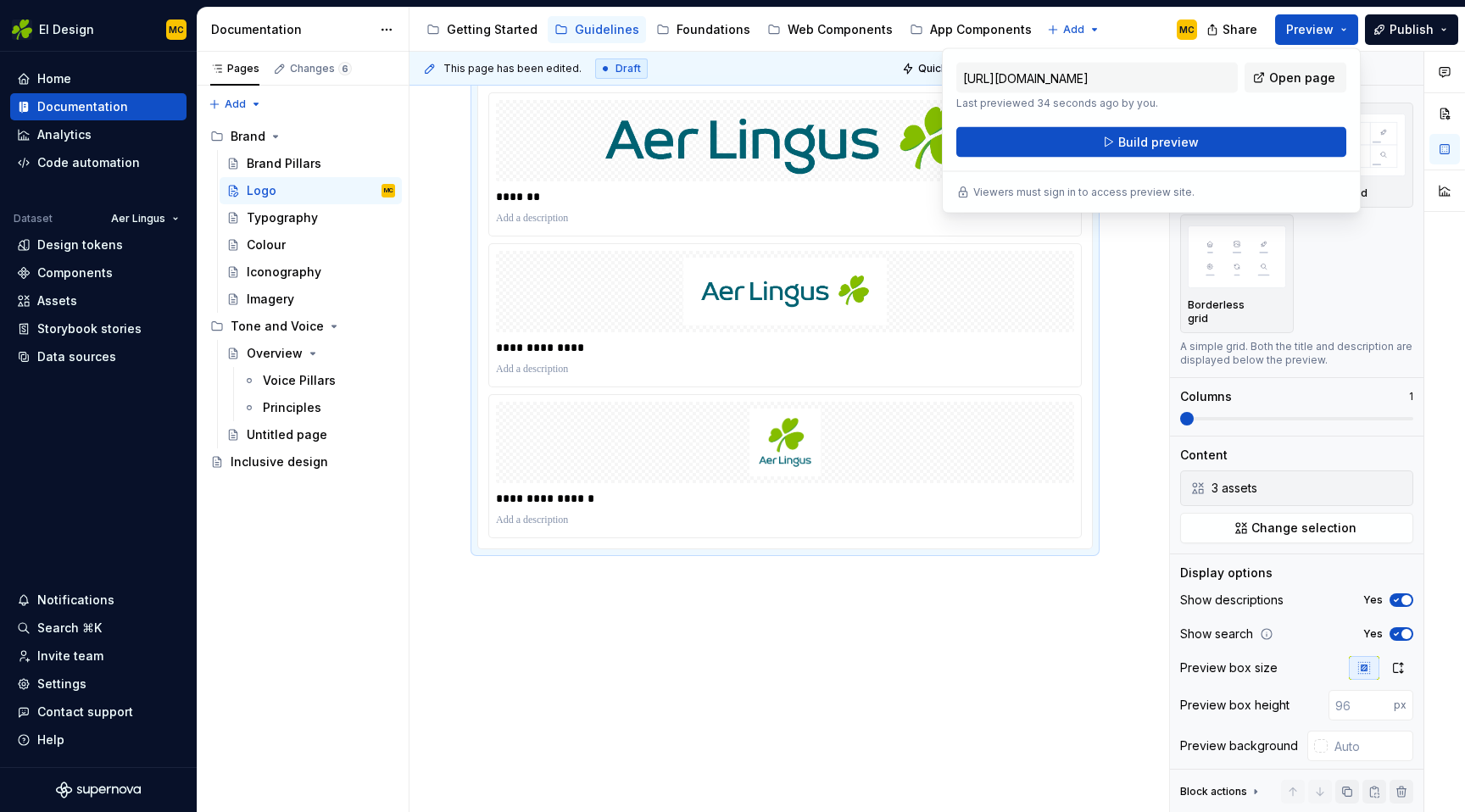
click at [621, 578] on div "**********" at bounding box center [784, 426] width 751 height 773
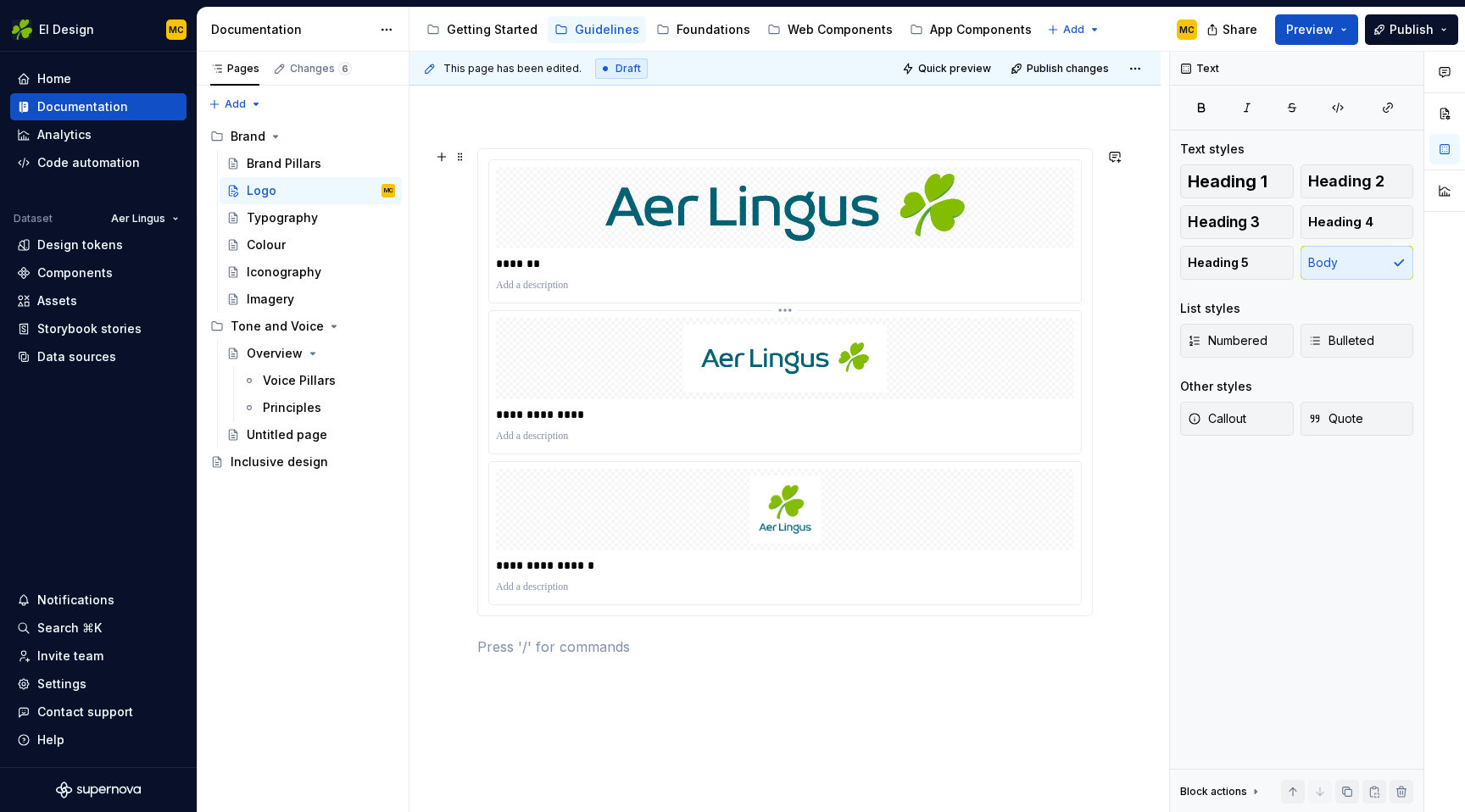
scroll to position [184, 0]
click at [681, 259] on p "*******" at bounding box center [789, 262] width 587 height 17
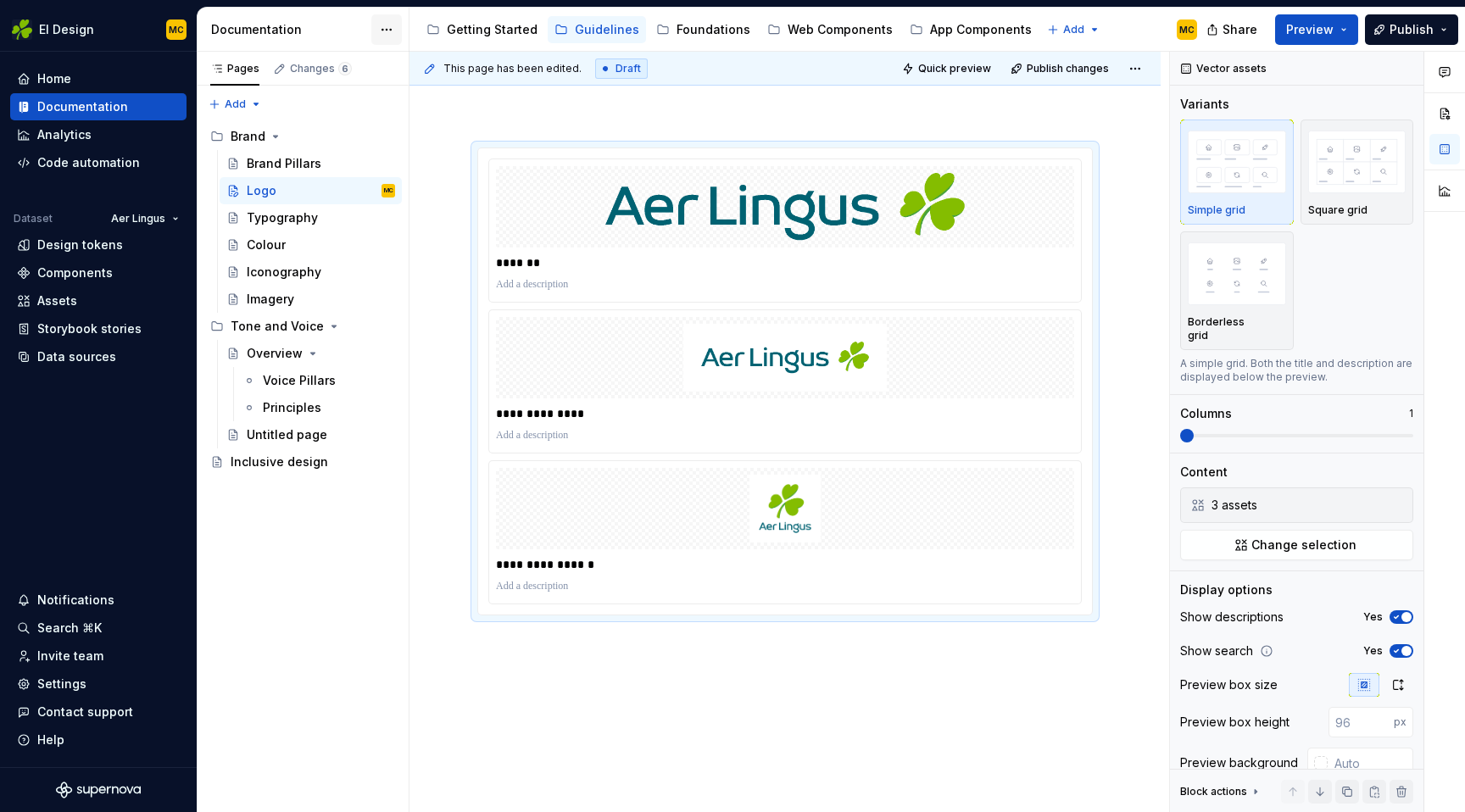
type textarea "*"
click at [564, 677] on div "**********" at bounding box center [784, 513] width 751 height 813
click at [459, 651] on div "**********" at bounding box center [784, 492] width 751 height 773
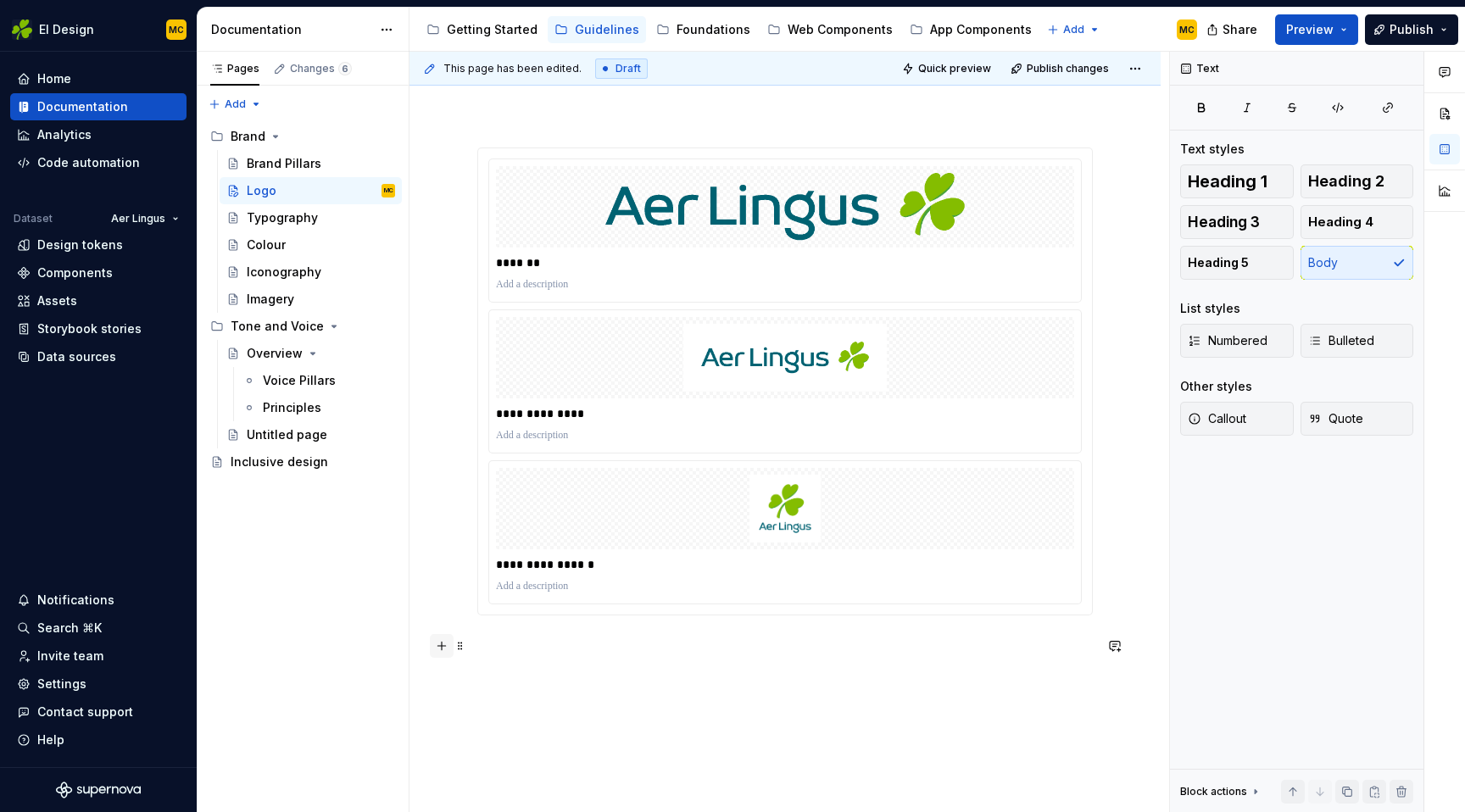
click at [444, 649] on button "button" at bounding box center [441, 645] width 24 height 24
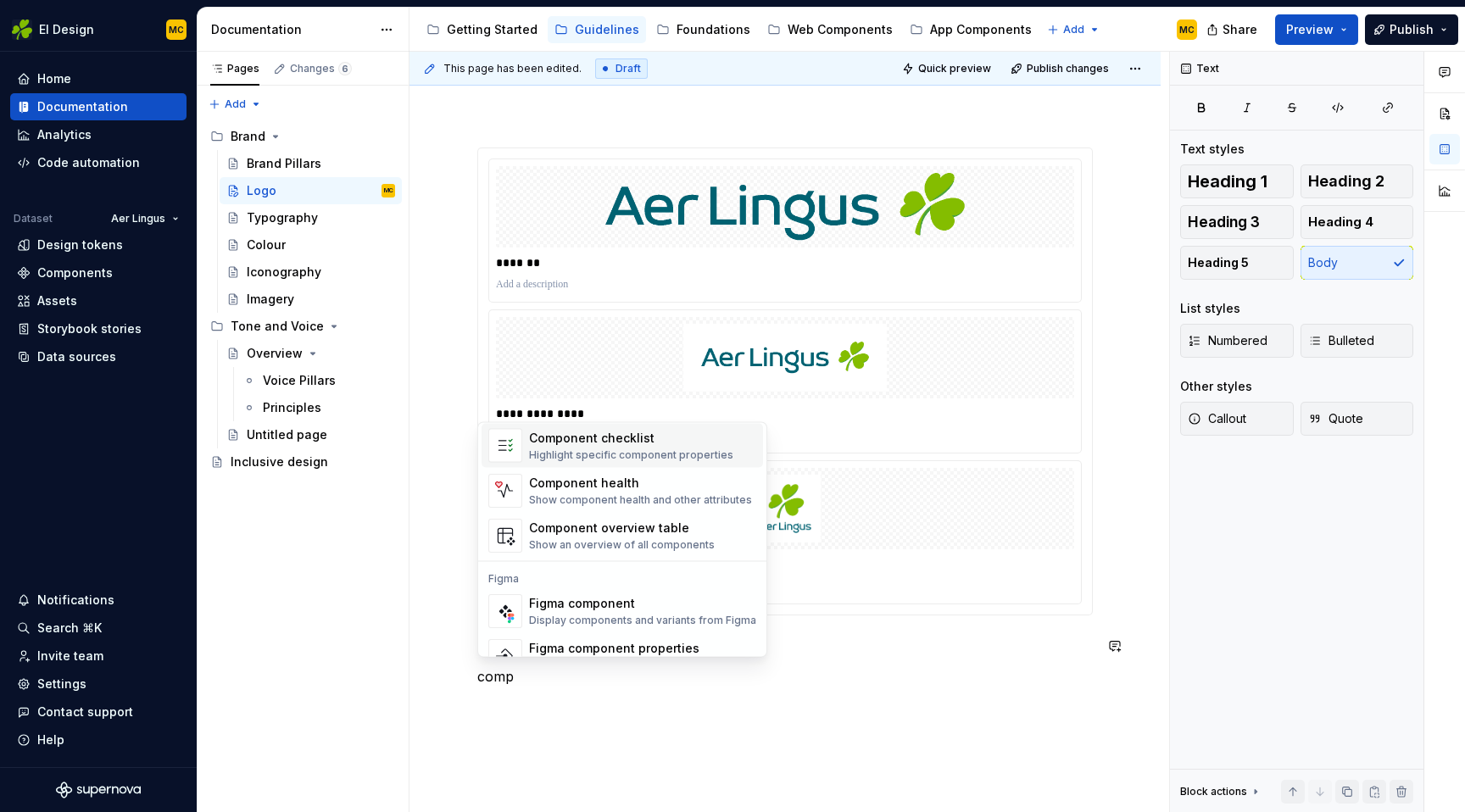
scroll to position [13, 0]
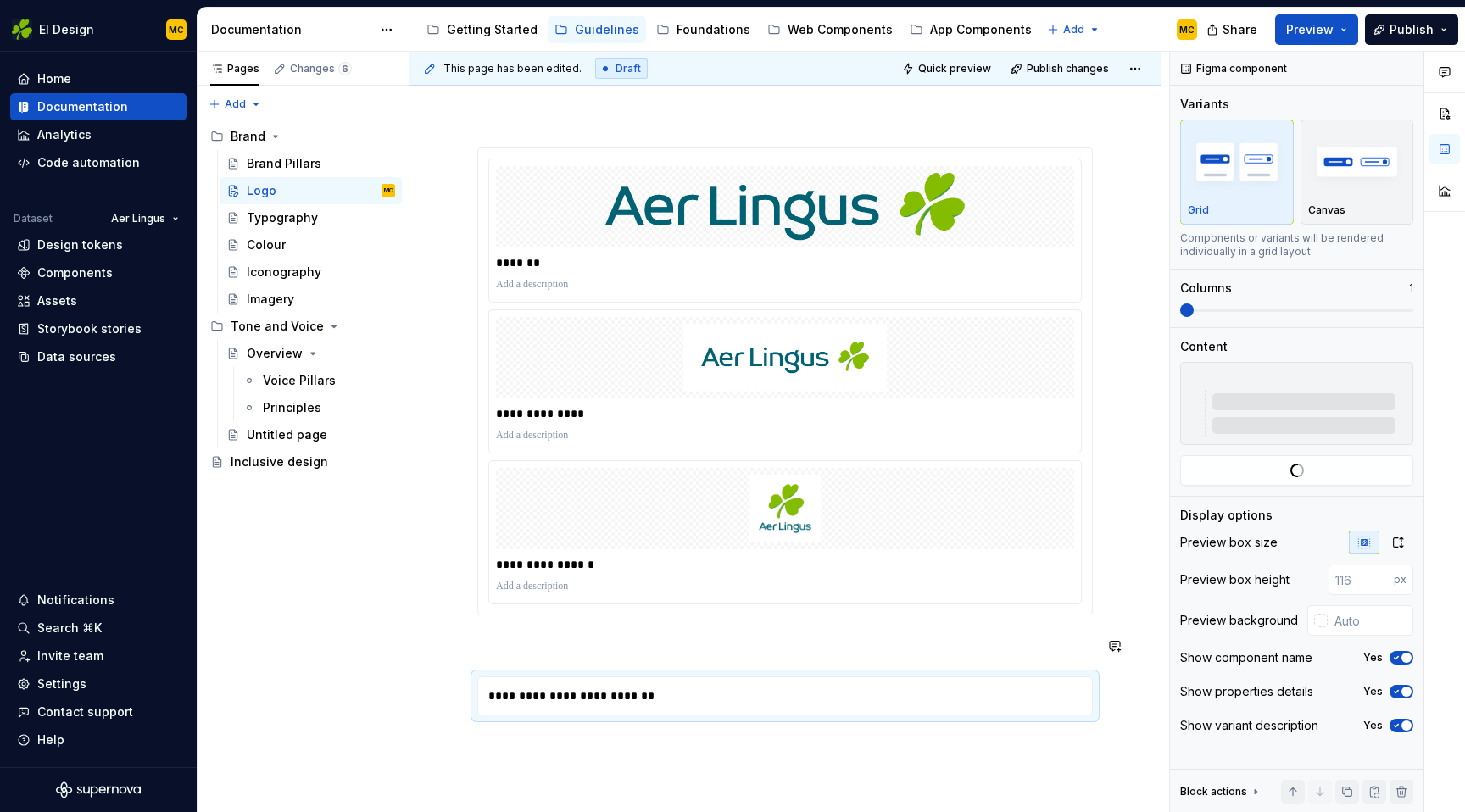
type textarea "*"
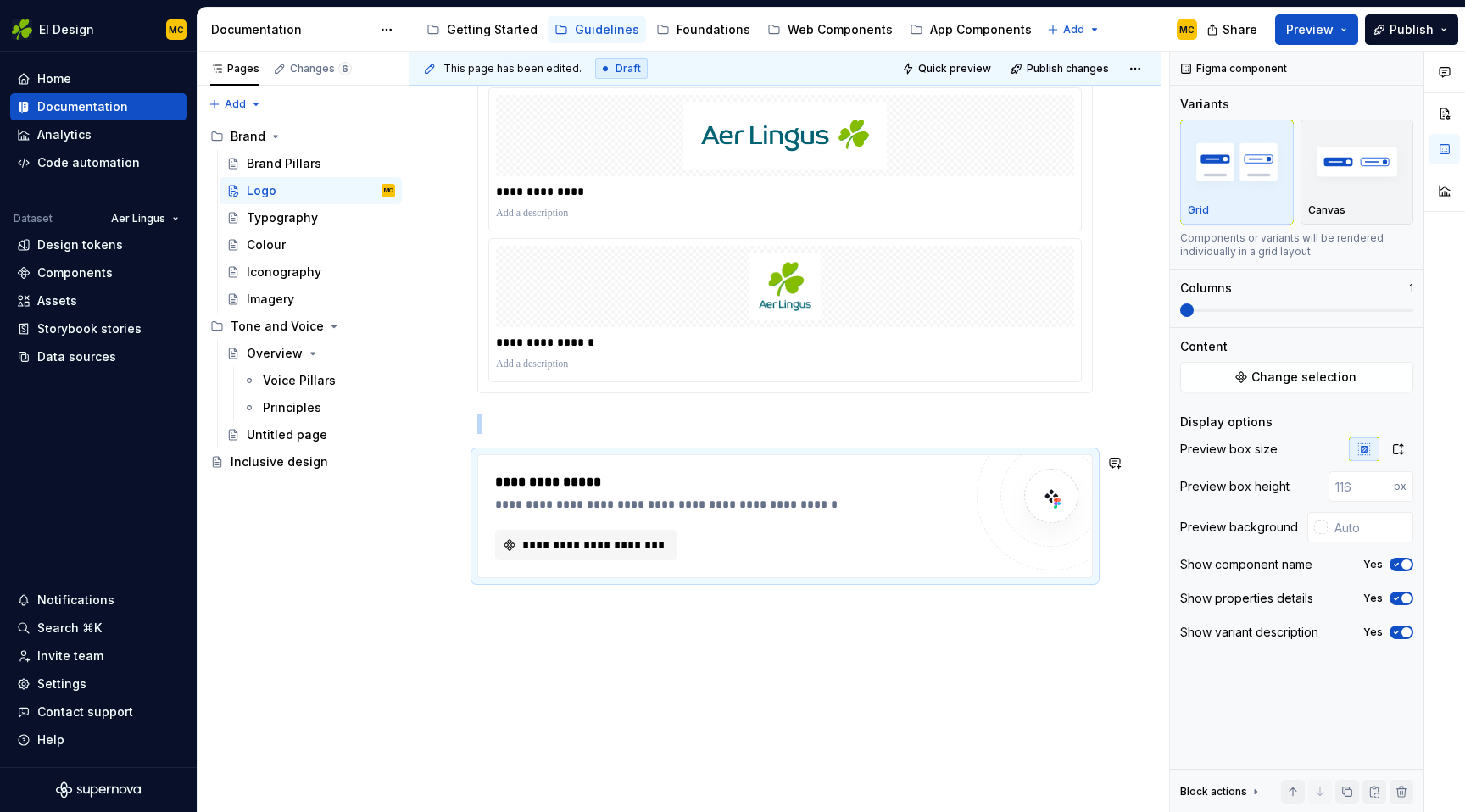
scroll to position [408, 0]
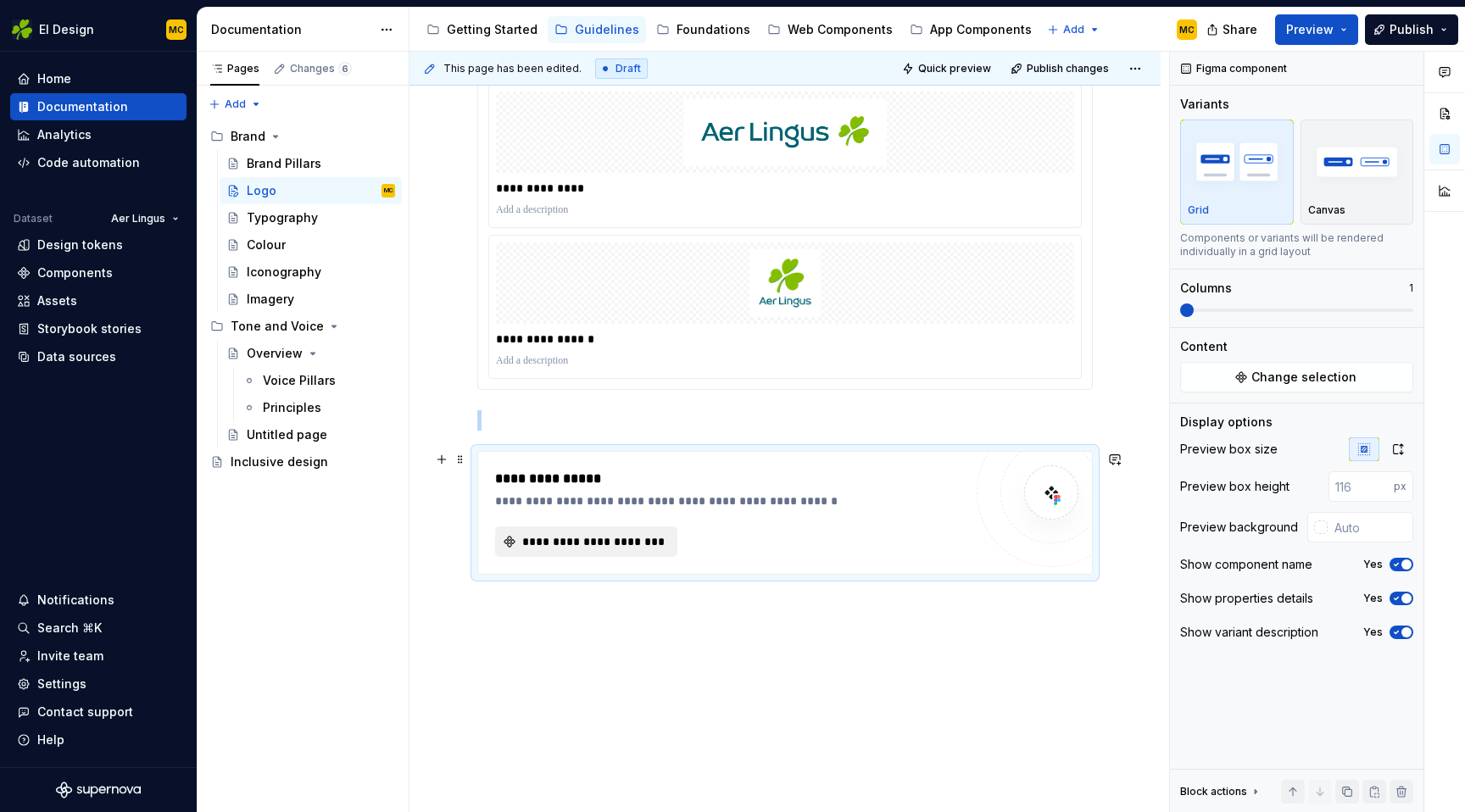
click at [647, 549] on span "**********" at bounding box center [593, 542] width 147 height 17
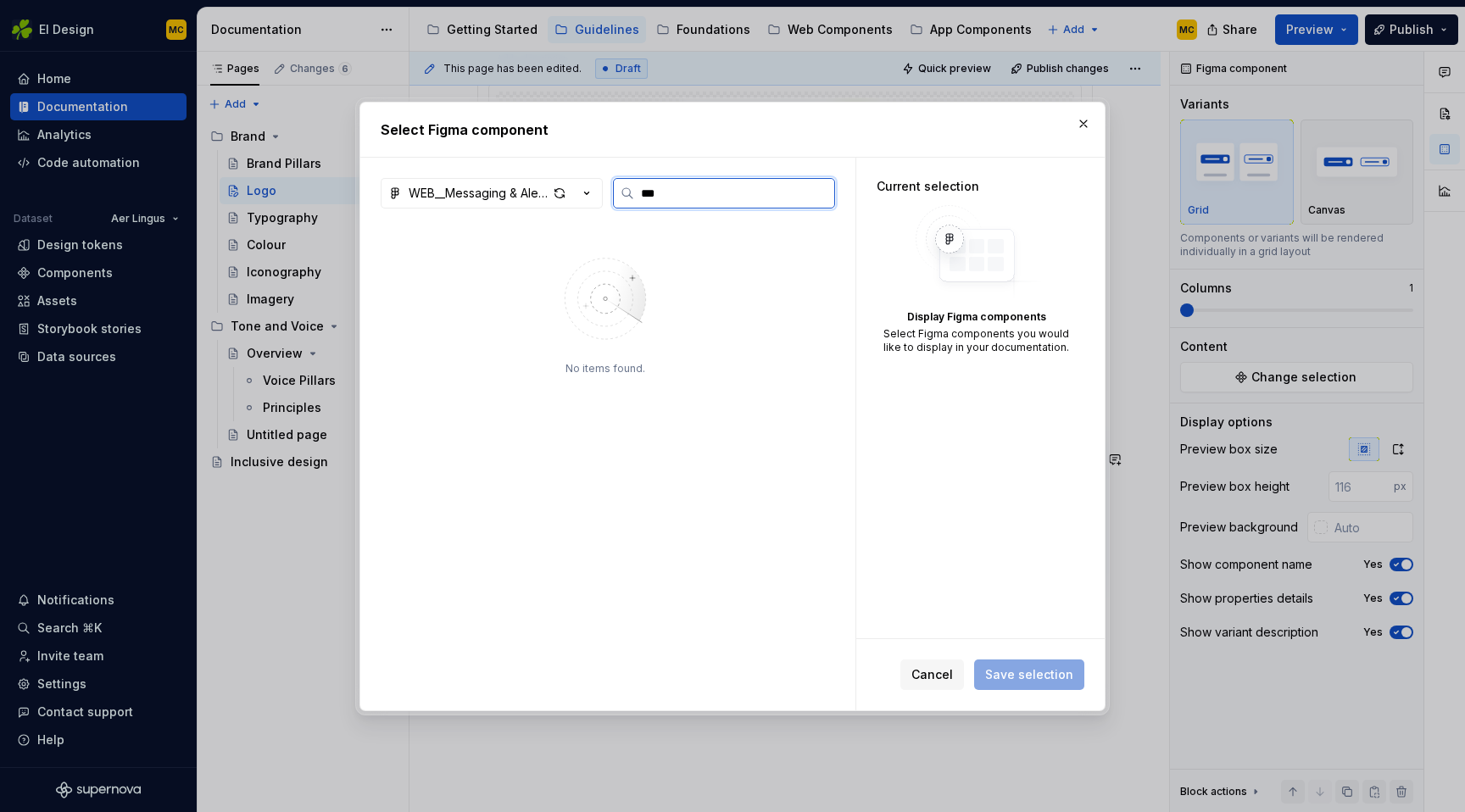
type input "****"
type textarea "*"
type input "****"
click at [578, 188] on div "button" at bounding box center [571, 193] width 47 height 24
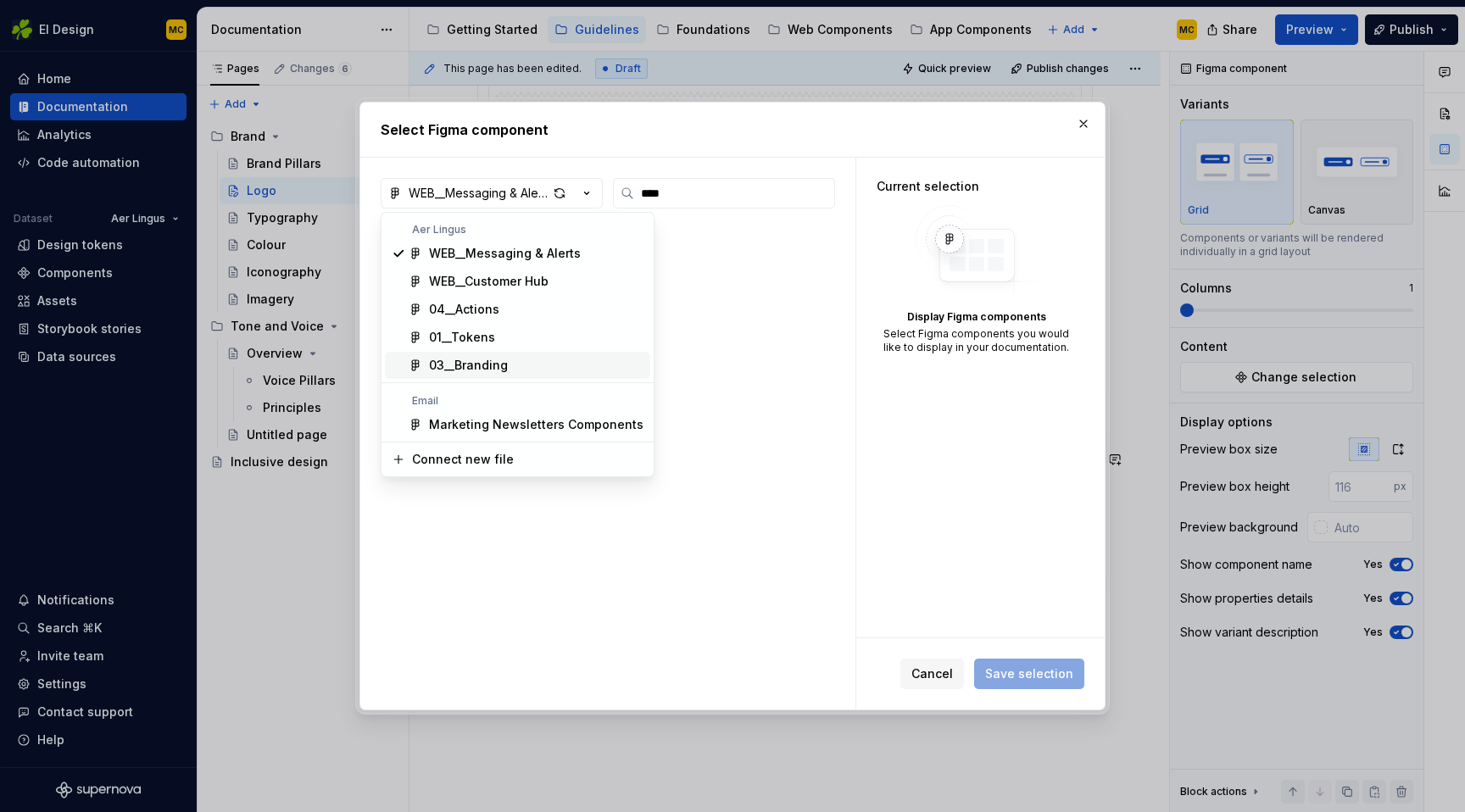
click at [542, 357] on div "03__Branding" at bounding box center [536, 365] width 215 height 17
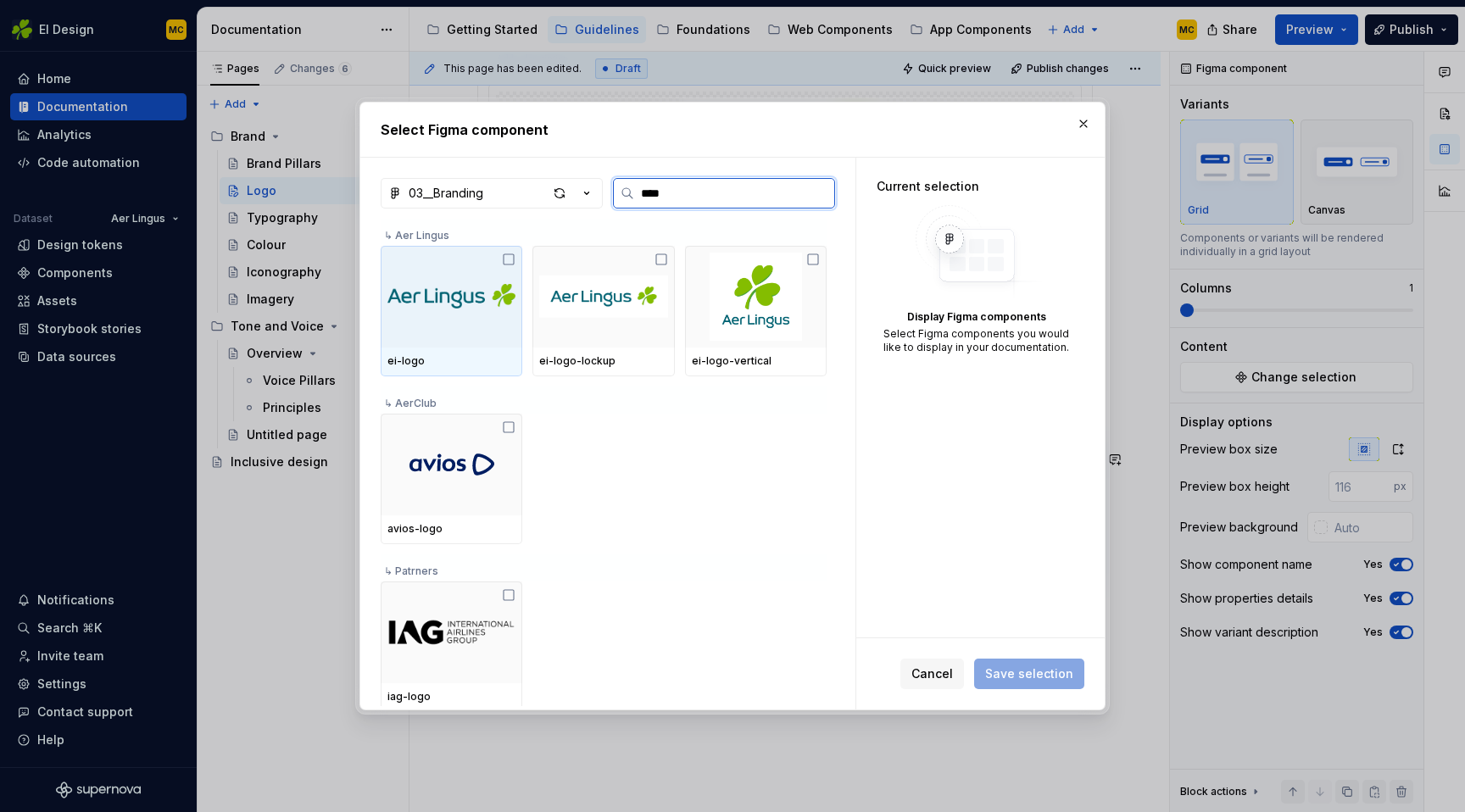
click at [511, 260] on icon at bounding box center [509, 259] width 13 height 13
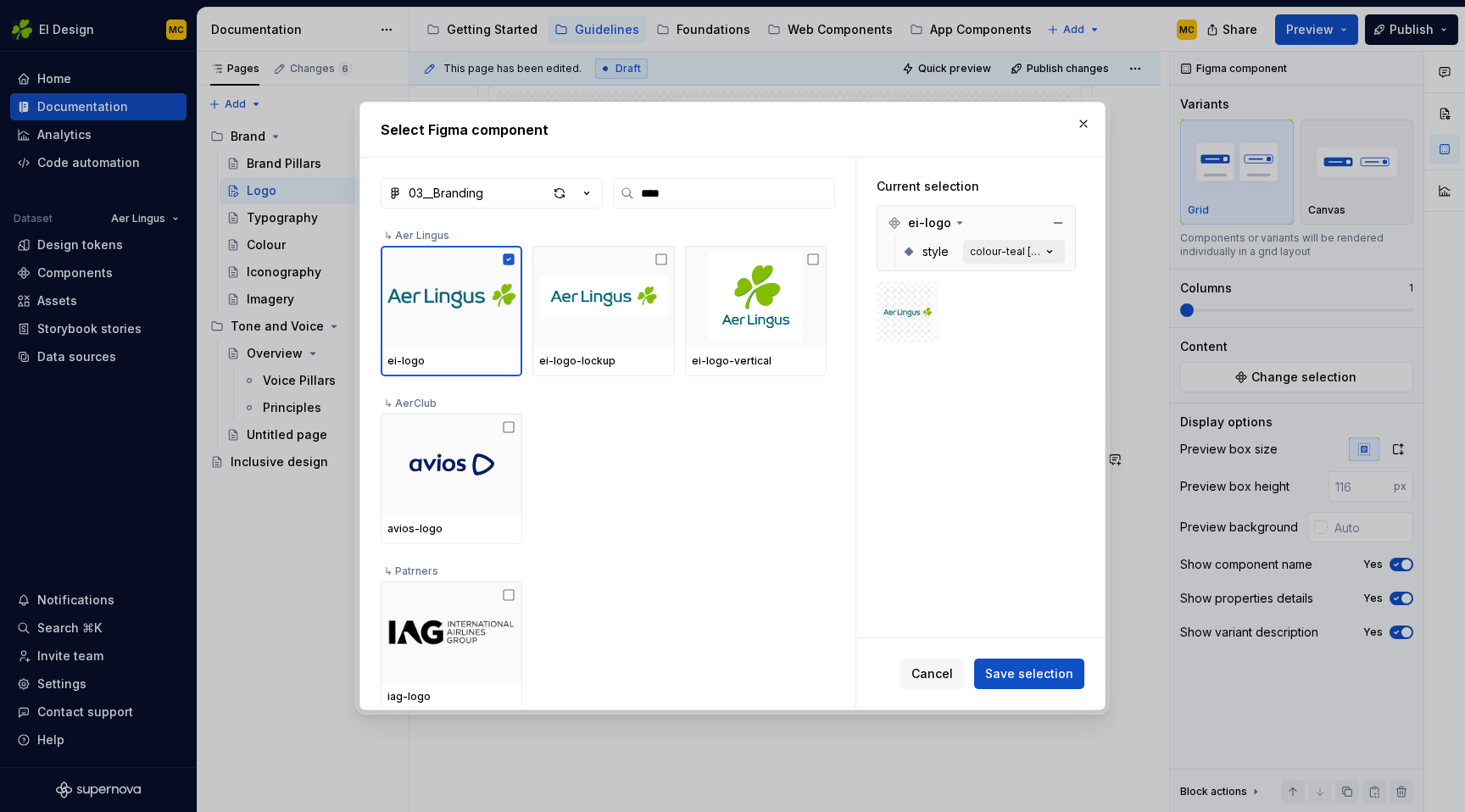
click at [1058, 253] on icon "button" at bounding box center [1049, 252] width 17 height 17
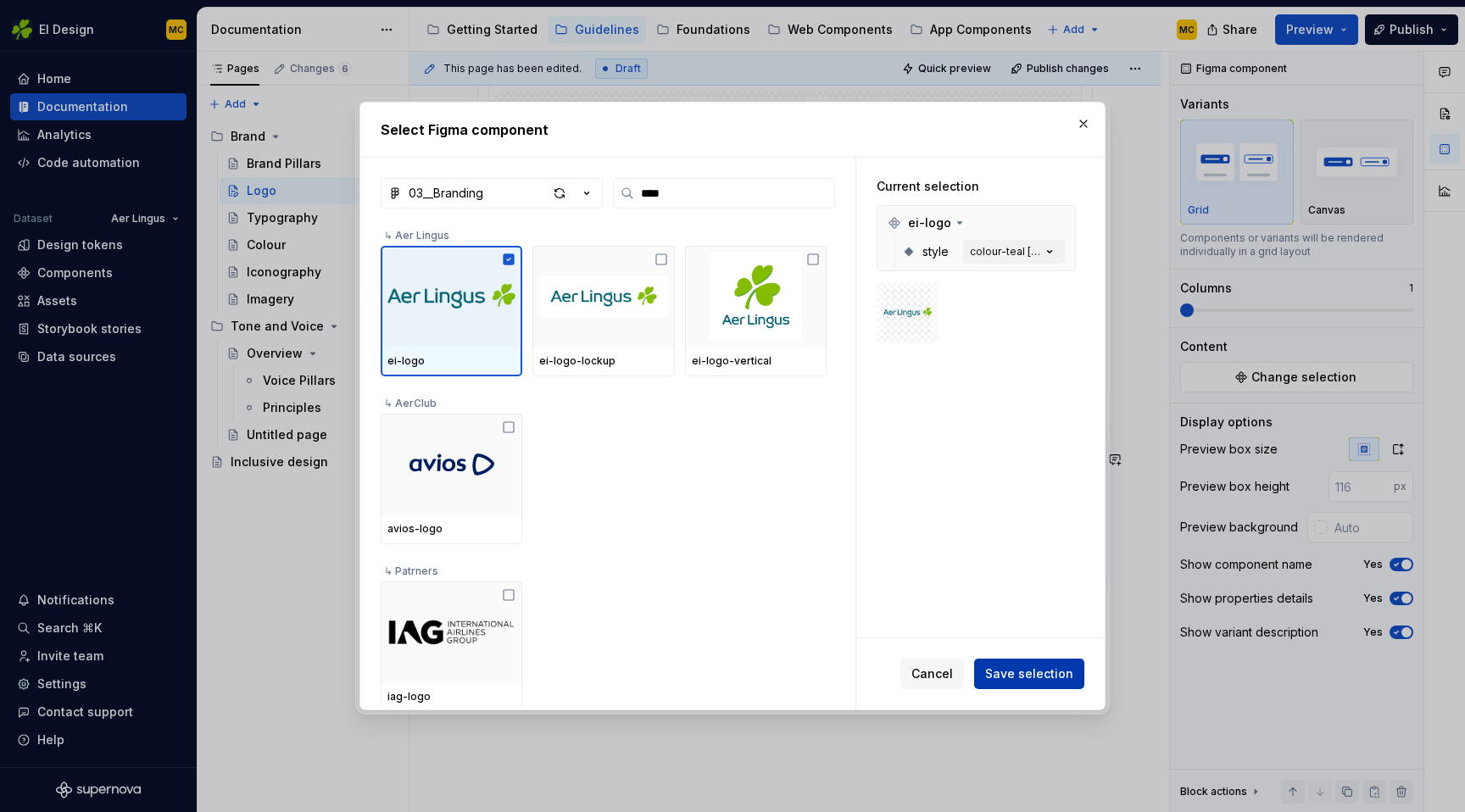
click at [1034, 674] on span "Save selection" at bounding box center [1029, 673] width 88 height 17
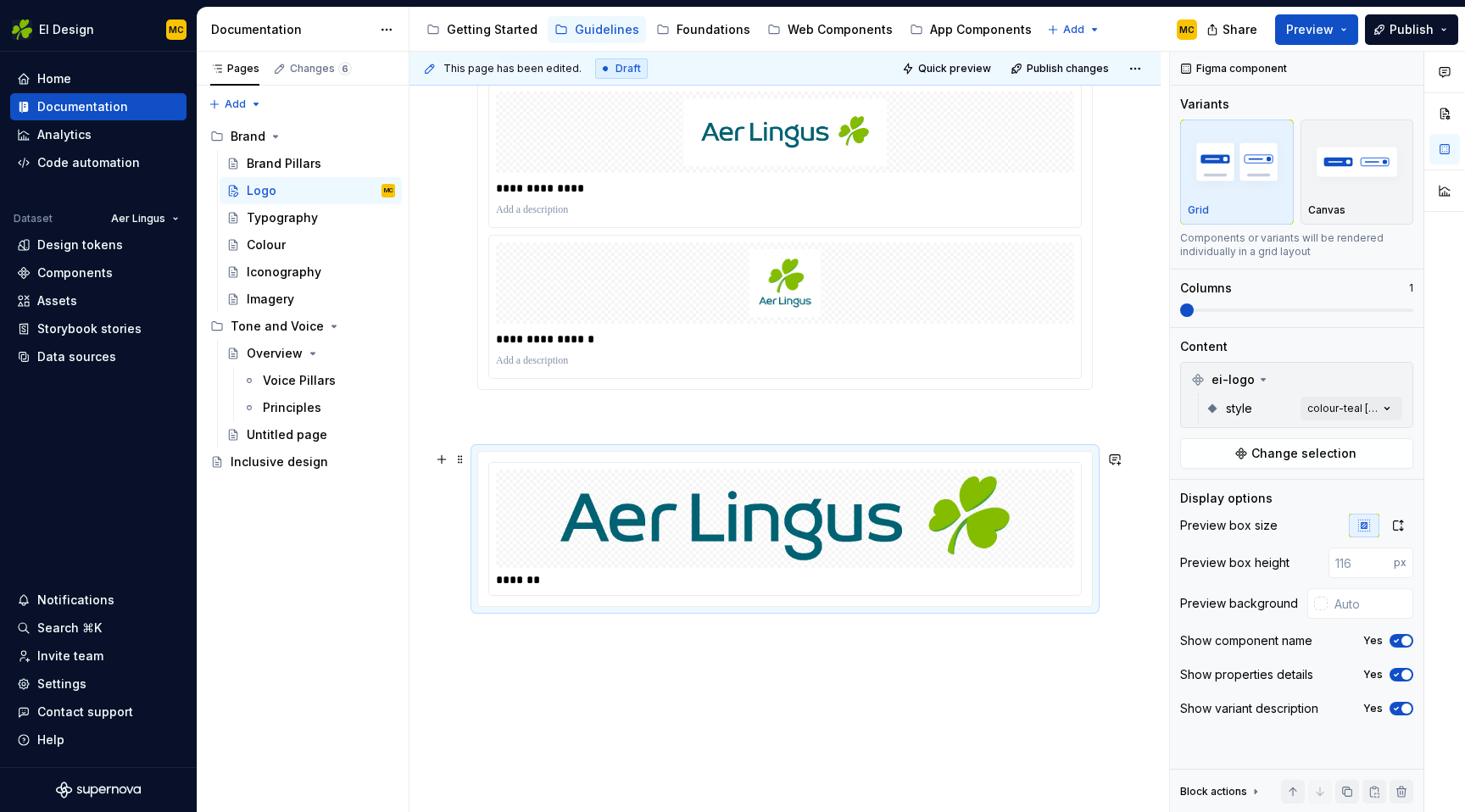
scroll to position [466, 0]
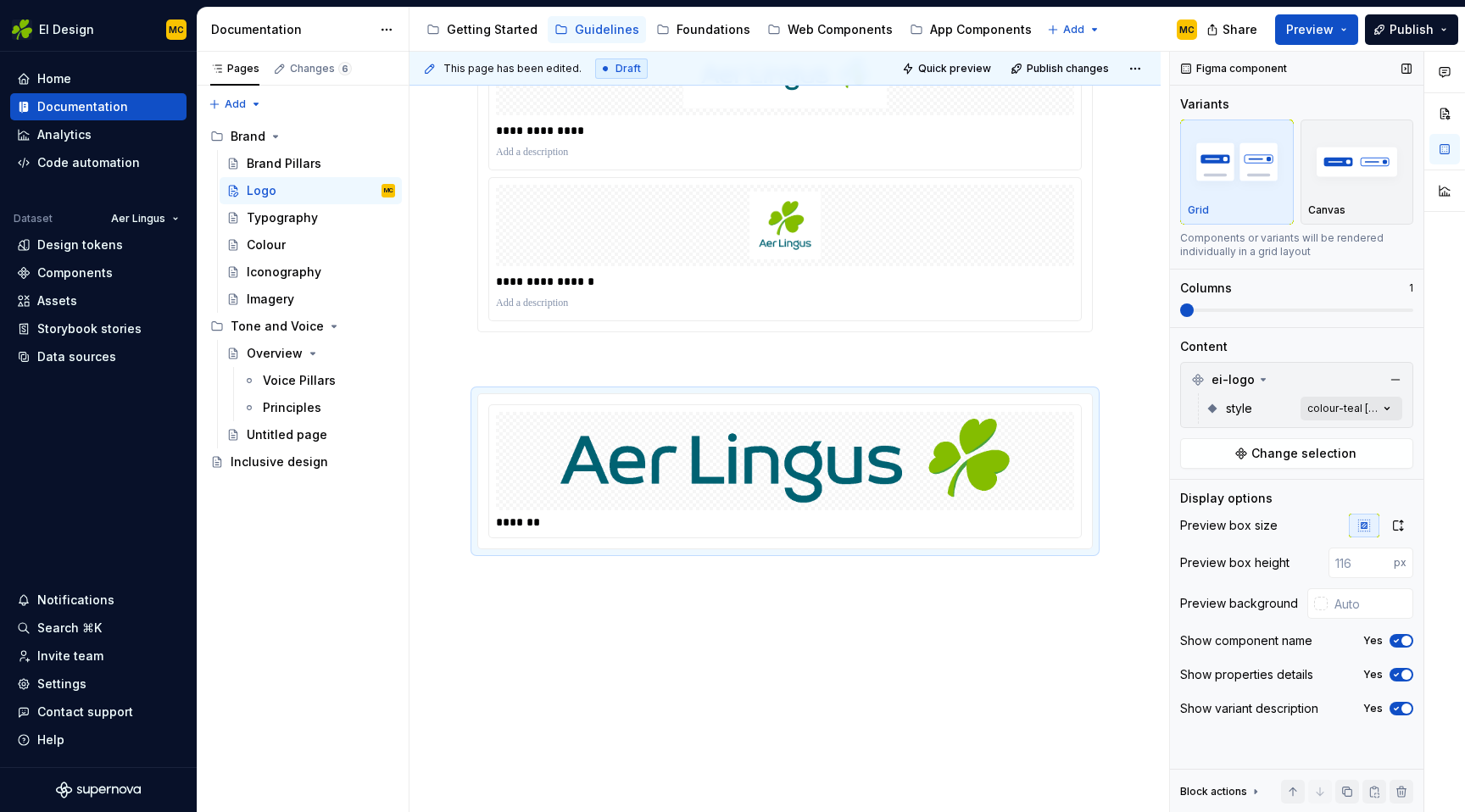
click at [1392, 406] on div "Comments Open comments No comments yet Select ‘Comment’ from the block context …" at bounding box center [1318, 432] width 296 height 761
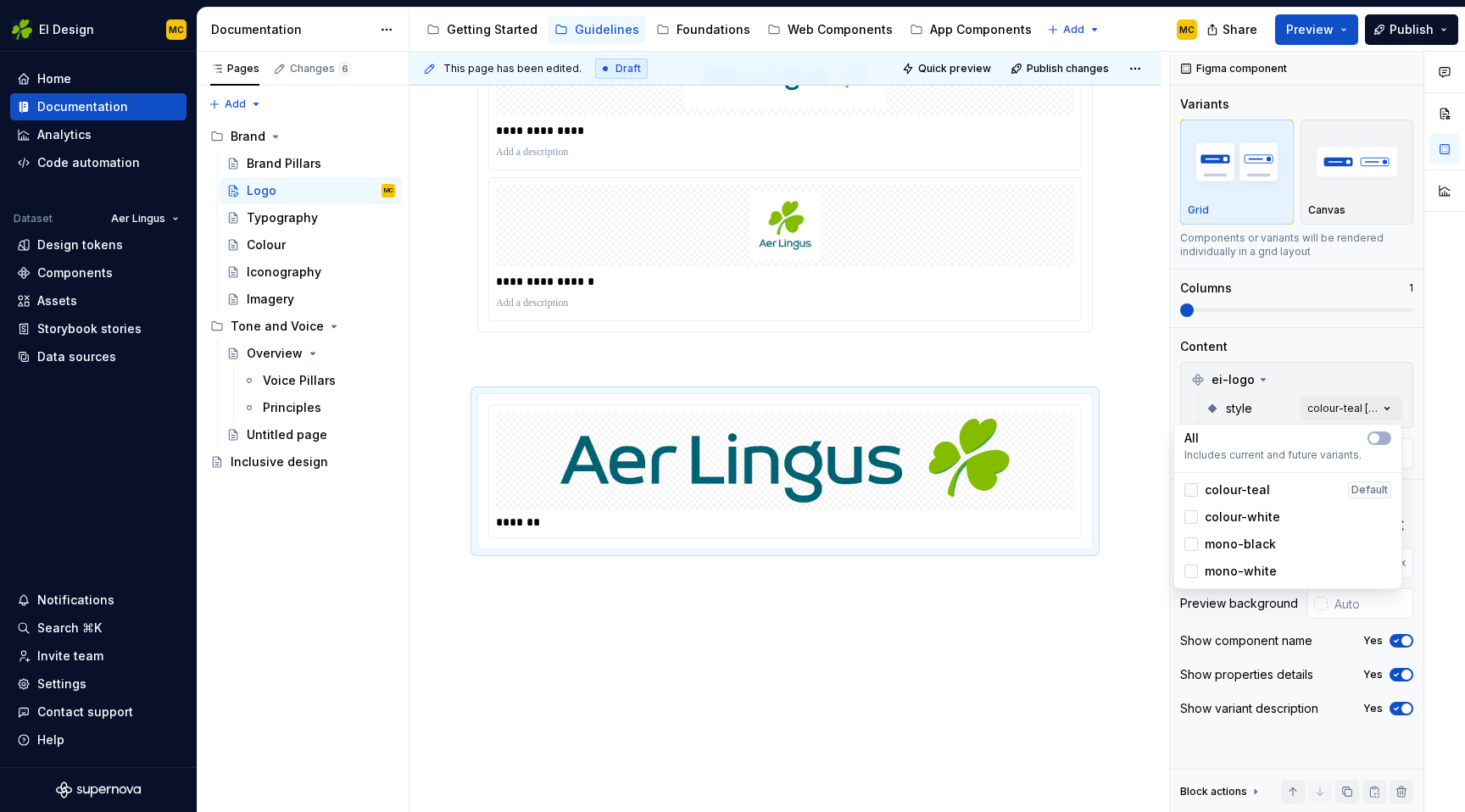
click at [1194, 493] on div at bounding box center [1191, 490] width 13 height 13
click at [1195, 521] on div at bounding box center [1191, 517] width 13 height 13
click at [1192, 546] on div at bounding box center [1191, 543] width 13 height 13
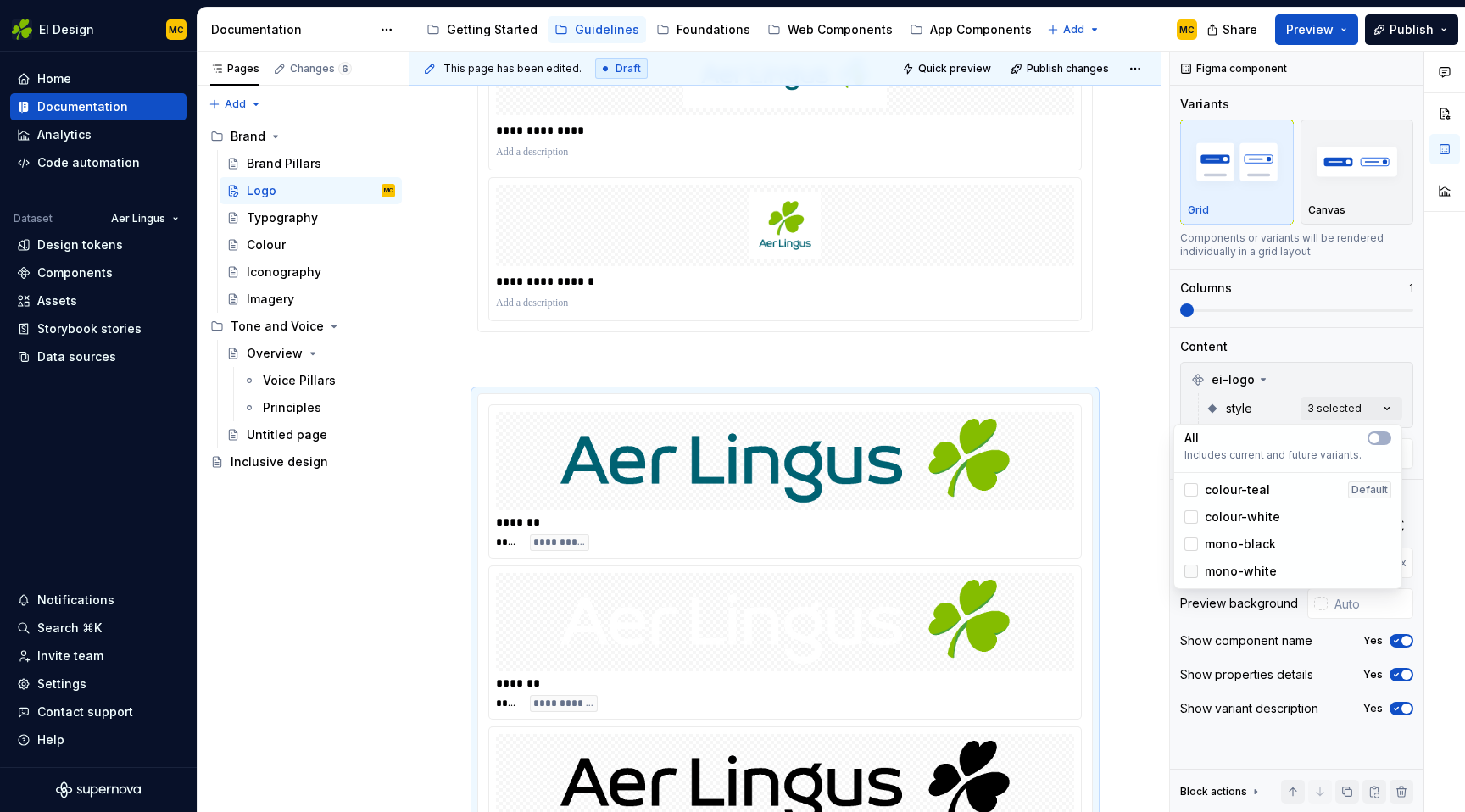
click at [1189, 570] on div at bounding box center [1191, 571] width 13 height 13
click at [1135, 427] on html "EI Design MC Home Documentation Analytics Code automation Dataset Aer Lingus De…" at bounding box center [732, 406] width 1465 height 812
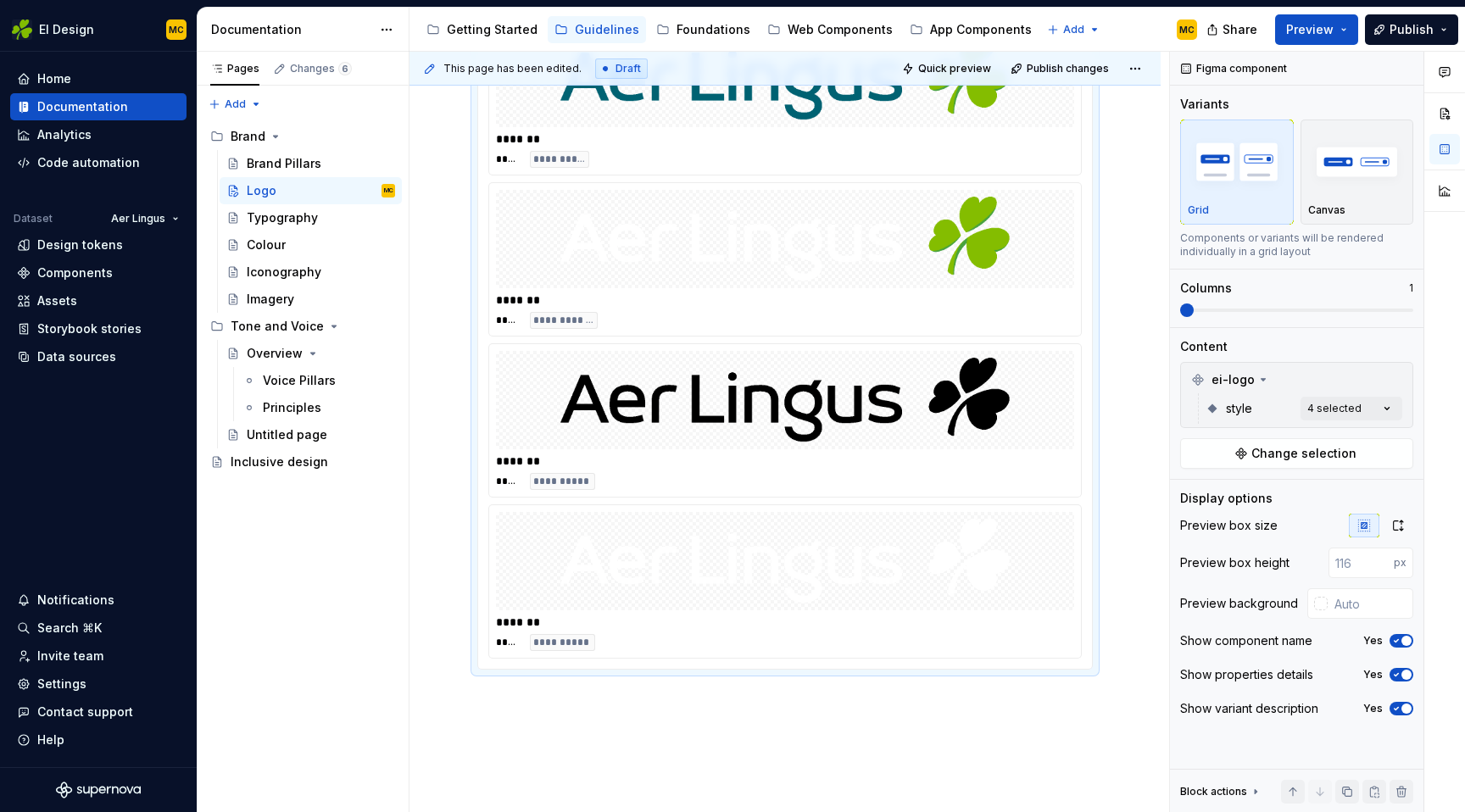
scroll to position [837, 0]
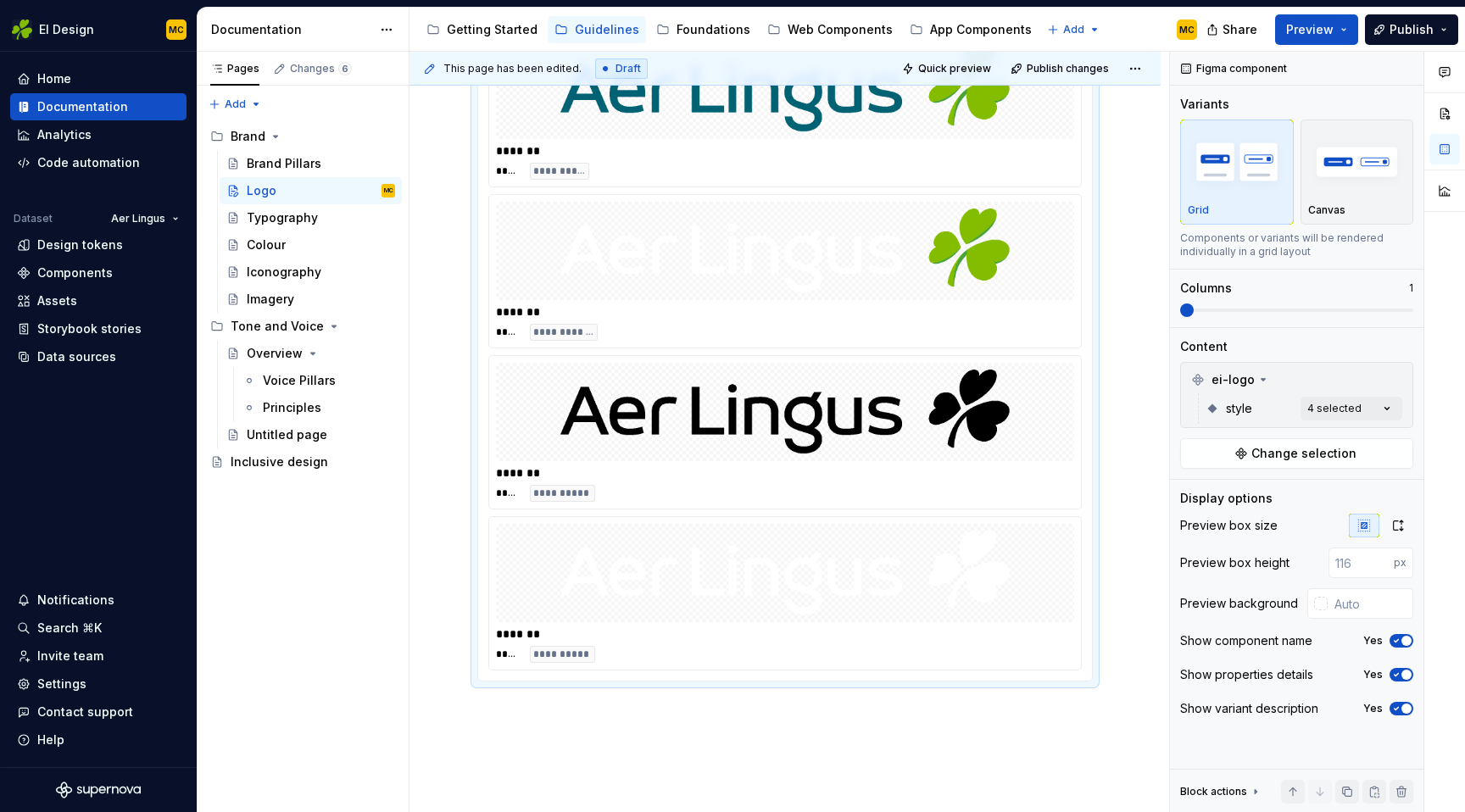
click at [1069, 654] on div "**********" at bounding box center [785, 654] width 578 height 17
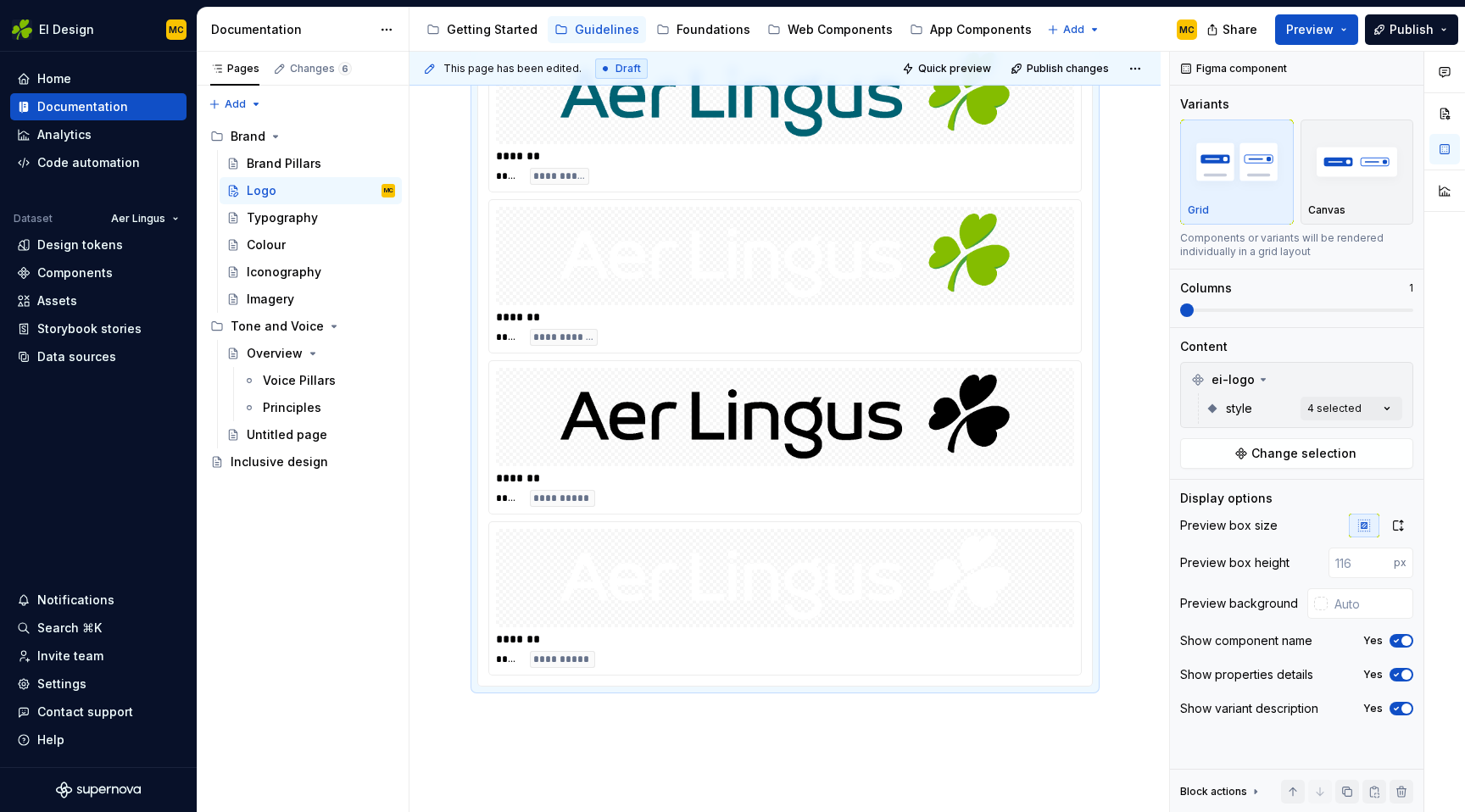
scroll to position [862, 0]
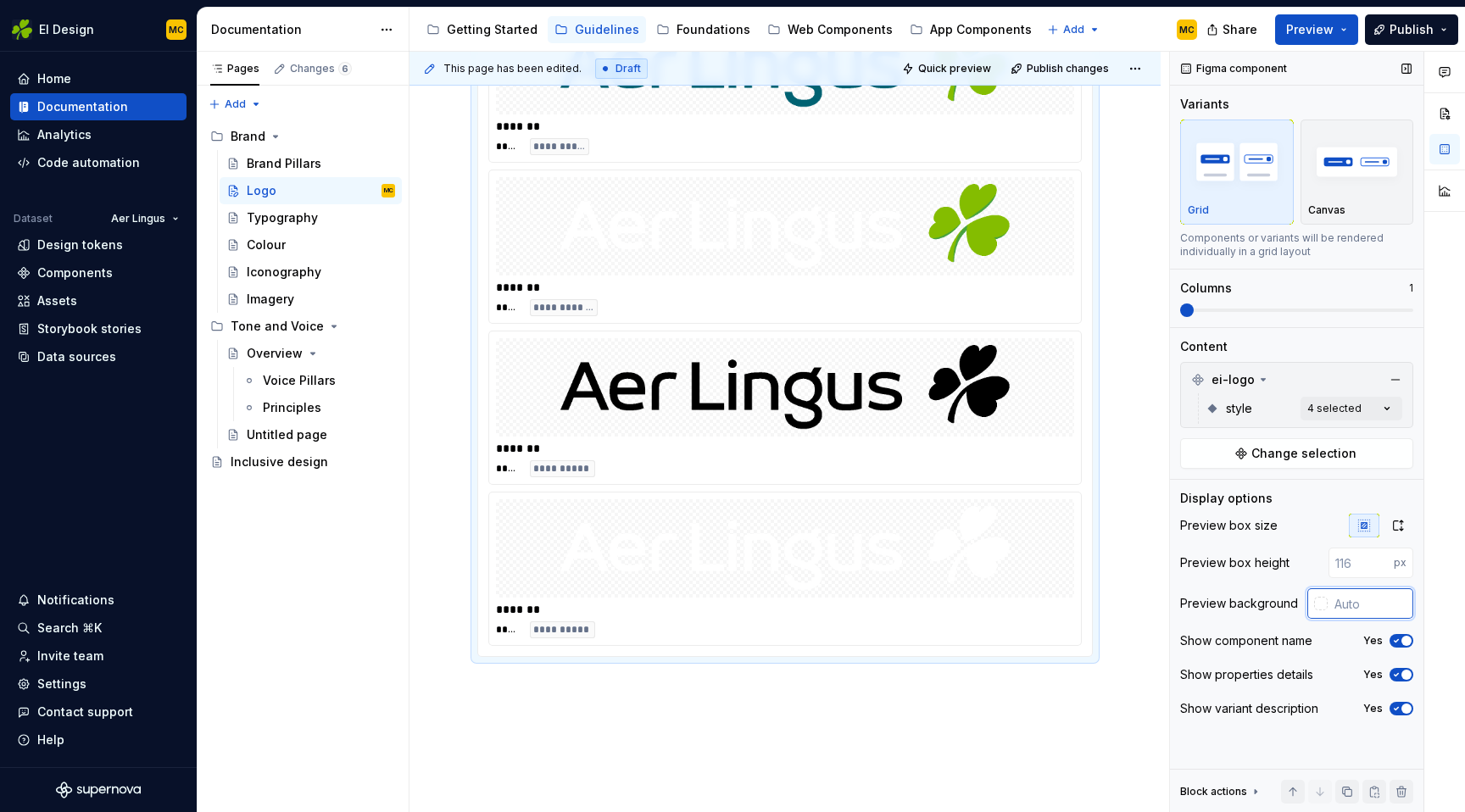
click at [1363, 606] on input "text" at bounding box center [1371, 603] width 86 height 30
type input "f5f5ff5"
click at [1350, 604] on input "text" at bounding box center [1371, 603] width 86 height 30
click at [1328, 603] on input "text" at bounding box center [1371, 603] width 86 height 30
click at [1322, 604] on div at bounding box center [1321, 603] width 13 height 13
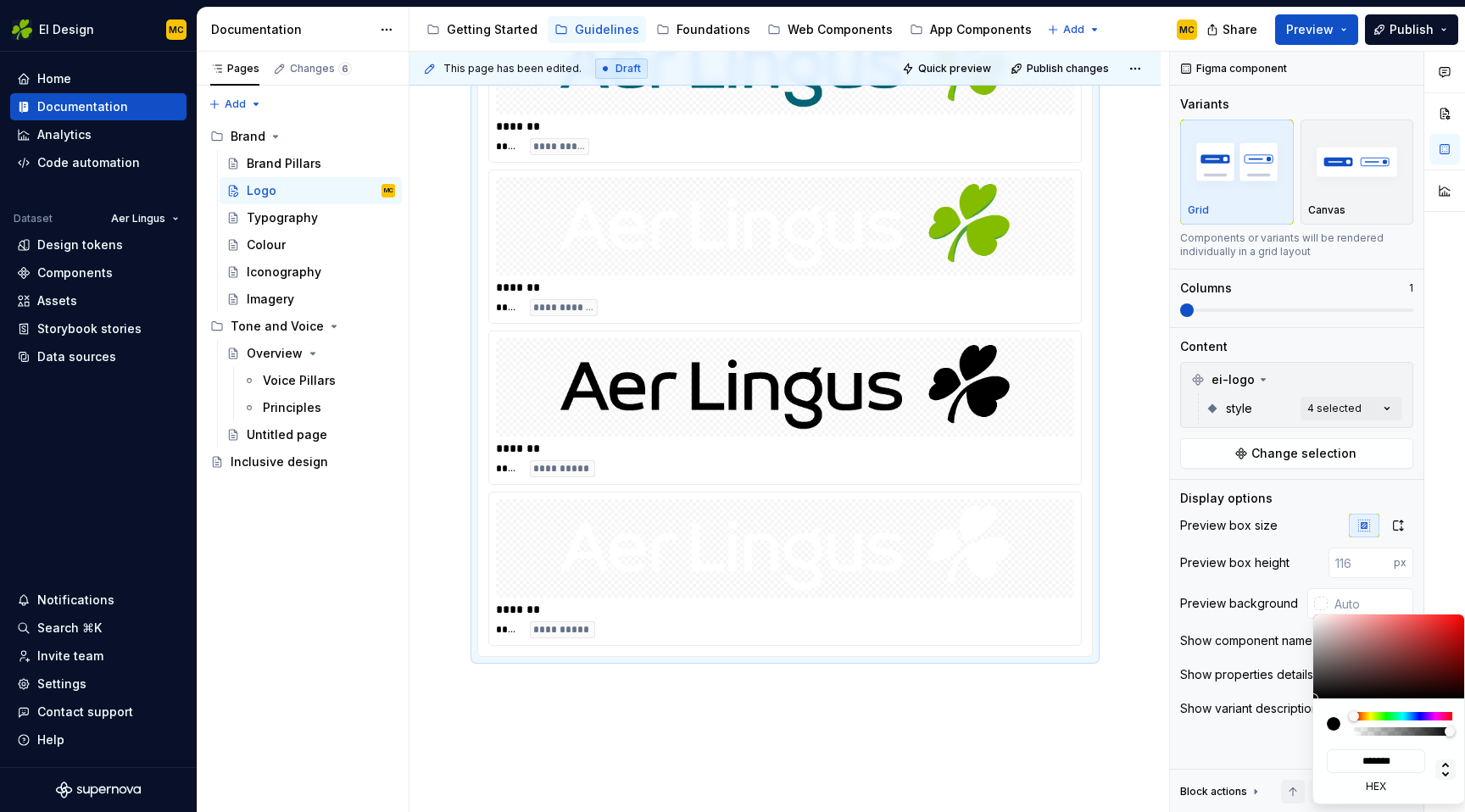
click at [1444, 764] on icon at bounding box center [1446, 770] width 7 height 14
type input "*"
click at [1444, 764] on icon at bounding box center [1446, 770] width 7 height 14
type input "**"
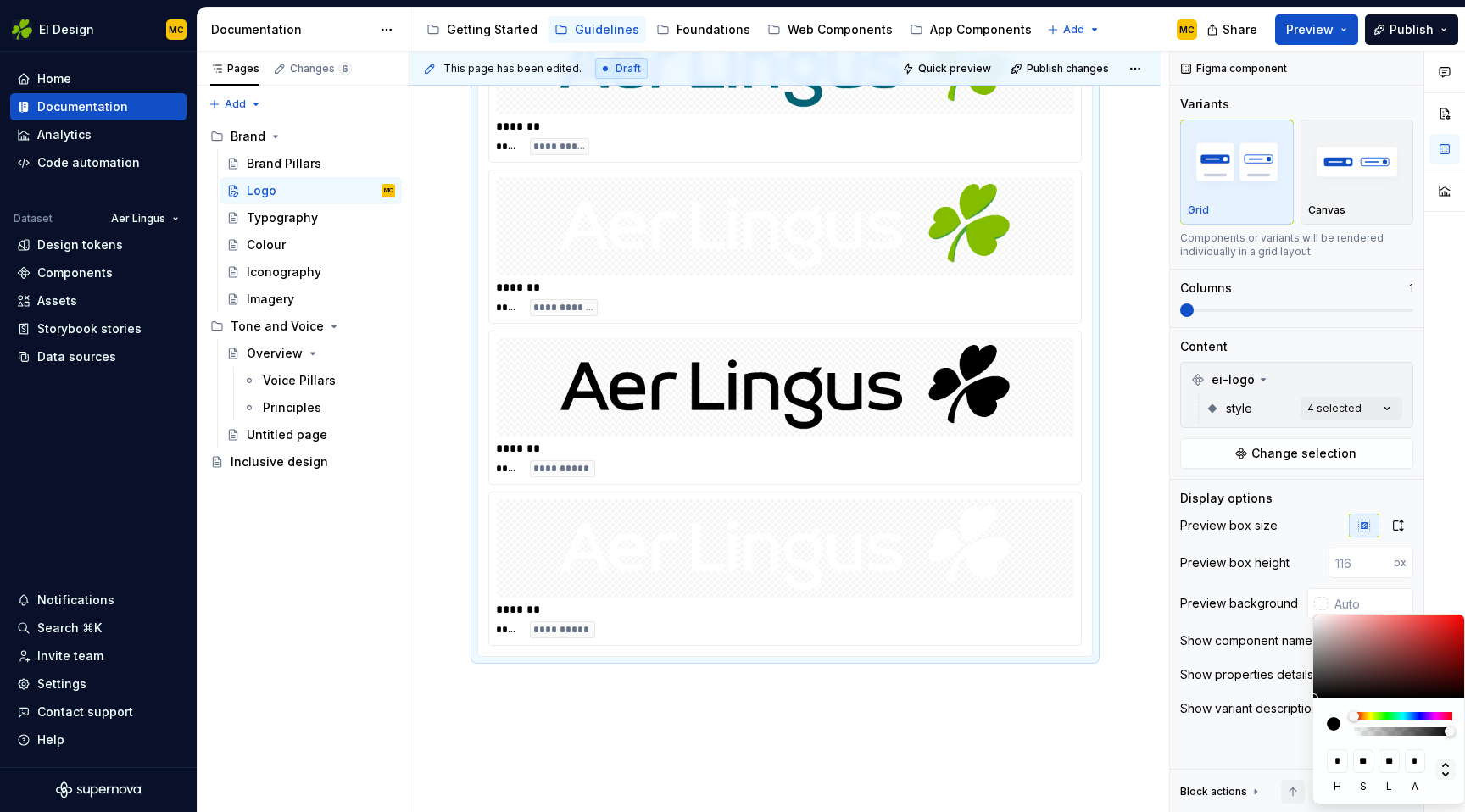
click at [1447, 772] on icon at bounding box center [1445, 769] width 21 height 21
click at [1387, 759] on input "*******" at bounding box center [1376, 761] width 99 height 24
type input "**"
type input "#FF55FF"
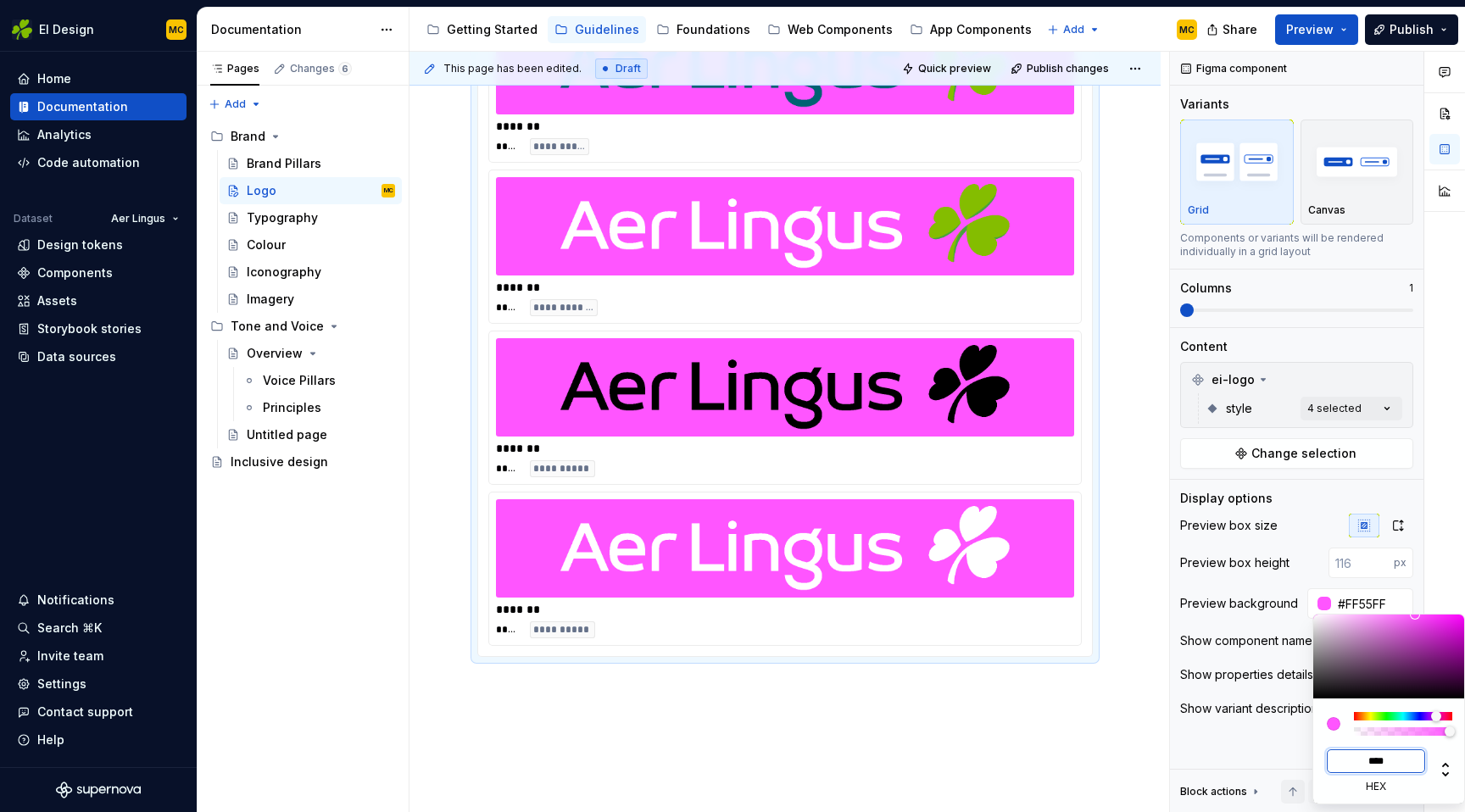
type input "*****"
type input "#F5F5F5"
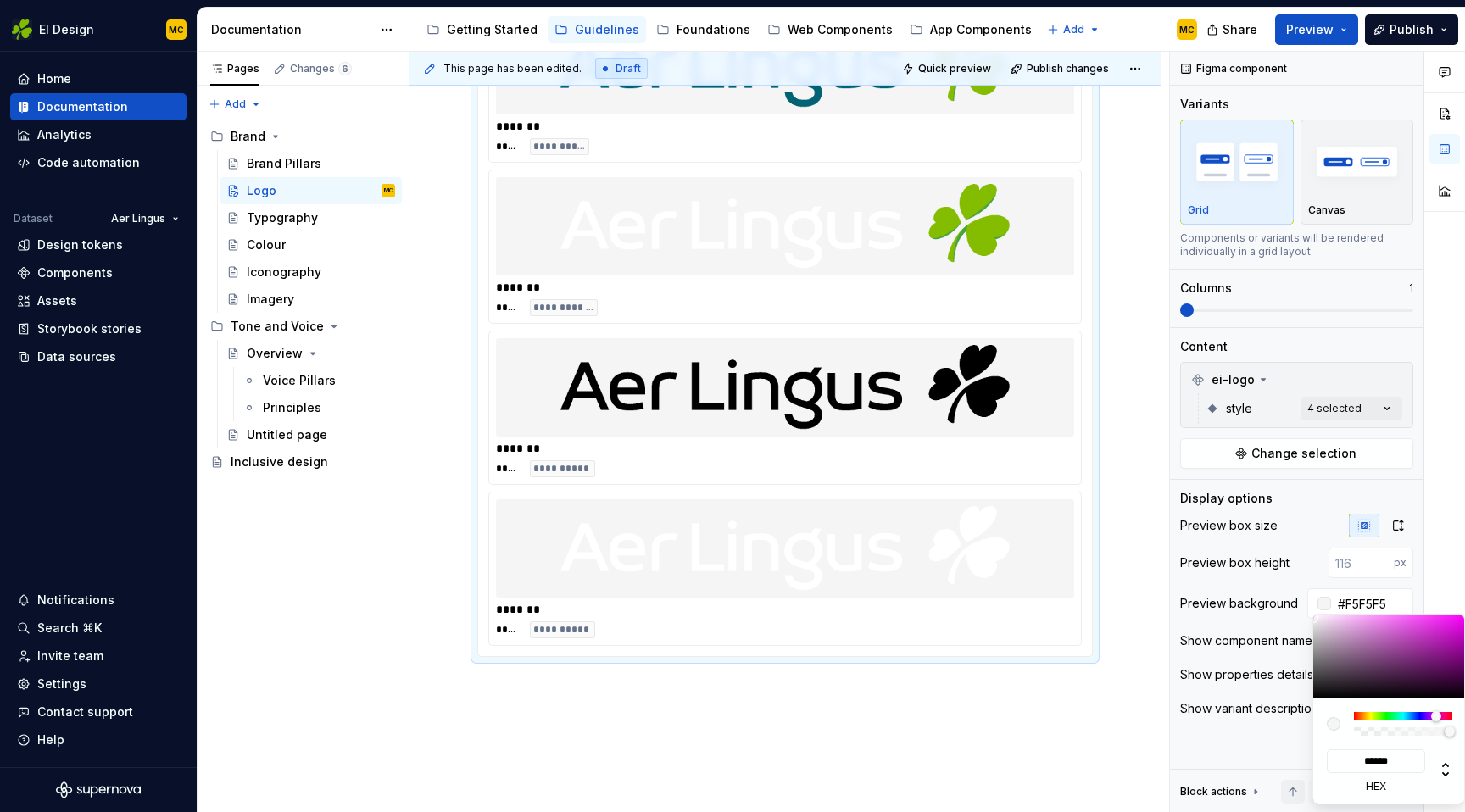
type input "*******"
click at [1059, 737] on html "EI Design MC Home Documentation Analytics Code automation Dataset Aer Lingus De…" at bounding box center [732, 406] width 1465 height 812
click at [1097, 741] on html "EI Design MC Home Documentation Analytics Code automation Dataset Aer Lingus De…" at bounding box center [732, 406] width 1465 height 812
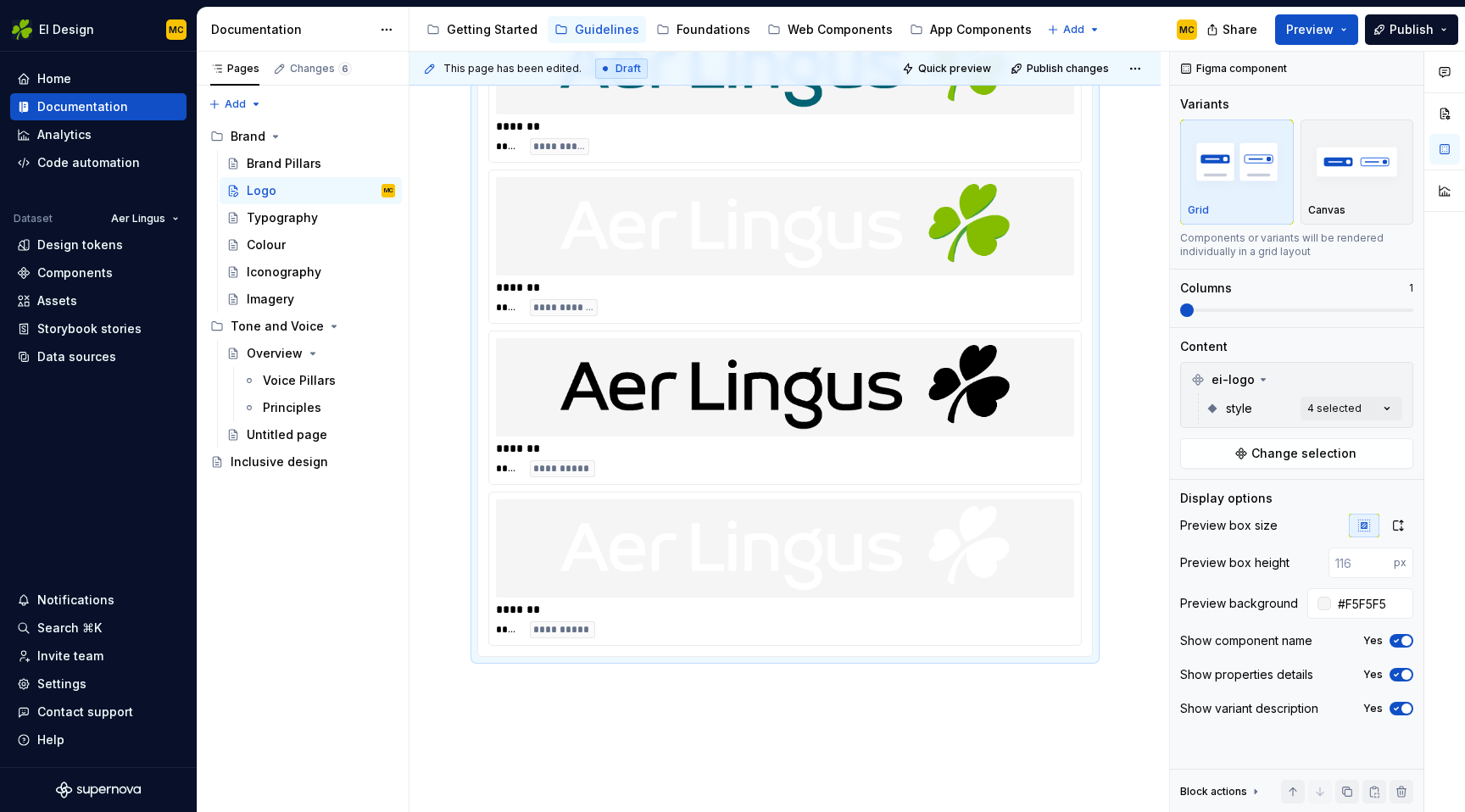
click at [1118, 406] on div "**********" at bounding box center [784, 174] width 751 height 1492
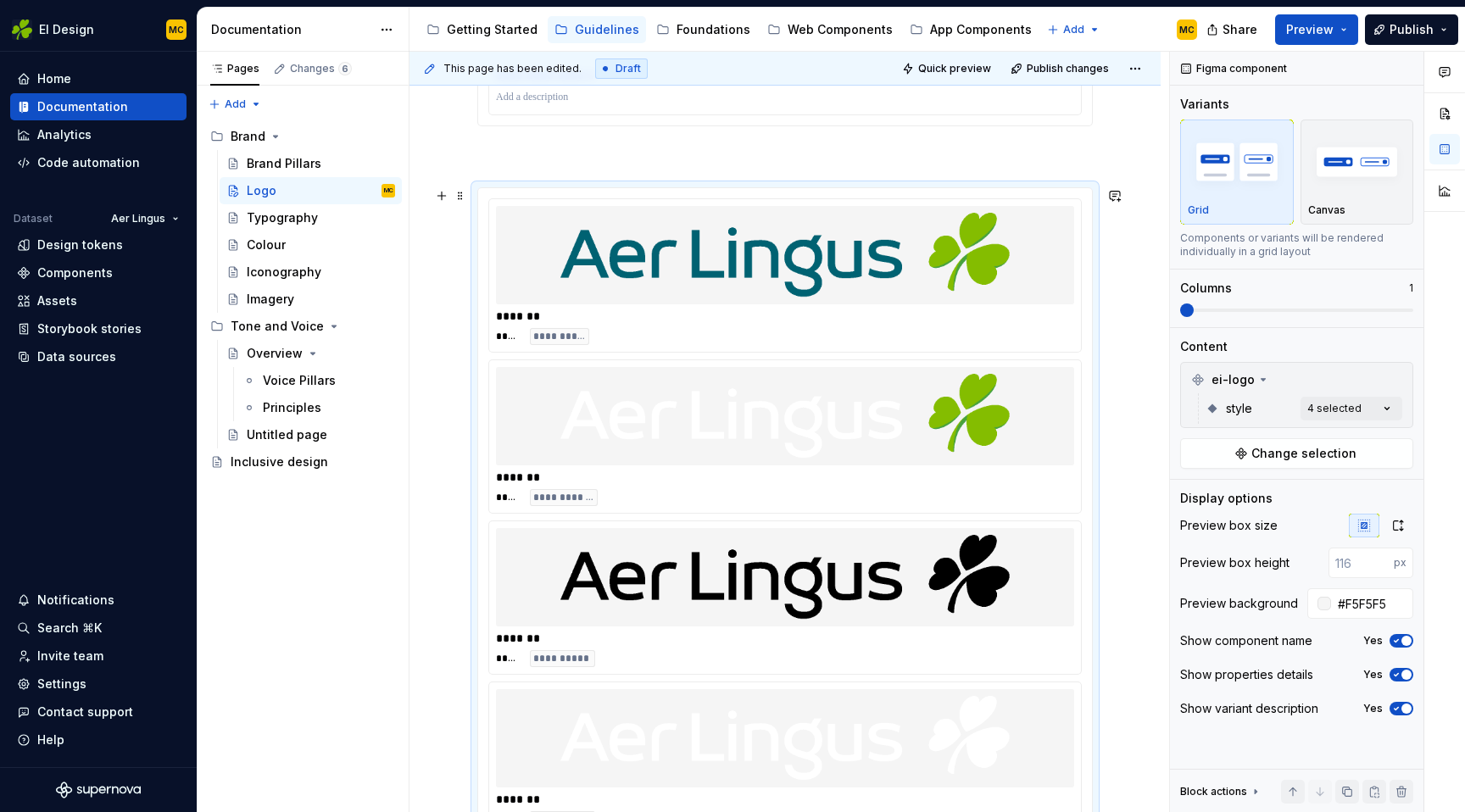
scroll to position [658, 0]
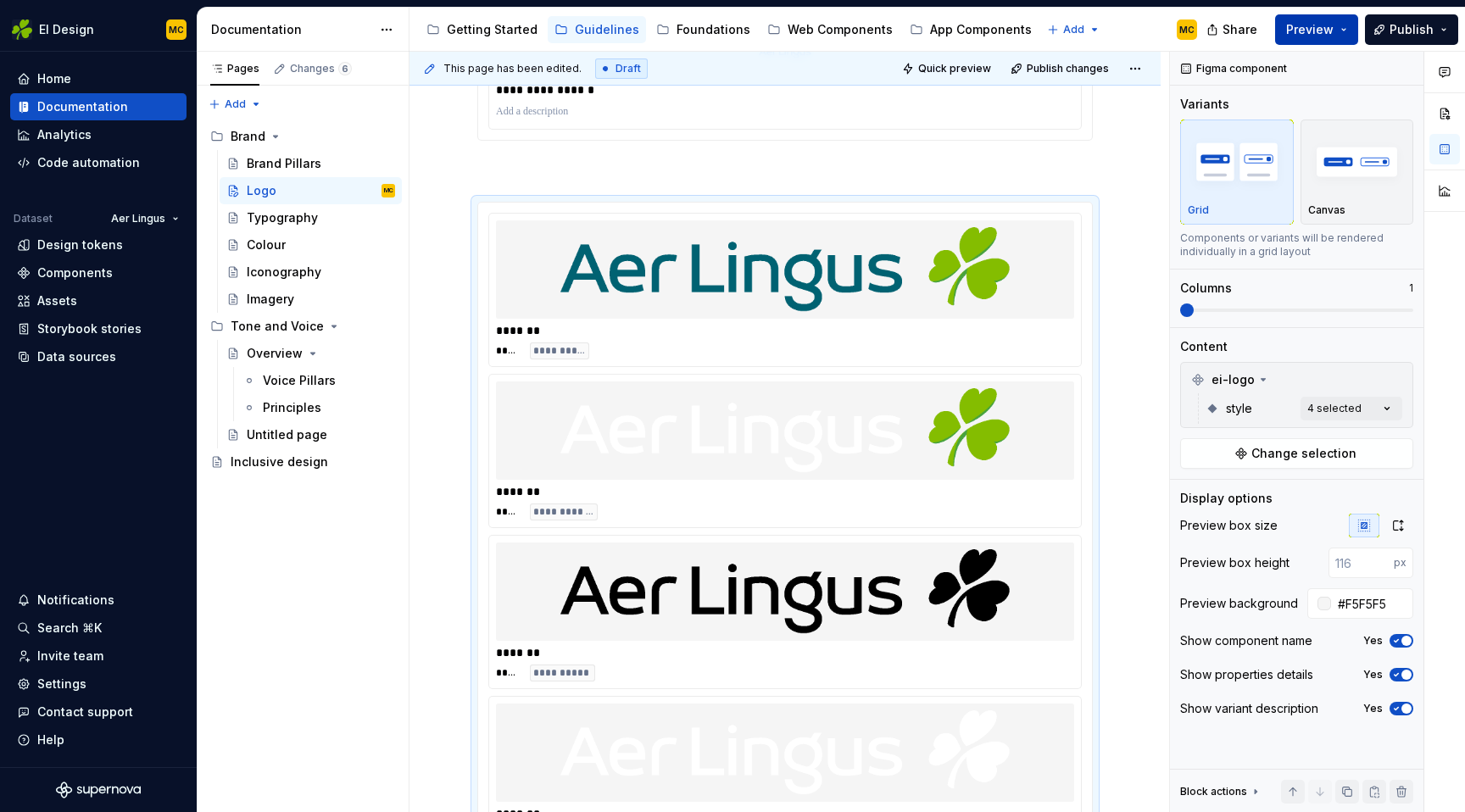
click at [1345, 26] on button "Preview" at bounding box center [1316, 30] width 83 height 30
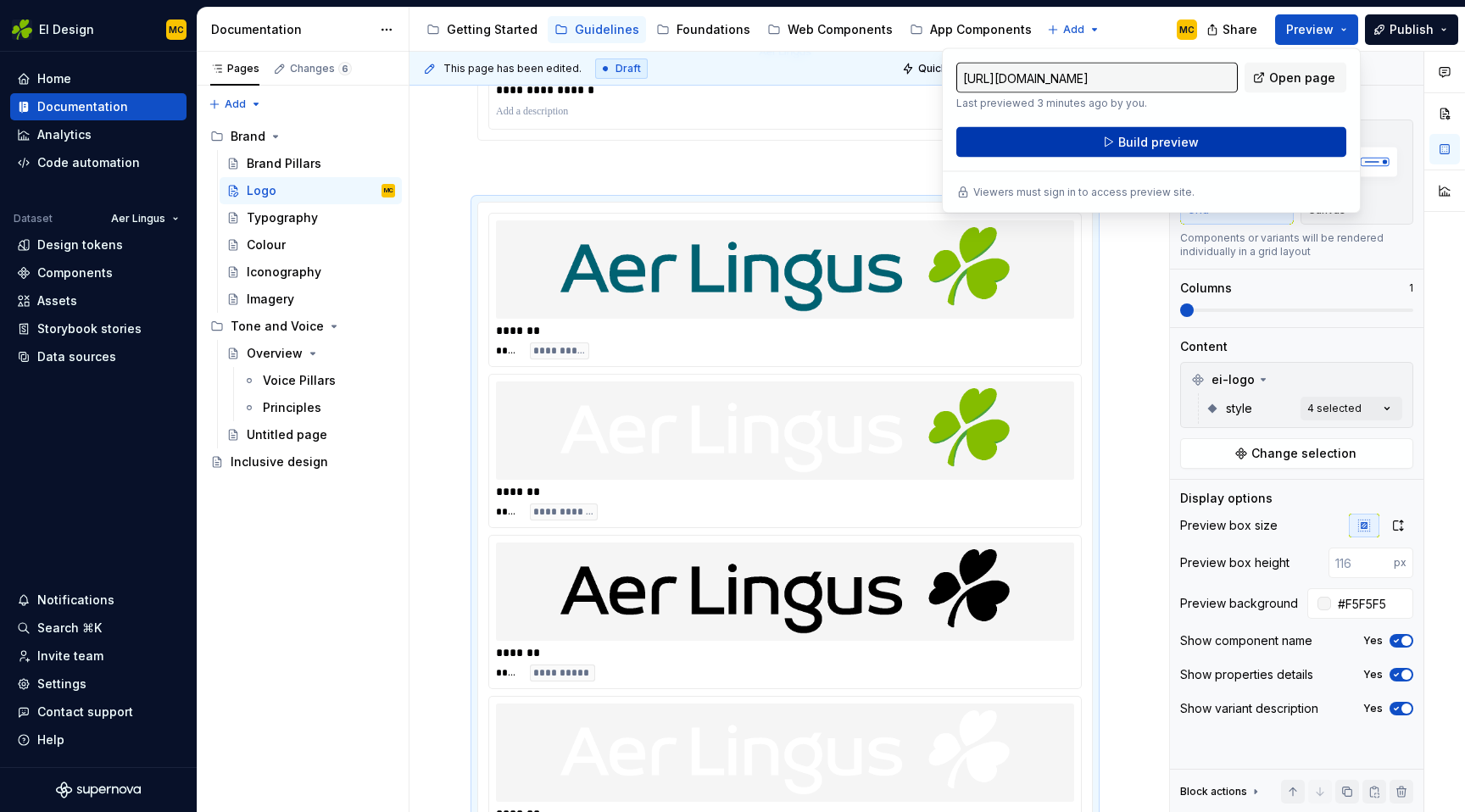
click at [1211, 146] on button "Build preview" at bounding box center [1152, 142] width 390 height 30
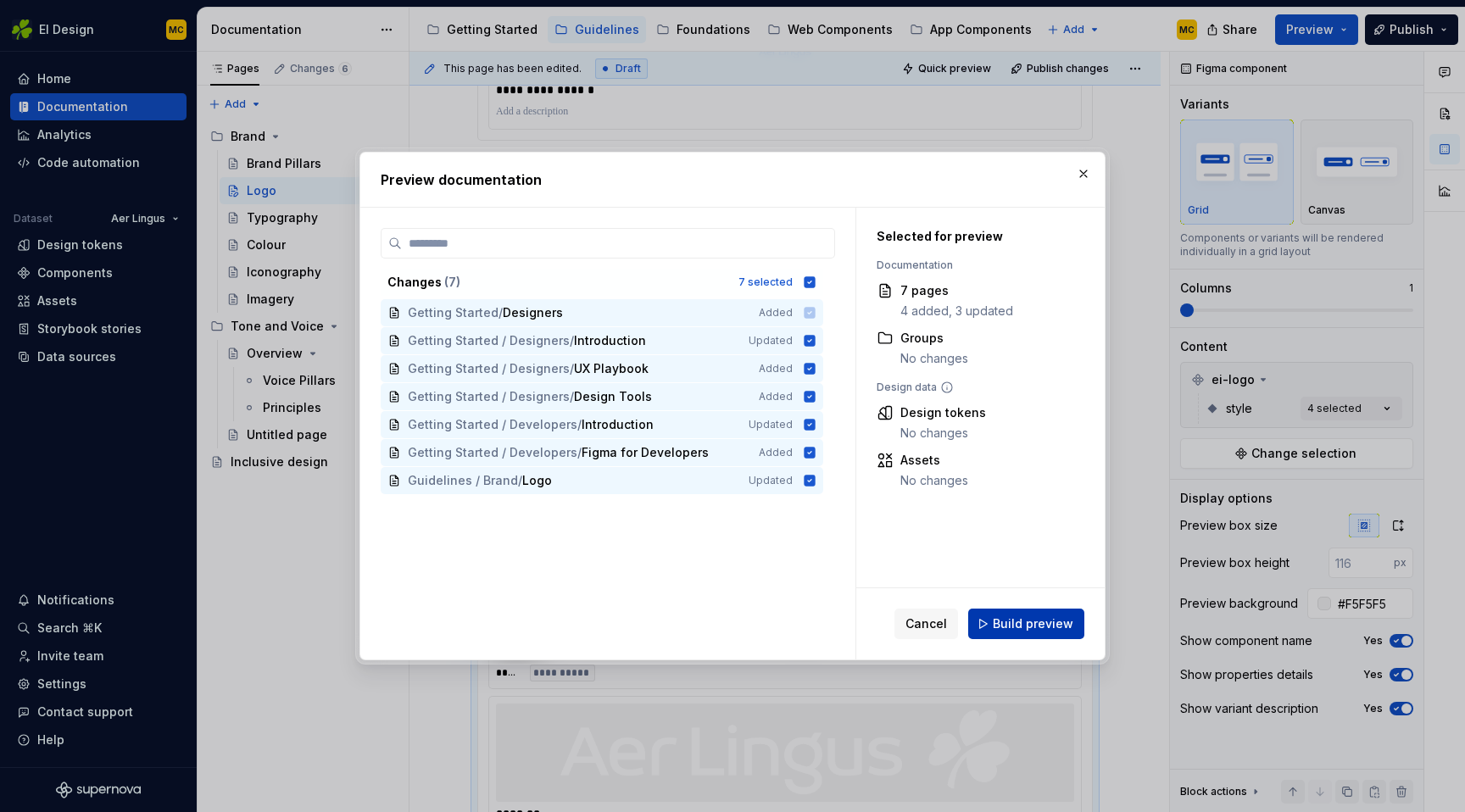
click at [1032, 616] on span "Build preview" at bounding box center [1033, 623] width 81 height 17
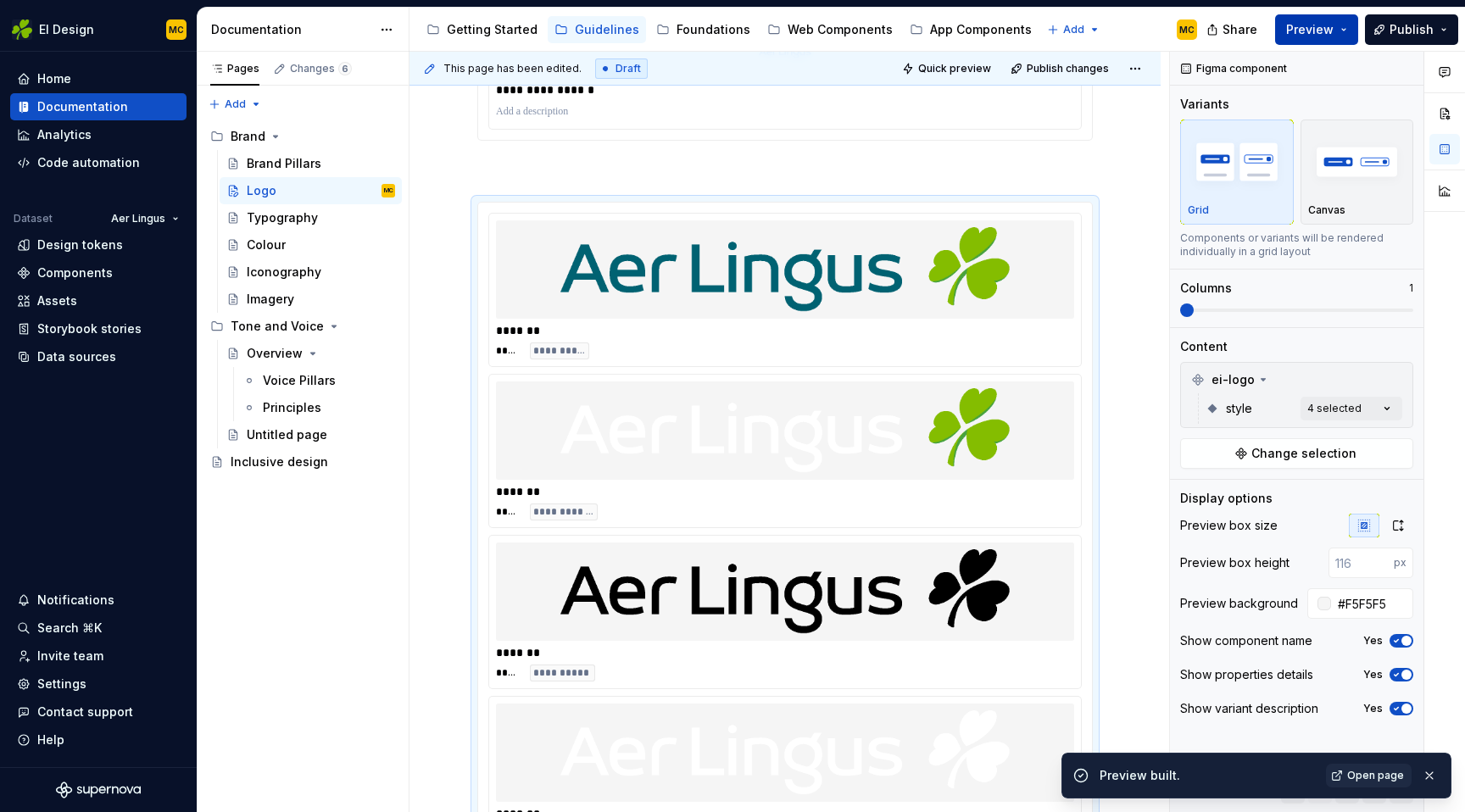
click at [1347, 28] on button "Preview" at bounding box center [1316, 30] width 83 height 30
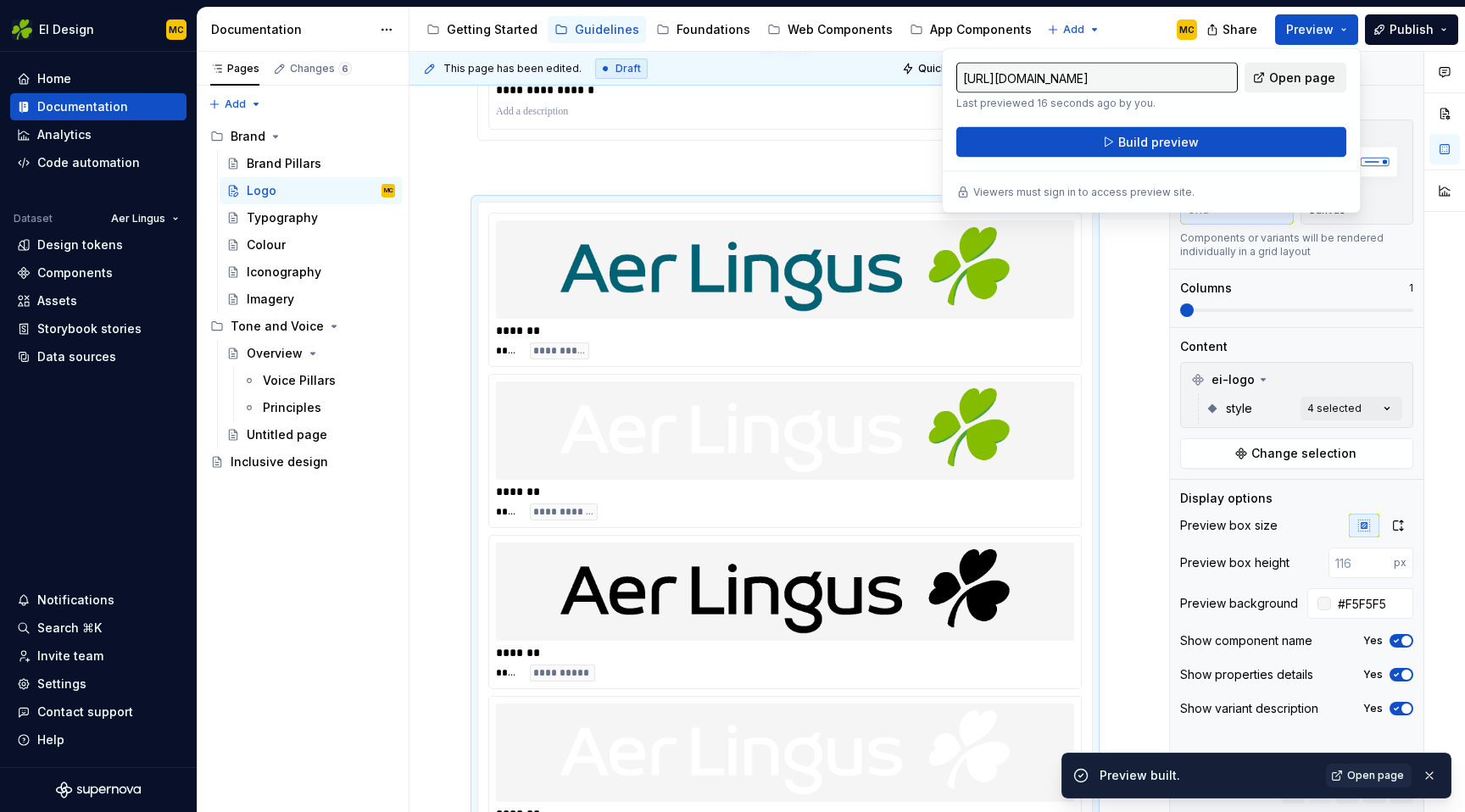
click at [1306, 80] on span "Open page" at bounding box center [1302, 78] width 66 height 17
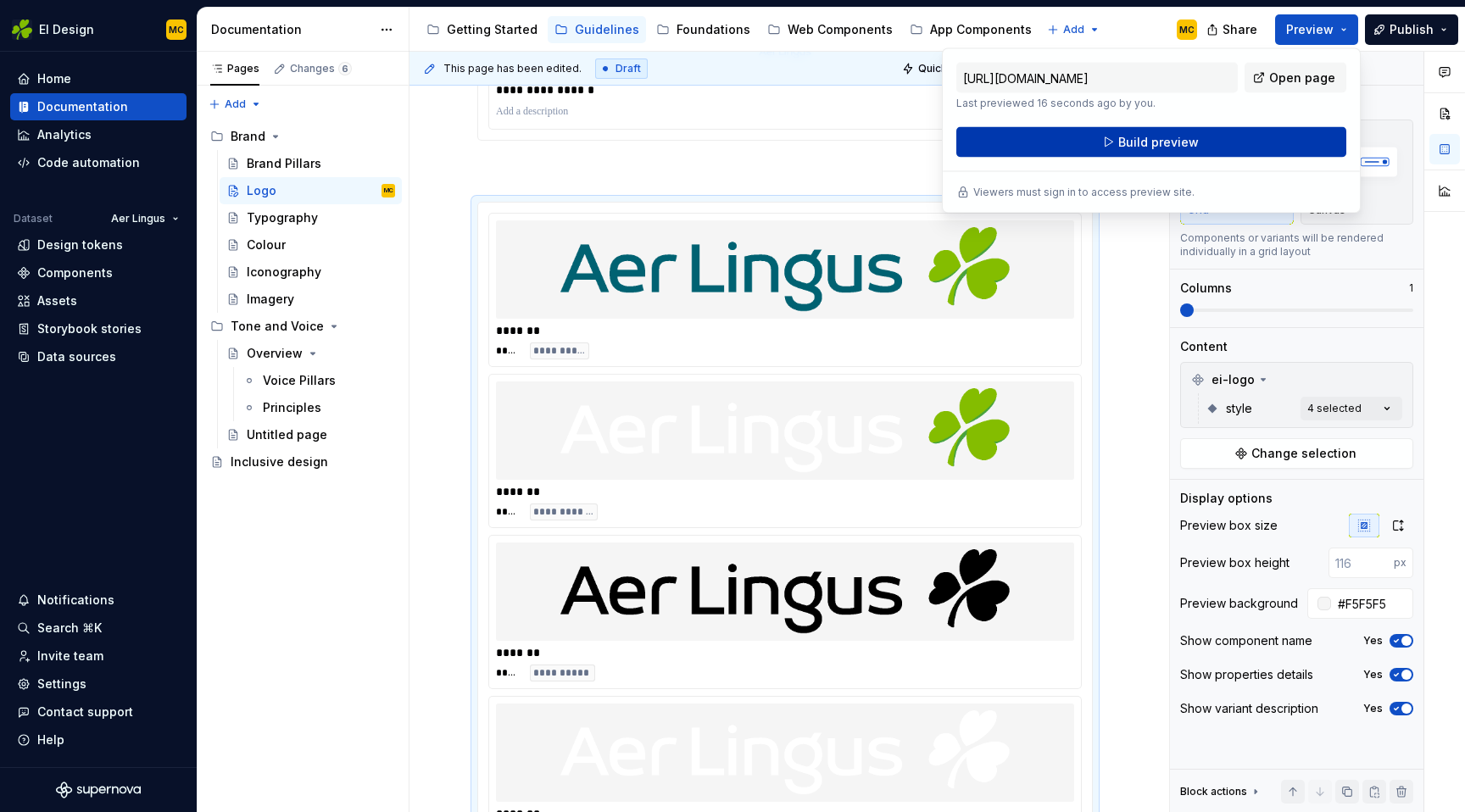
click at [1213, 139] on button "Build preview" at bounding box center [1152, 142] width 390 height 30
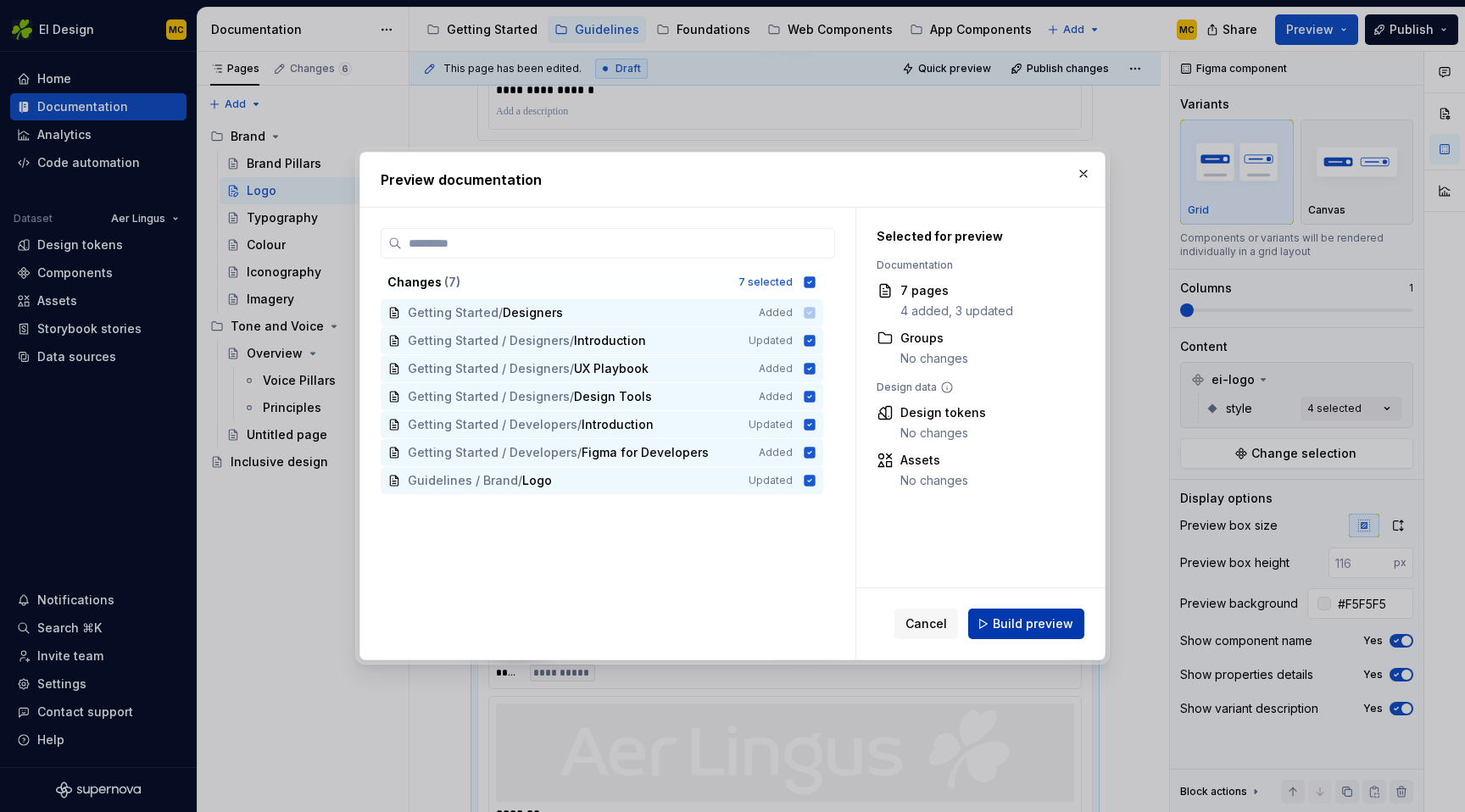
click at [1029, 624] on span "Build preview" at bounding box center [1033, 623] width 81 height 17
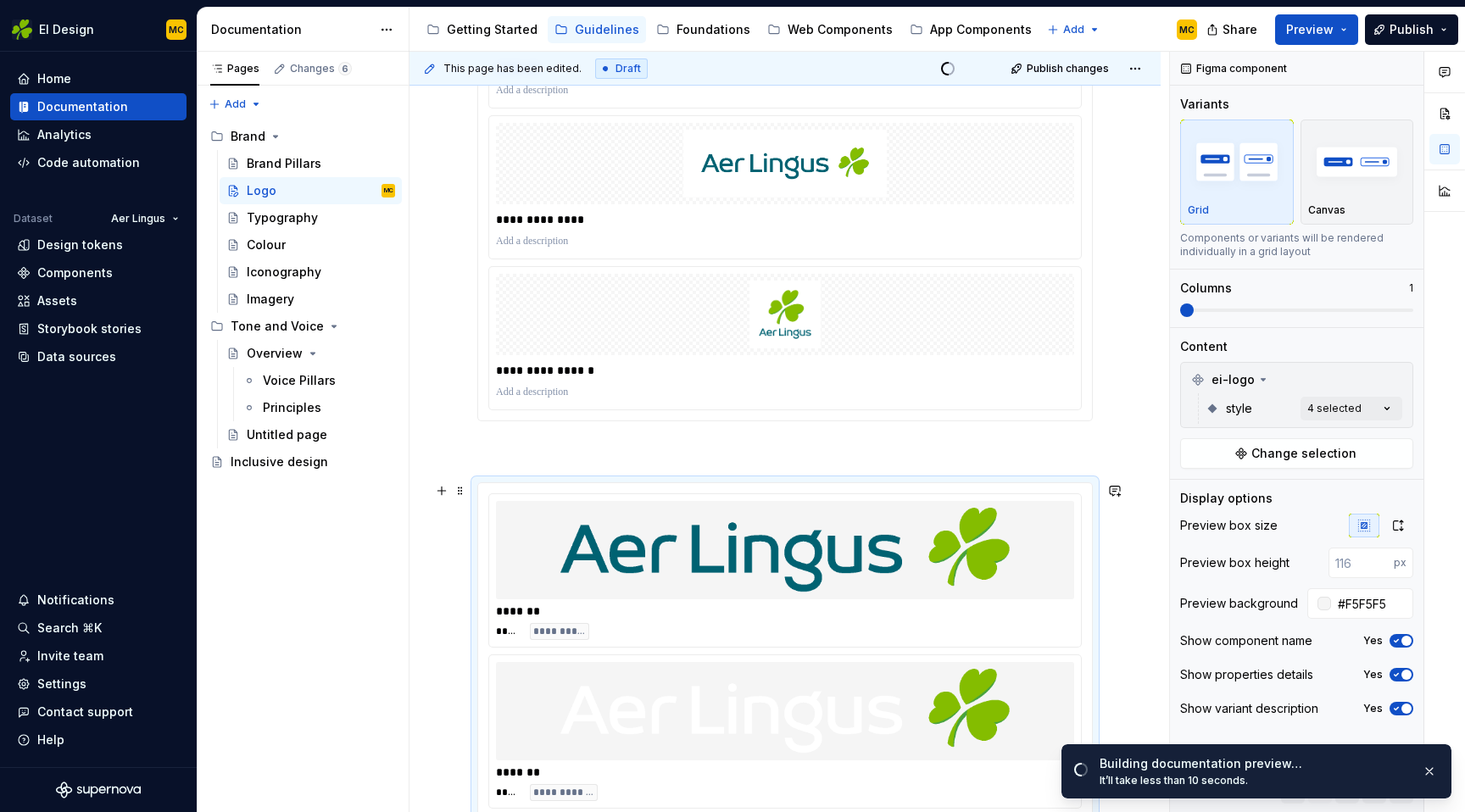
scroll to position [719, 0]
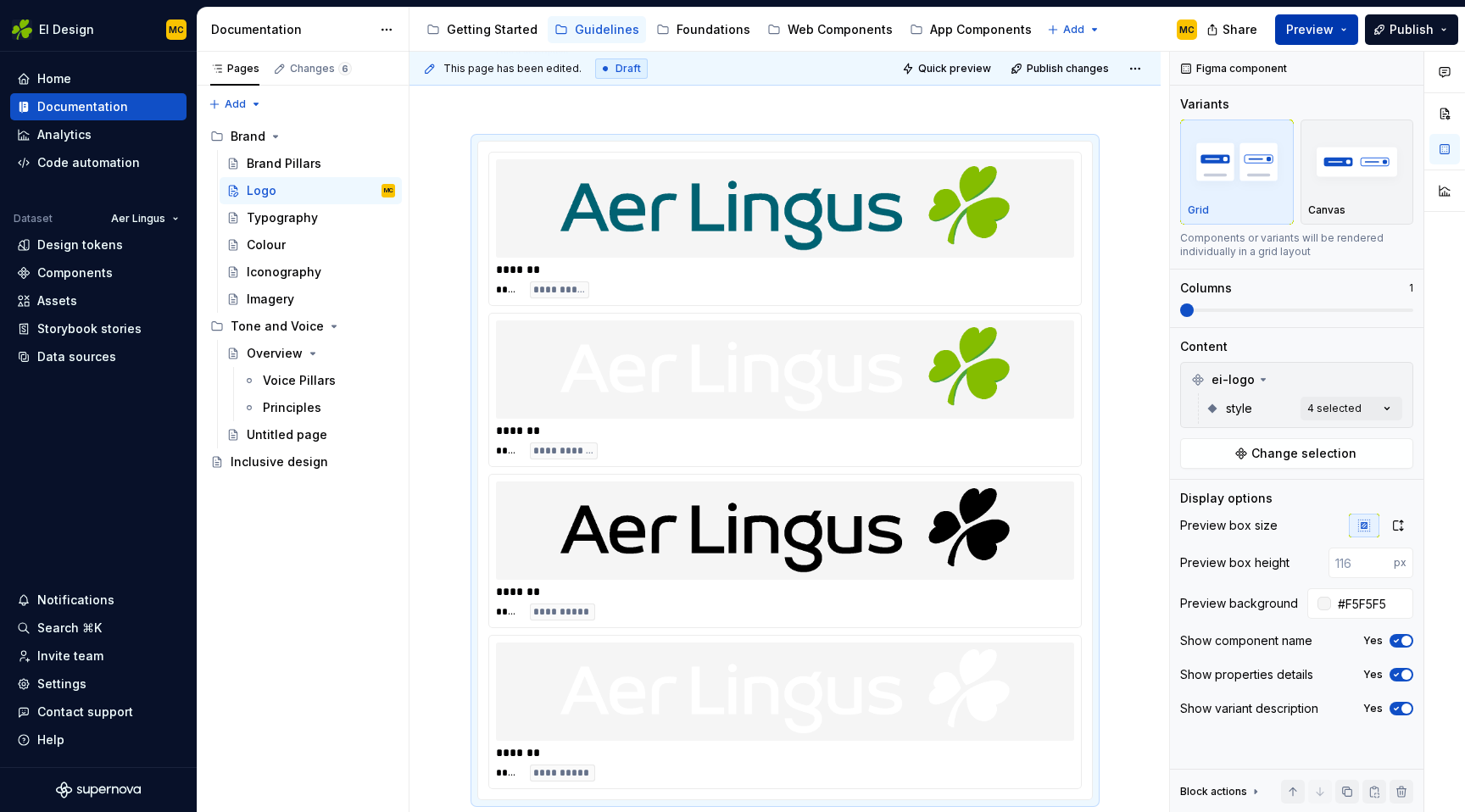
click at [1345, 30] on button "Preview" at bounding box center [1316, 30] width 83 height 30
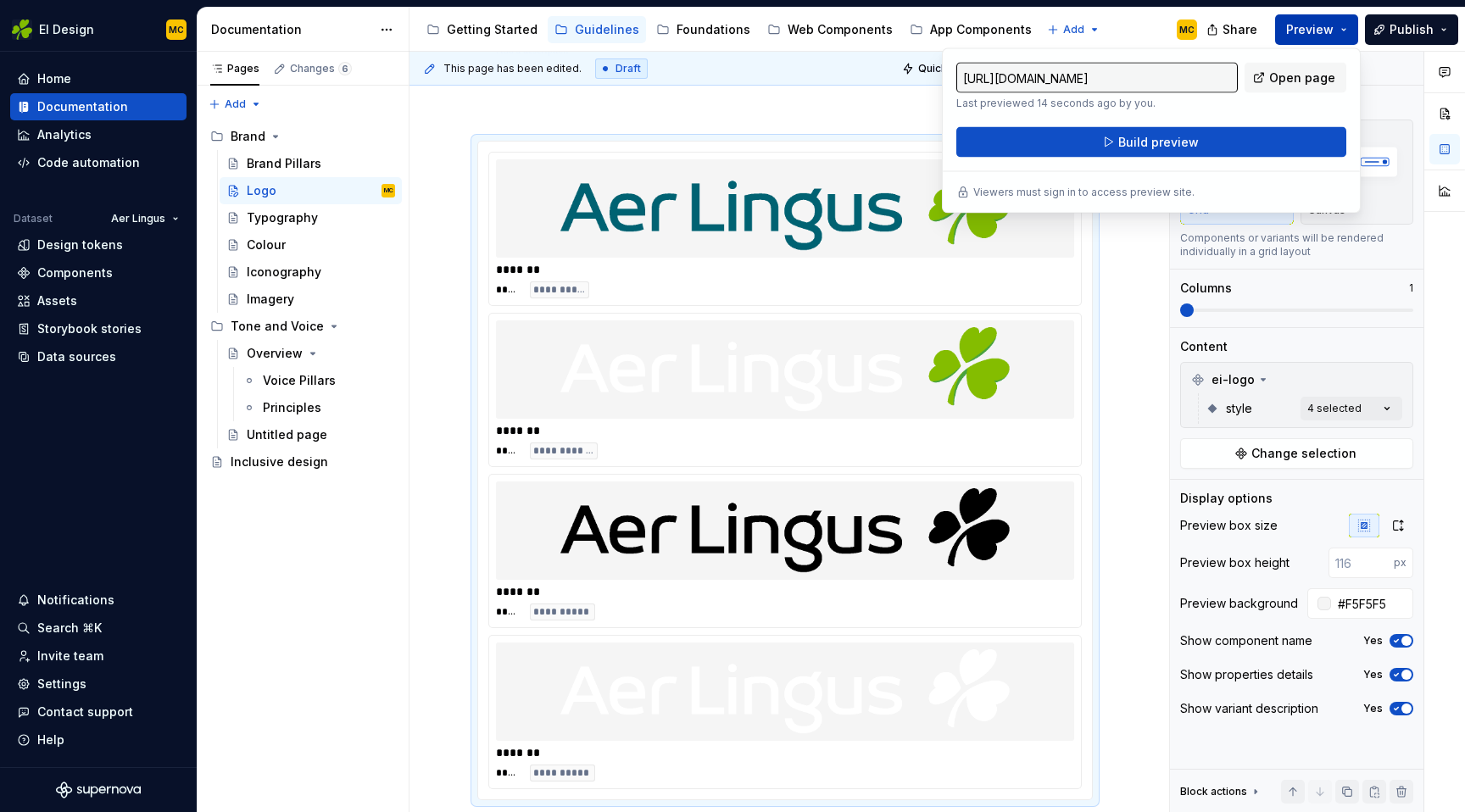
click at [1316, 24] on span "Preview" at bounding box center [1309, 30] width 47 height 17
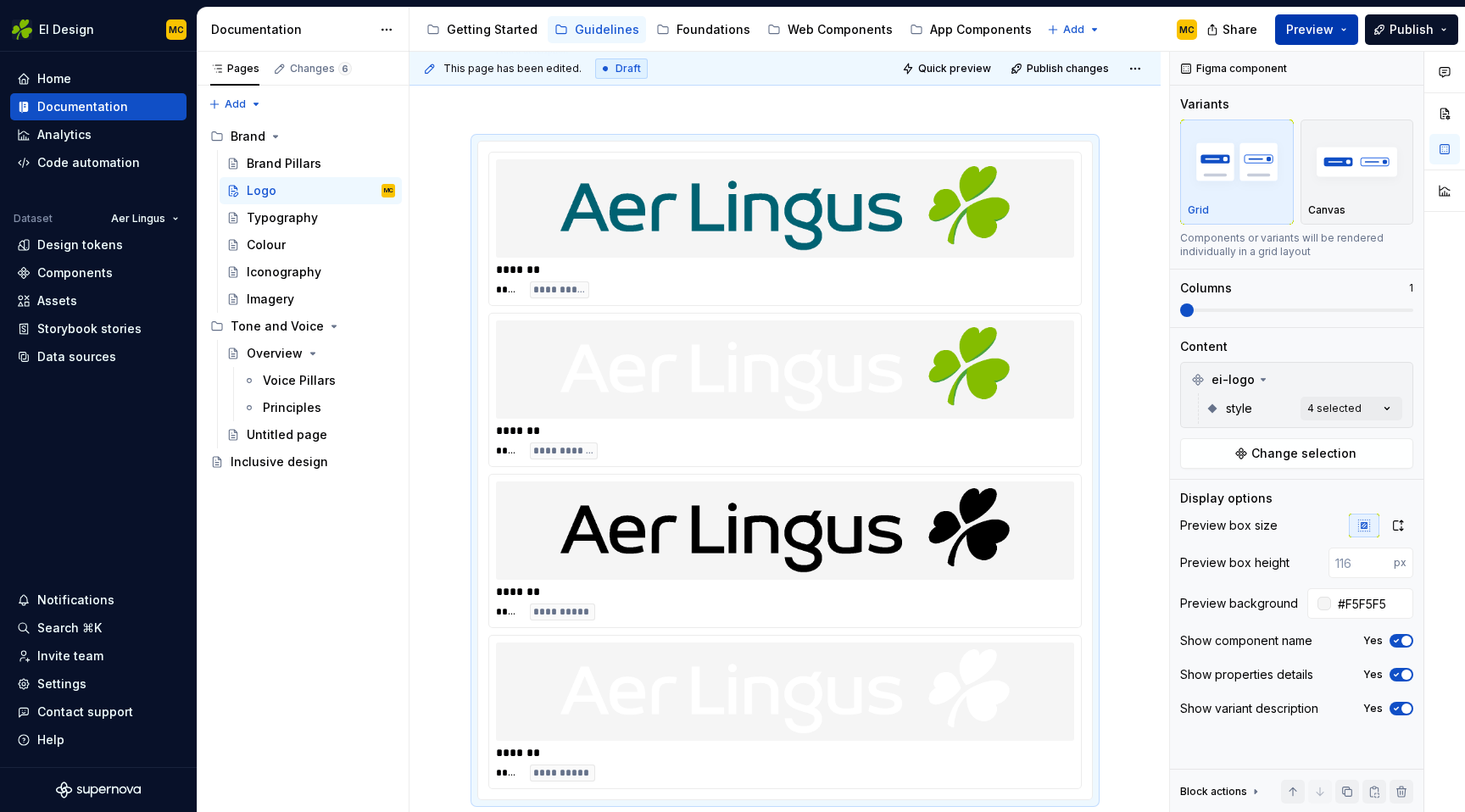
click at [1316, 24] on span "Preview" at bounding box center [1309, 30] width 47 height 17
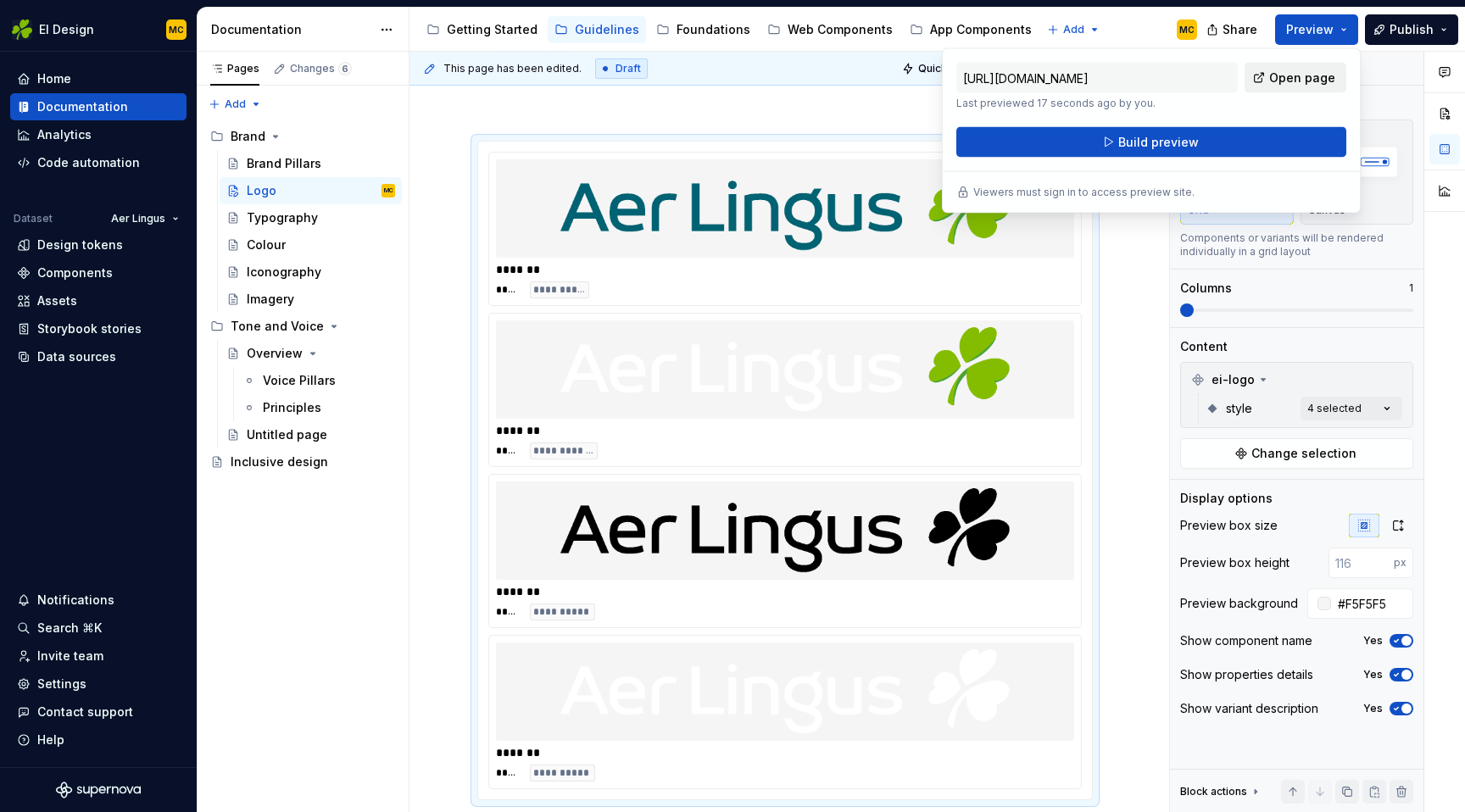
click at [1303, 81] on span "Open page" at bounding box center [1302, 78] width 66 height 17
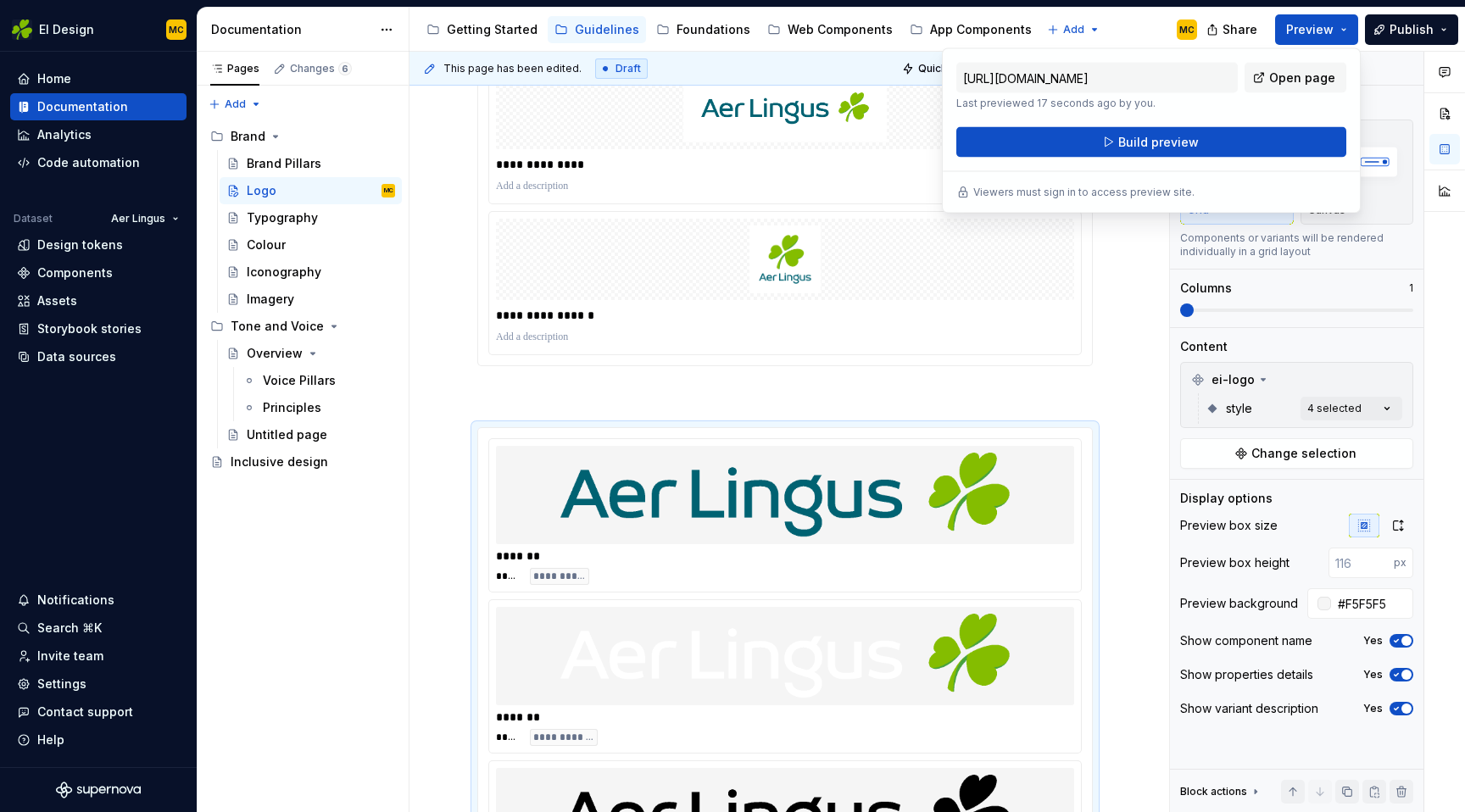
scroll to position [0, 0]
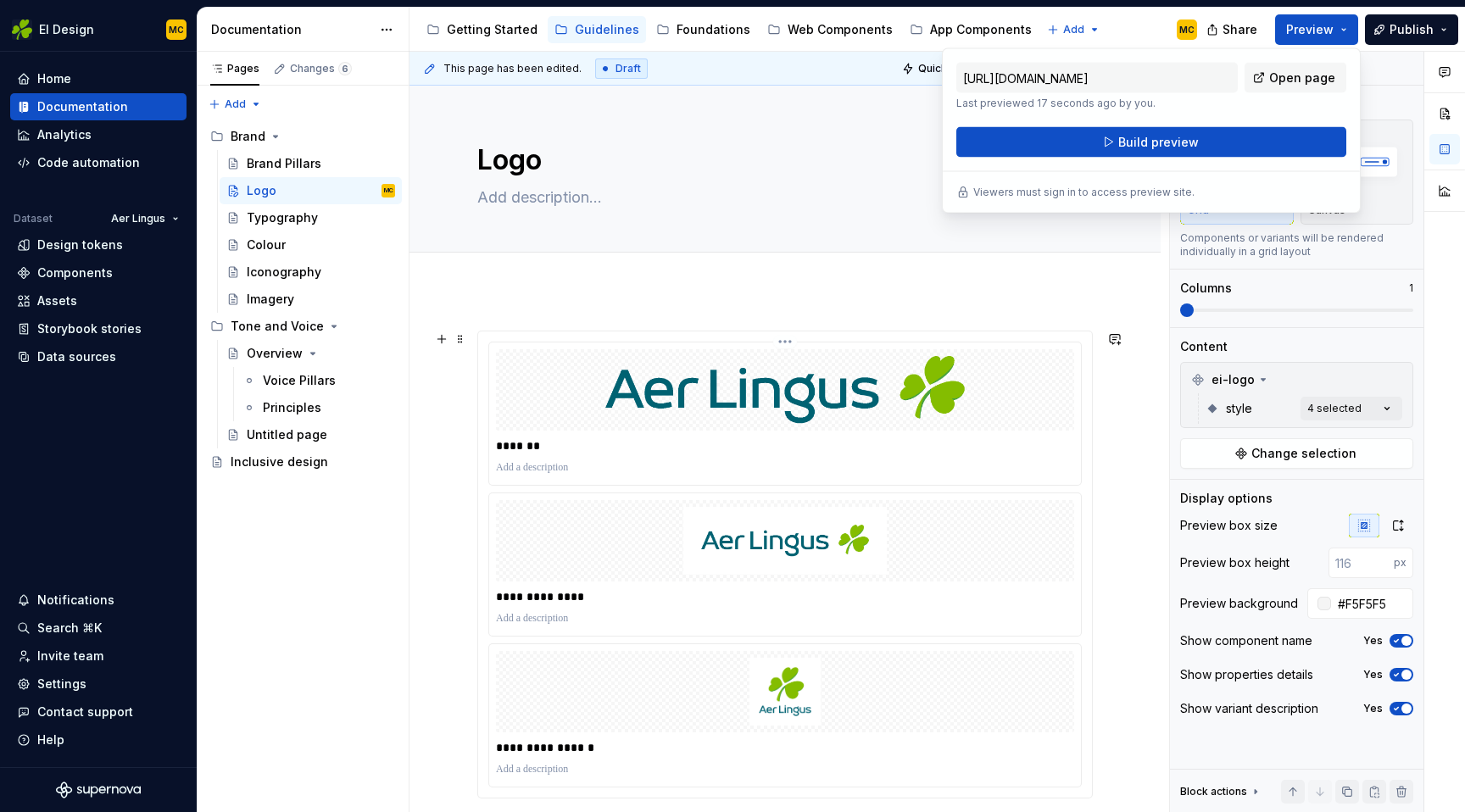
click at [940, 453] on p "*******" at bounding box center [789, 446] width 587 height 17
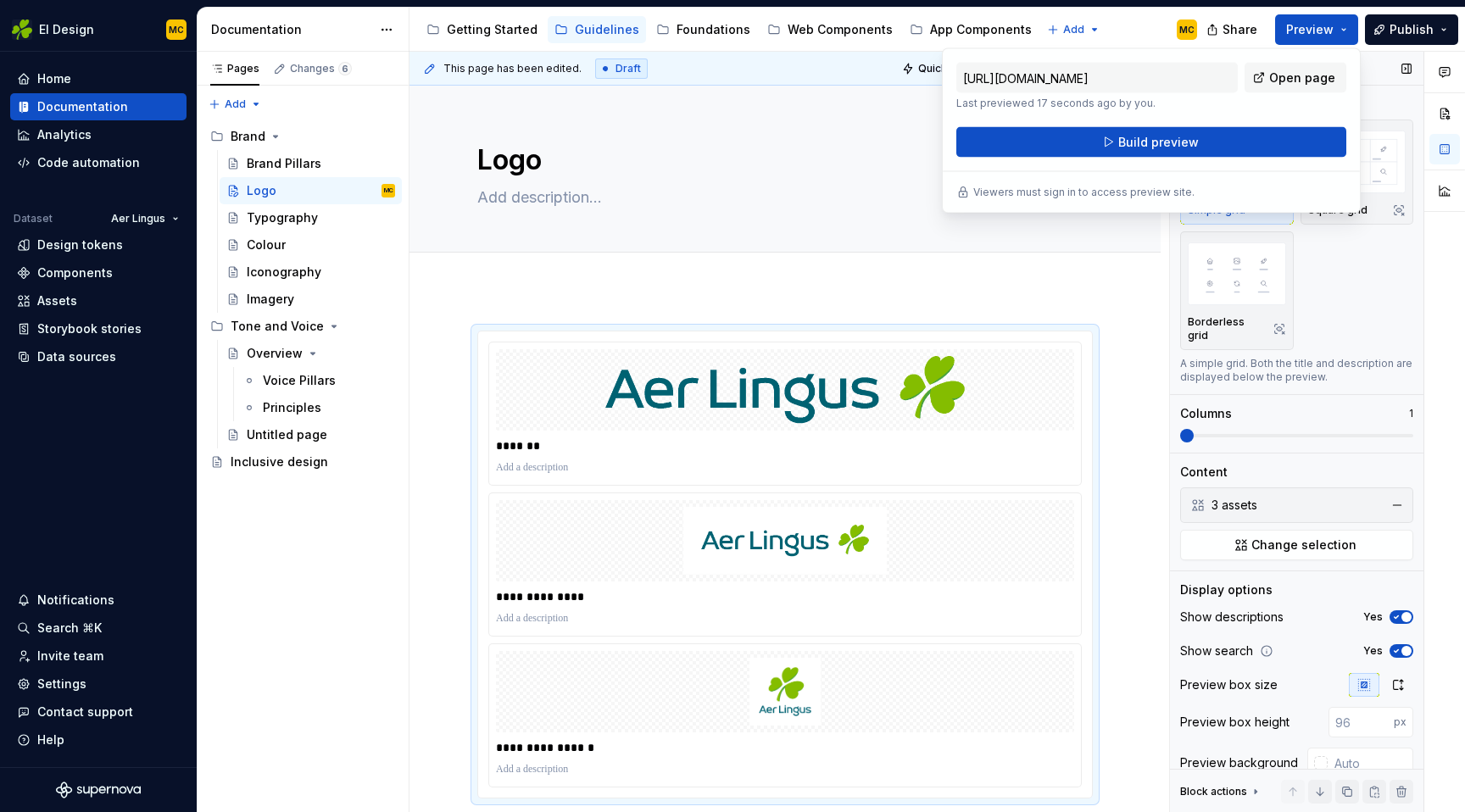
scroll to position [17, 0]
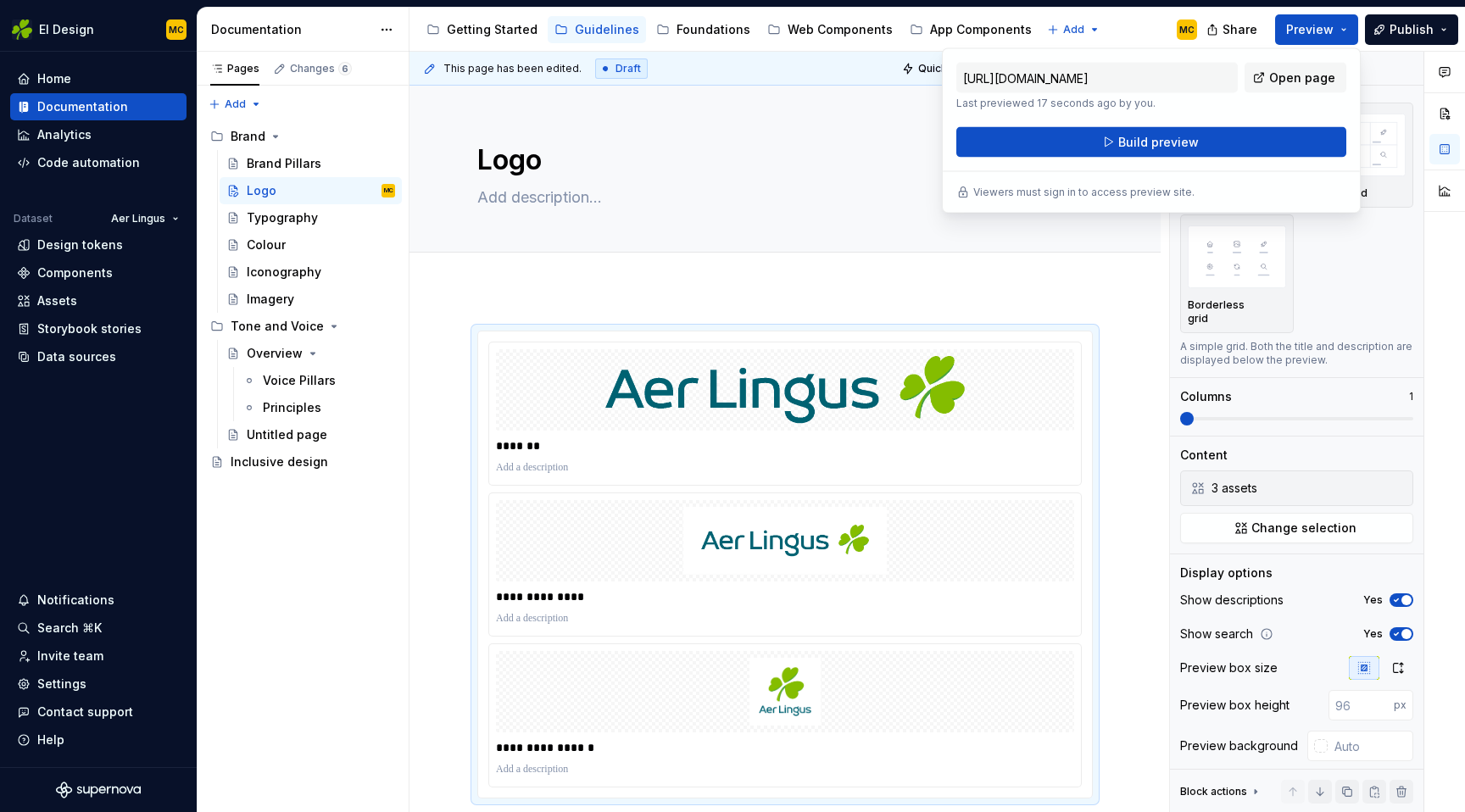
click at [1441, 540] on div at bounding box center [1444, 432] width 40 height 761
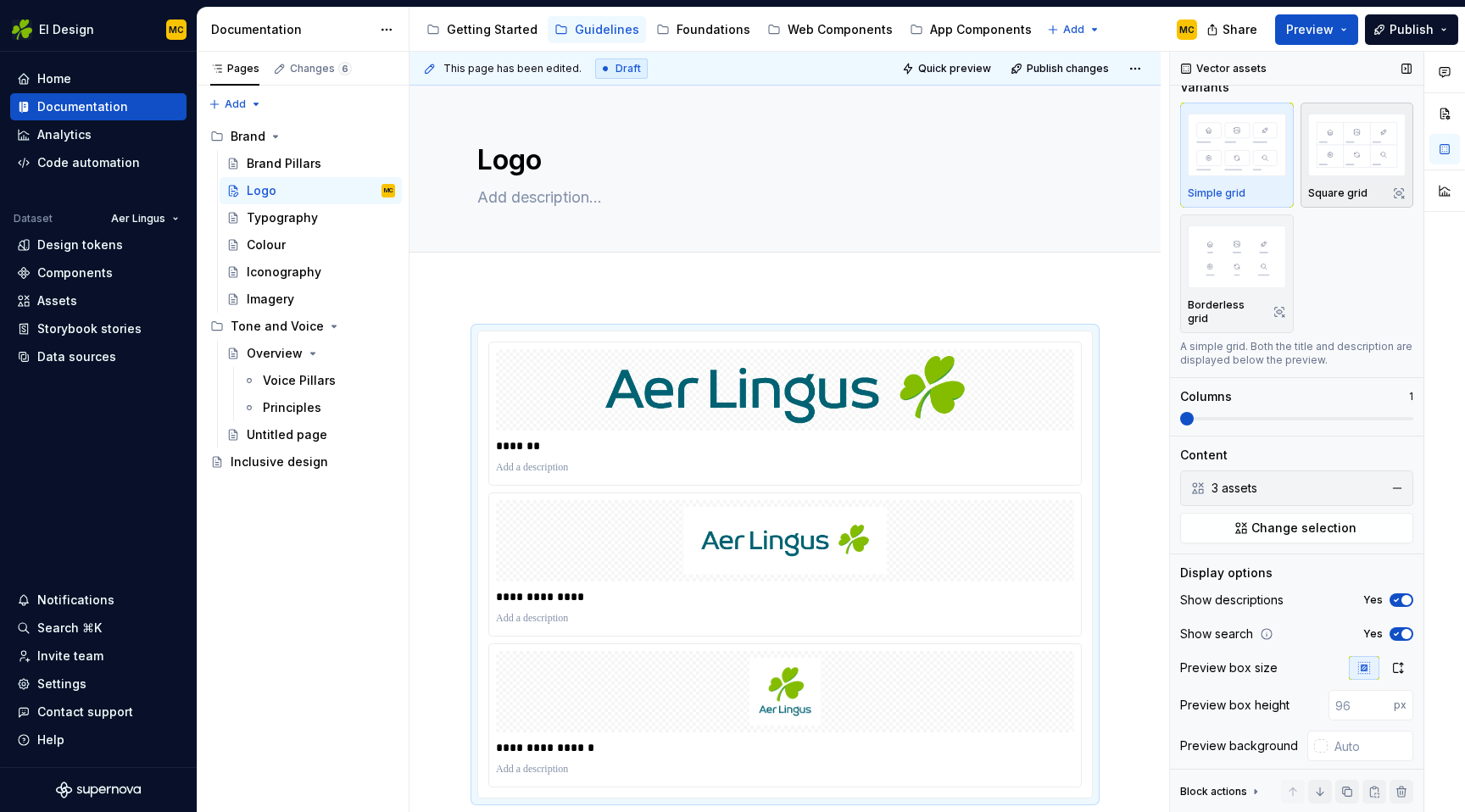
click at [1352, 169] on img "button" at bounding box center [1358, 144] width 99 height 62
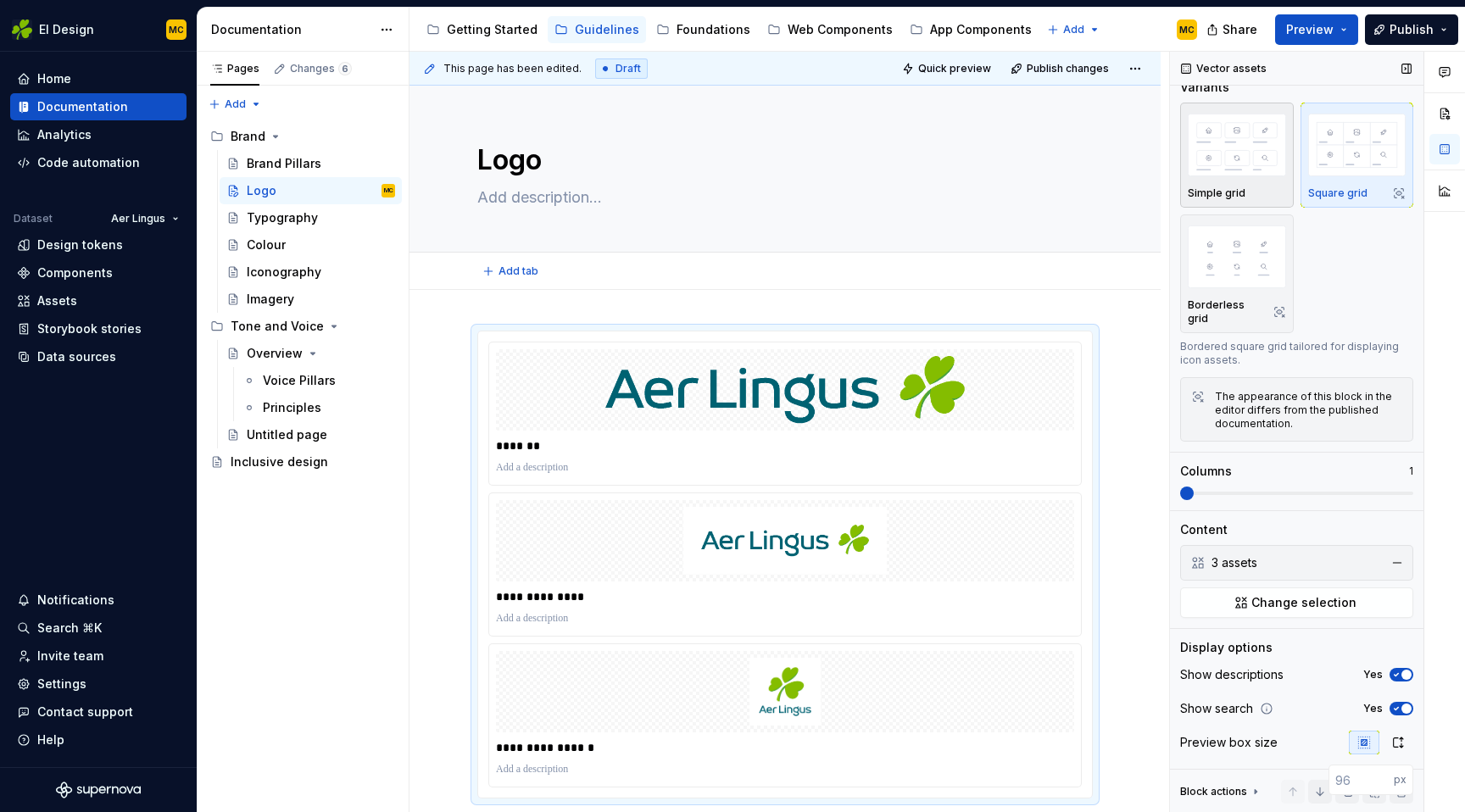
type textarea "*"
click at [1255, 170] on img "button" at bounding box center [1238, 144] width 99 height 62
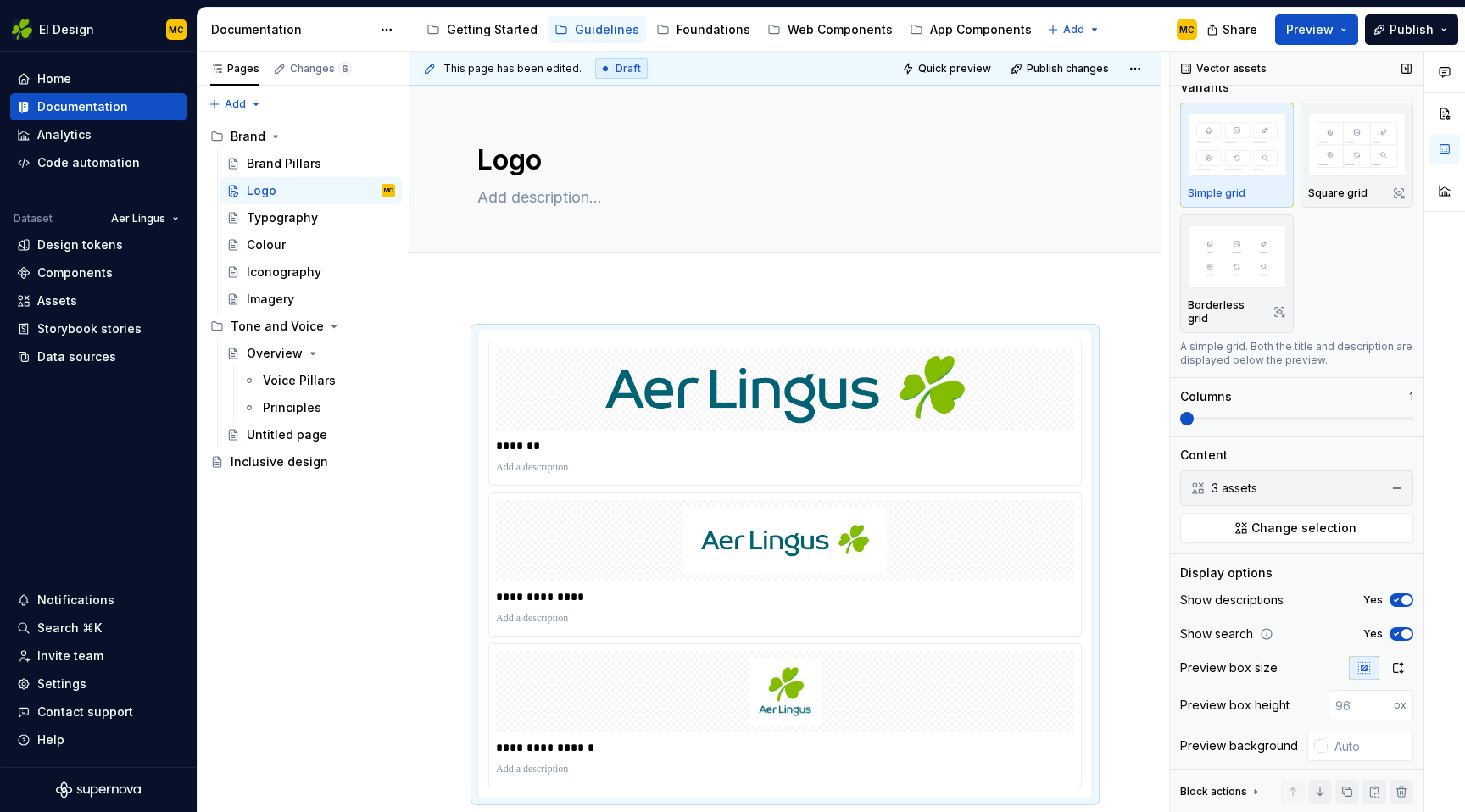
click at [1255, 793] on icon at bounding box center [1255, 791] width 2 height 4
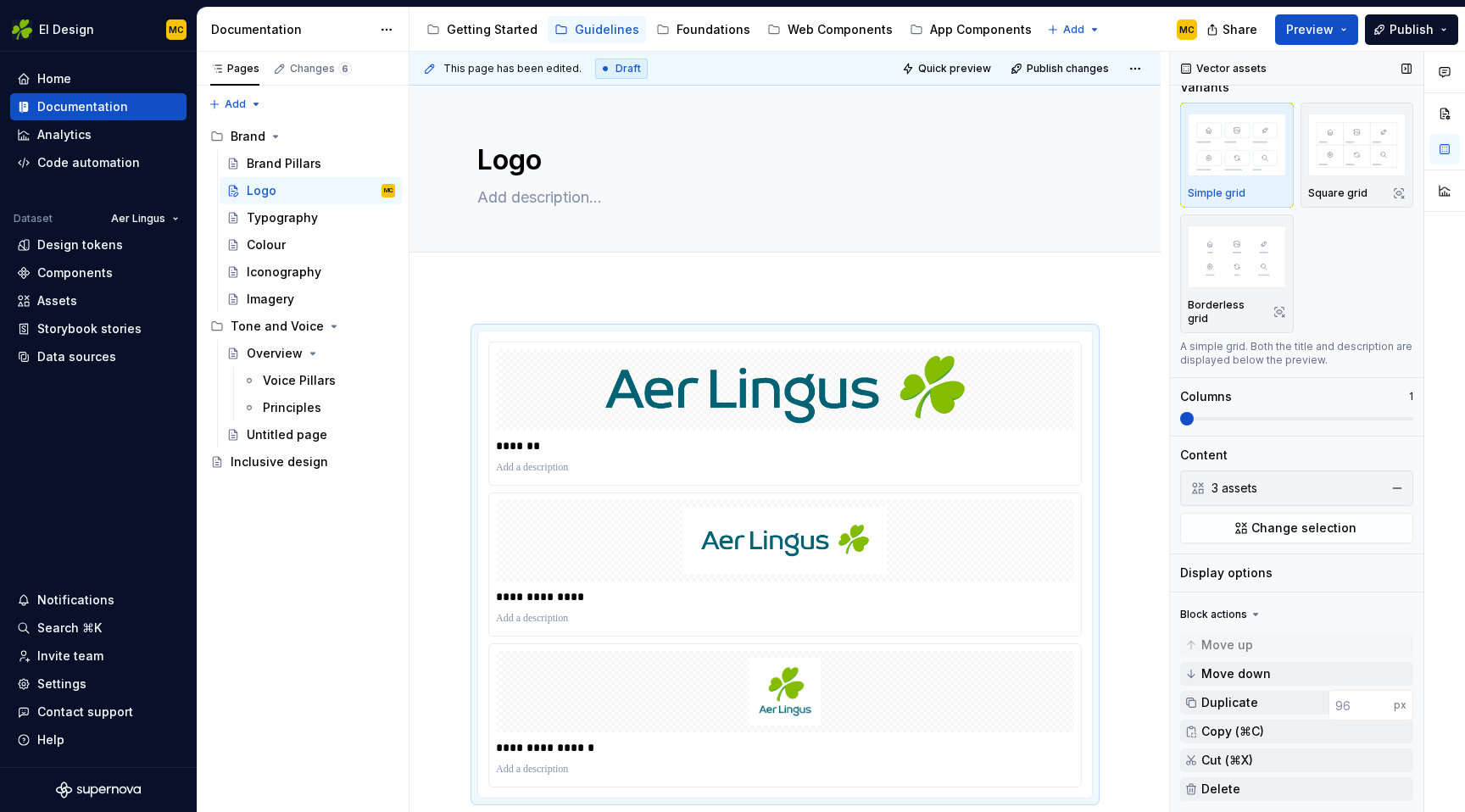
click at [1255, 614] on icon at bounding box center [1255, 614] width 13 height 13
